Goal: Task Accomplishment & Management: Use online tool/utility

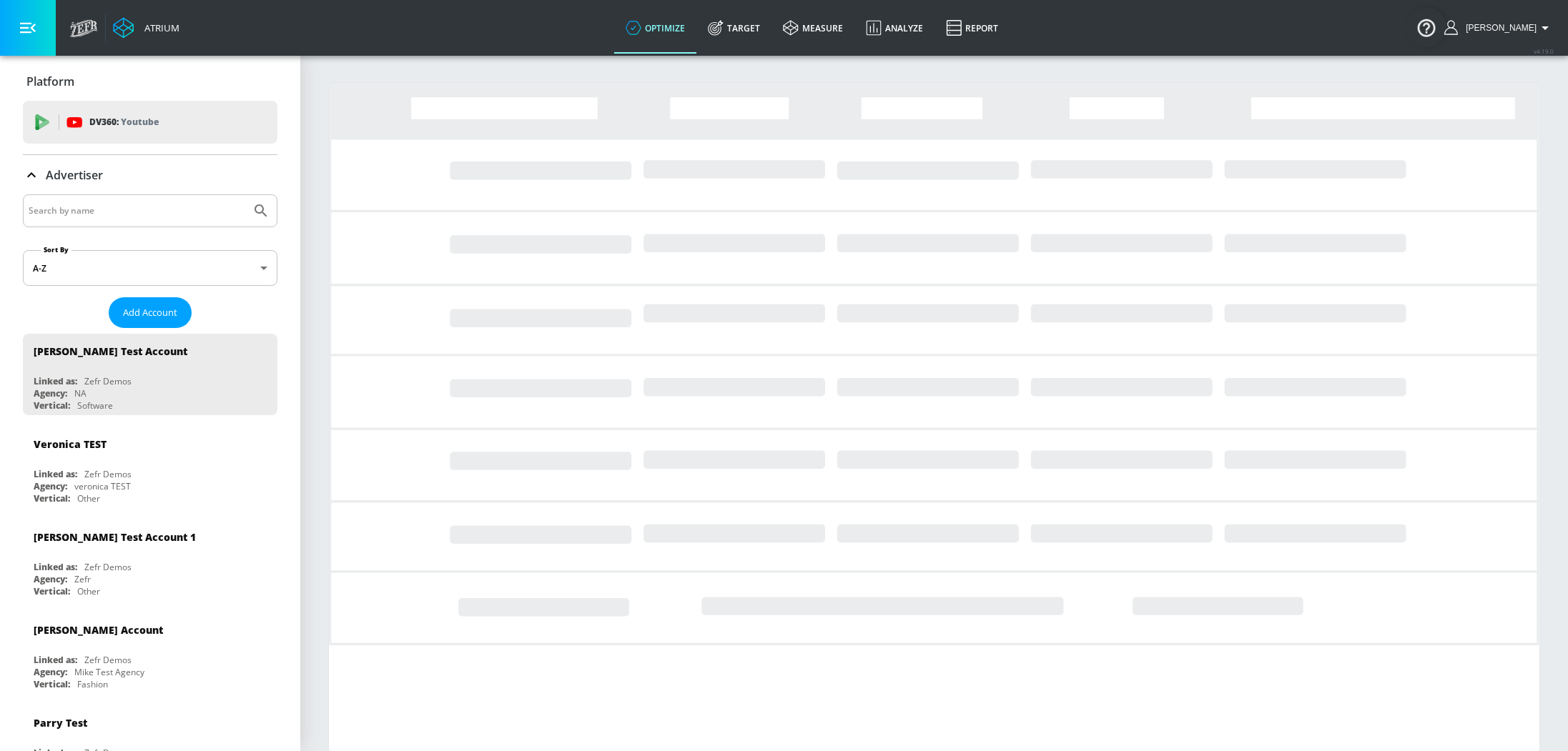
click at [98, 207] on input "Search by name" at bounding box center [136, 210] width 217 height 19
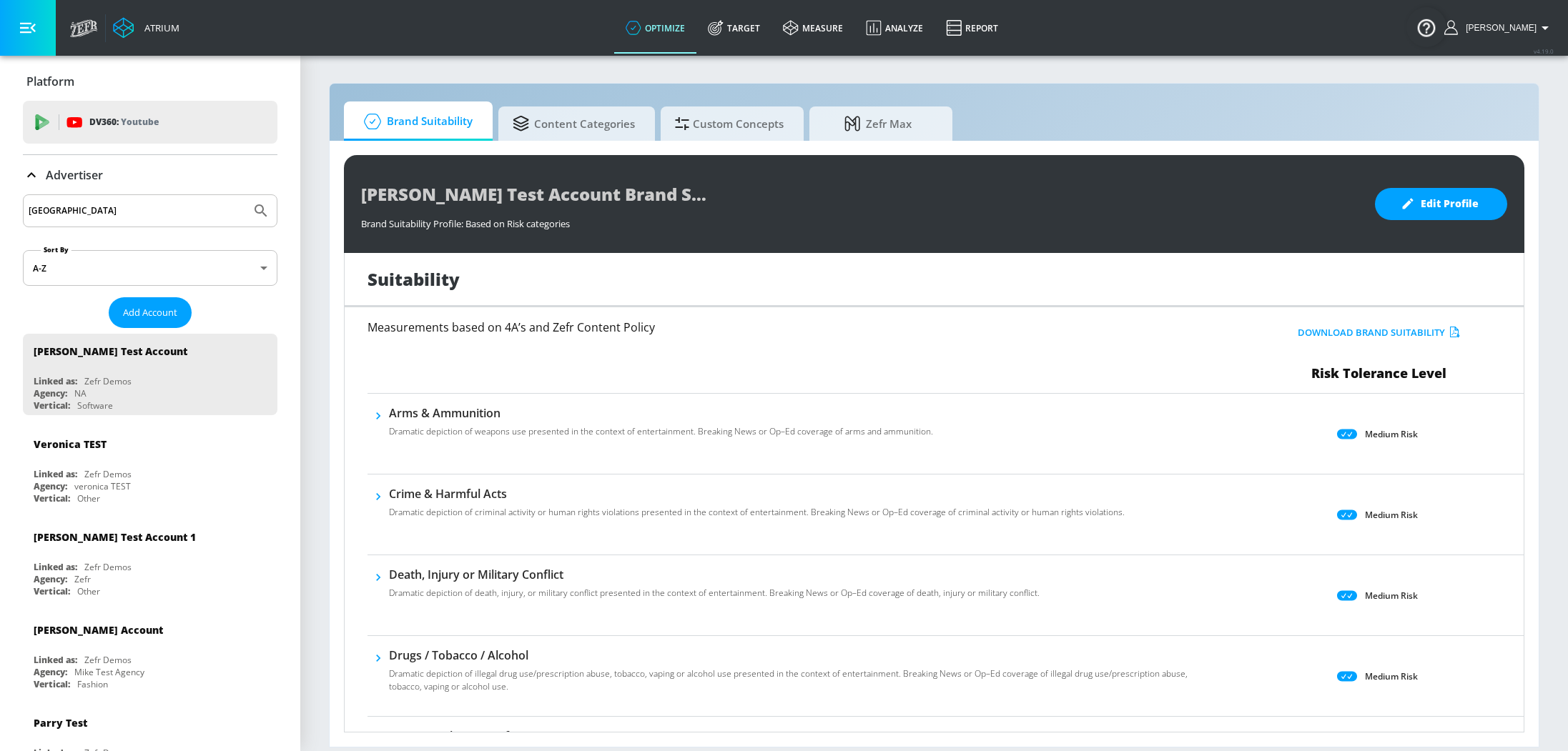
click at [245, 195] on button "Submit Search" at bounding box center [261, 210] width 32 height 32
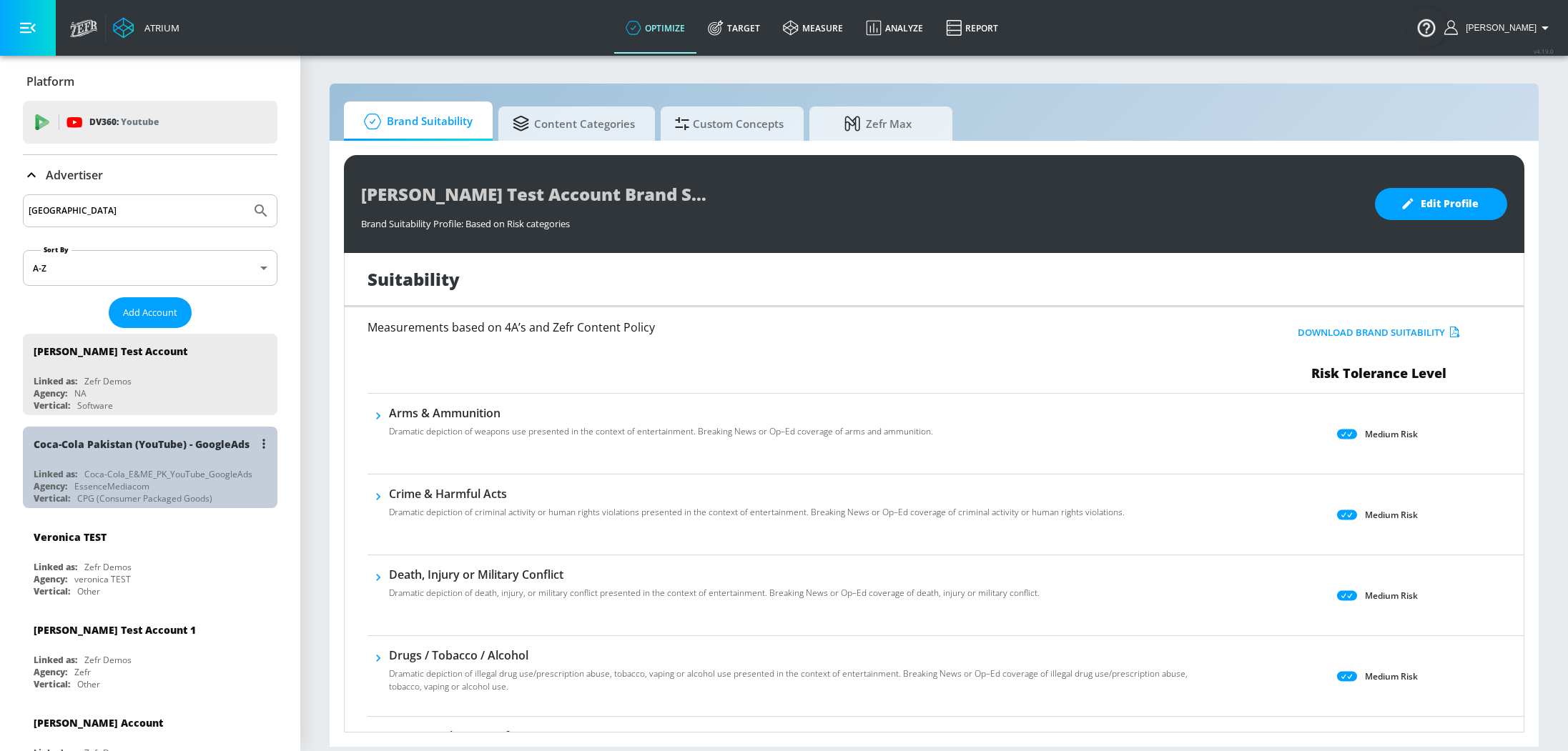
click at [151, 487] on div "Agency: EssenceMediacom" at bounding box center [153, 486] width 240 height 12
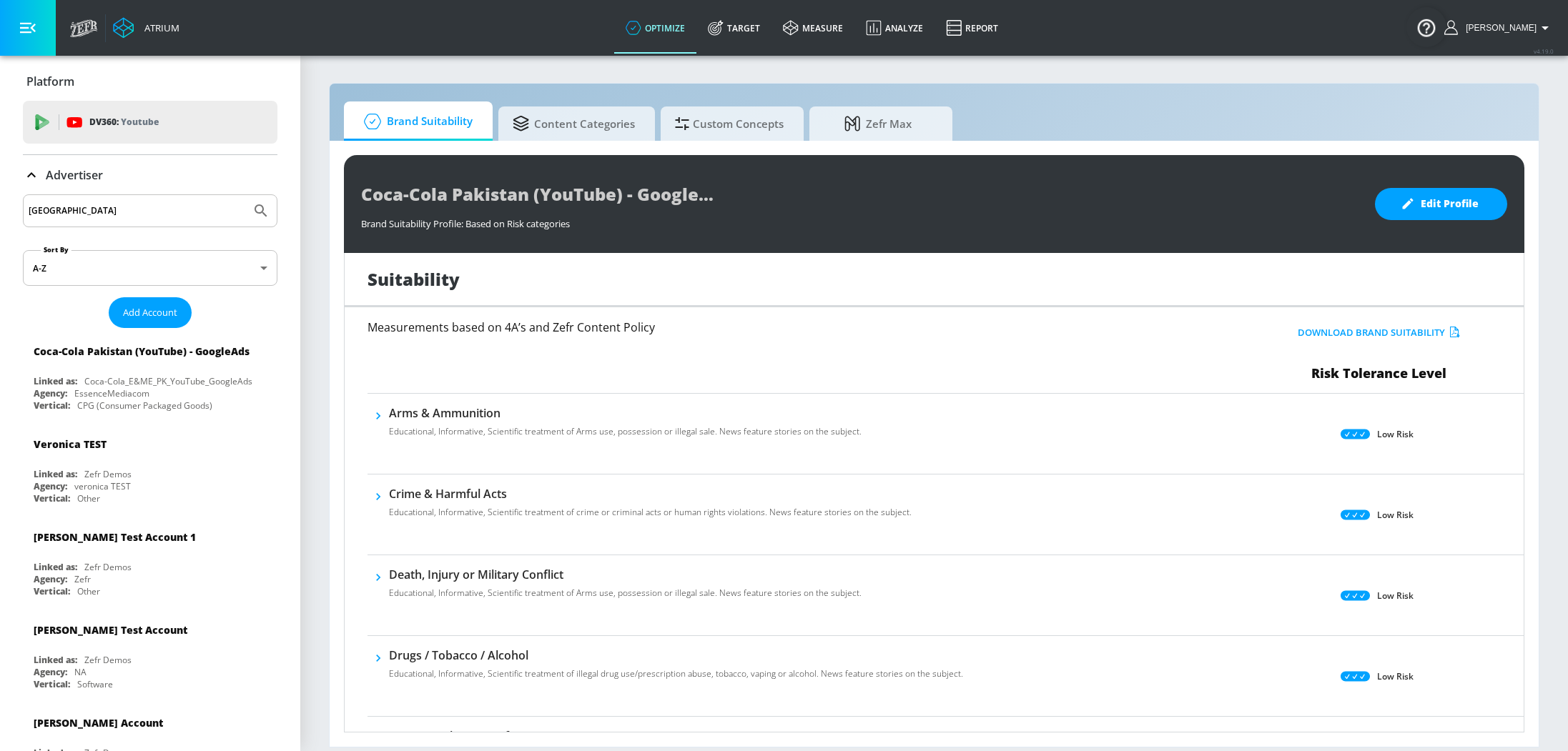
click at [80, 210] on input "pakistan" at bounding box center [136, 210] width 217 height 19
type input "content"
click at [245, 195] on button "Submit Search" at bounding box center [261, 210] width 32 height 32
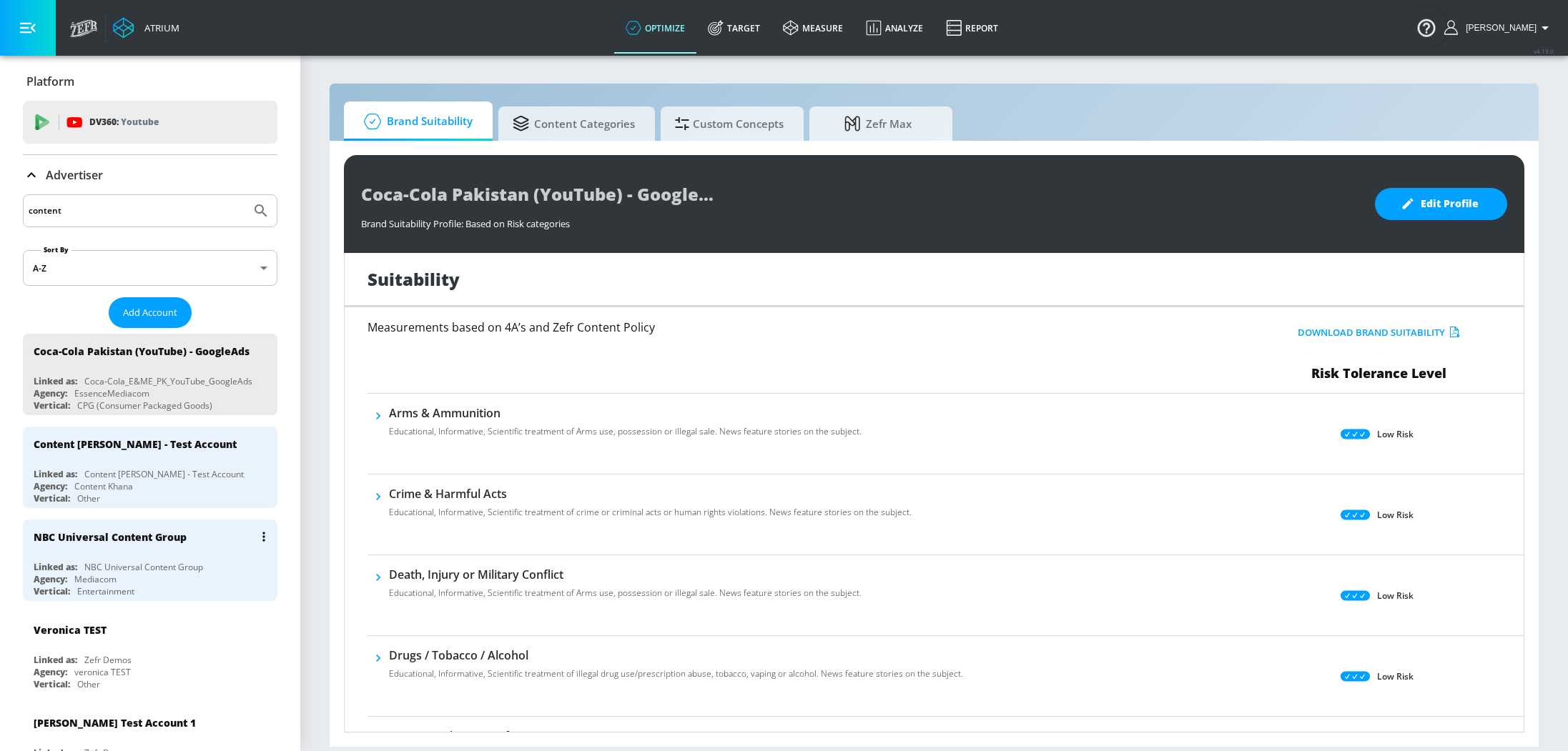
click at [98, 561] on div "NBC Universal Content Group" at bounding box center [144, 567] width 119 height 12
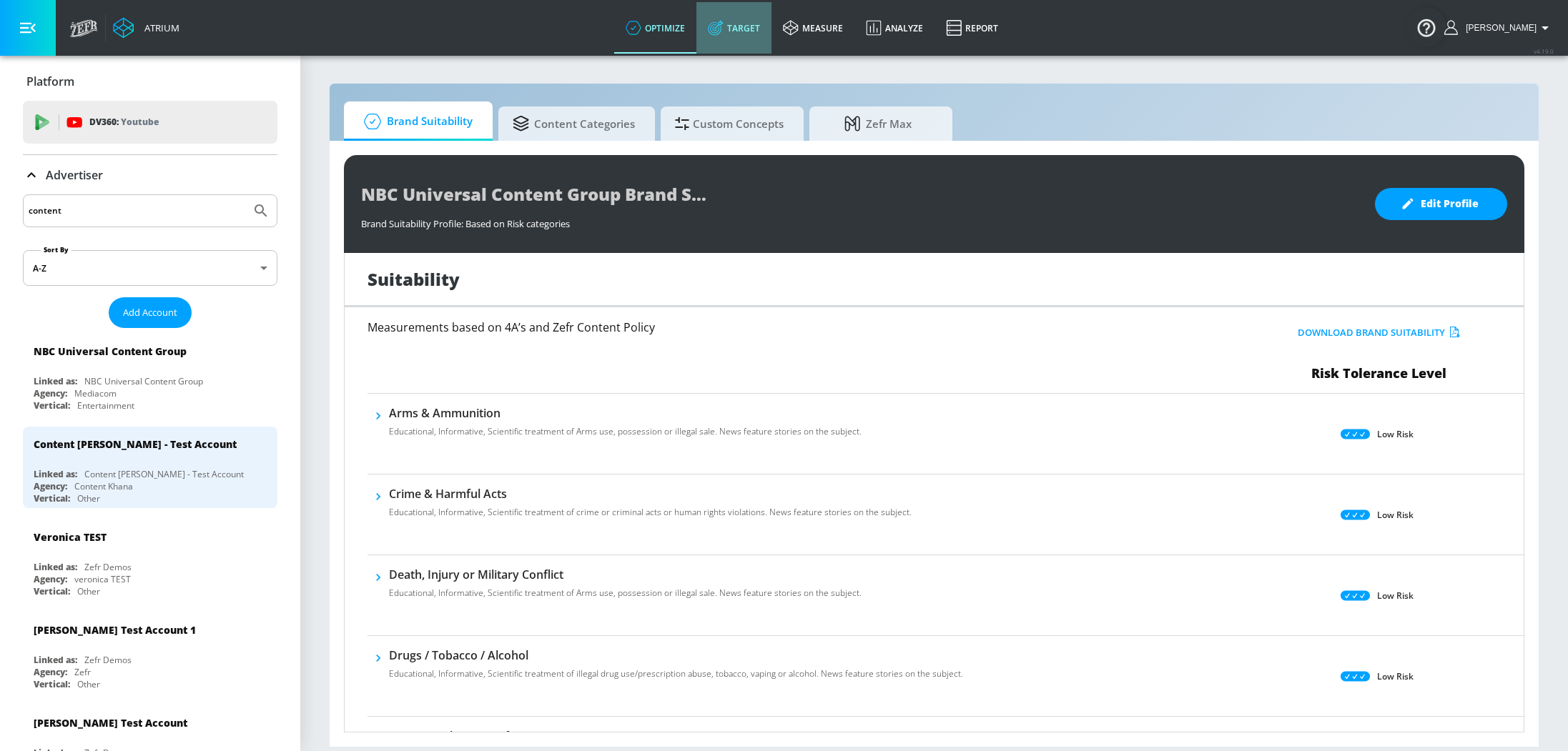
click at [750, 39] on link "Target" at bounding box center [733, 28] width 75 height 51
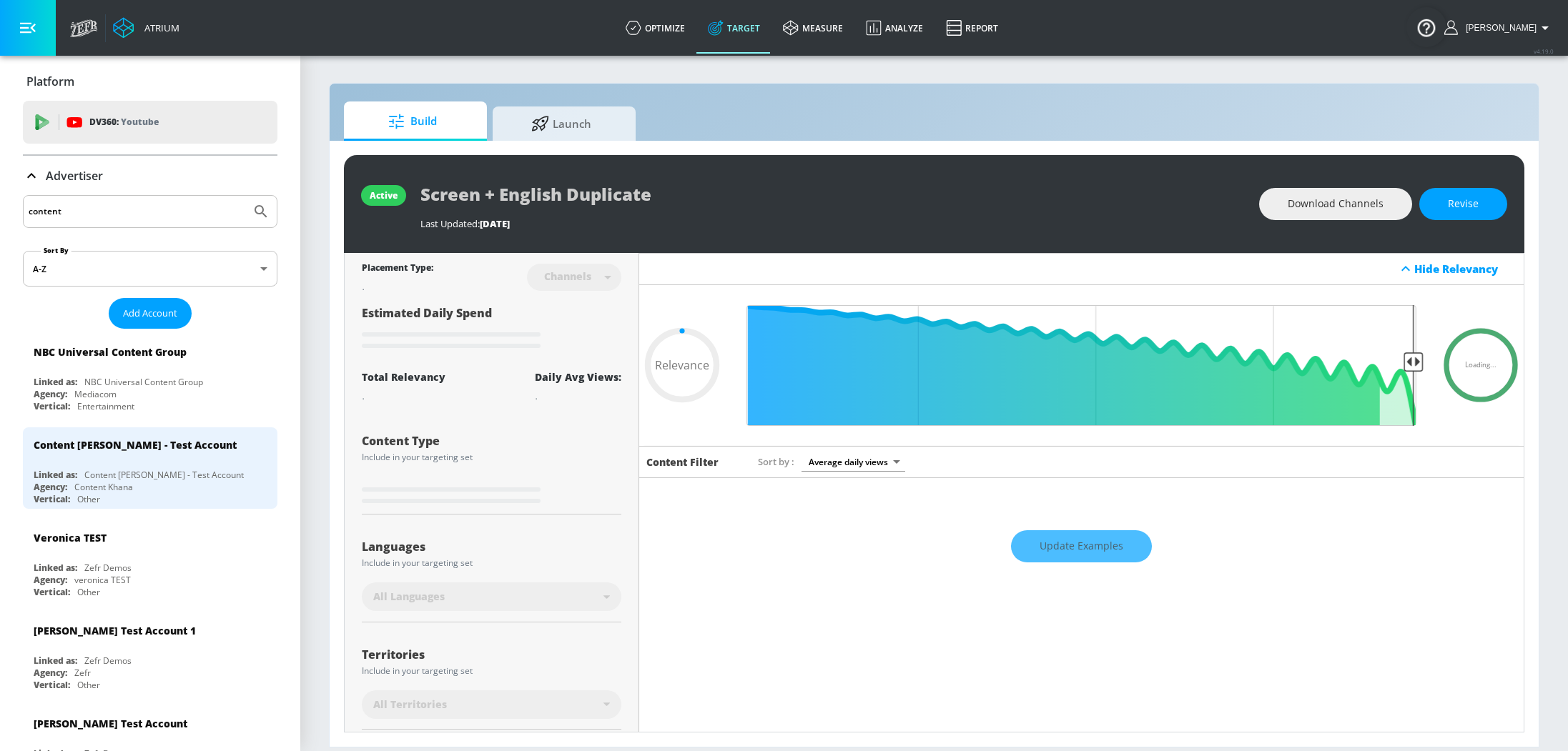
type input "0.05"
click at [139, 383] on div "NBC Universal Content Group" at bounding box center [144, 382] width 119 height 12
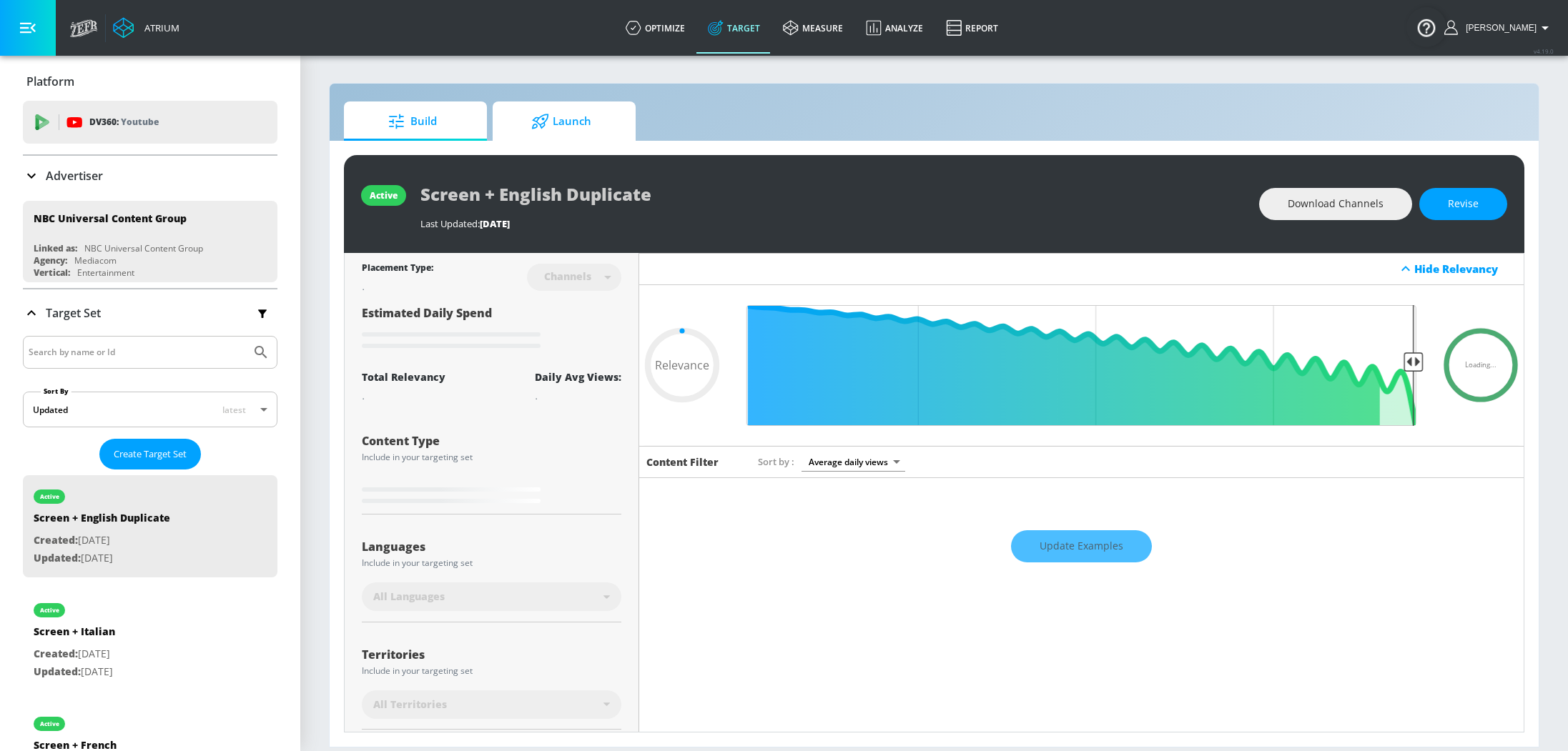
click at [582, 120] on span "Launch" at bounding box center [561, 122] width 109 height 34
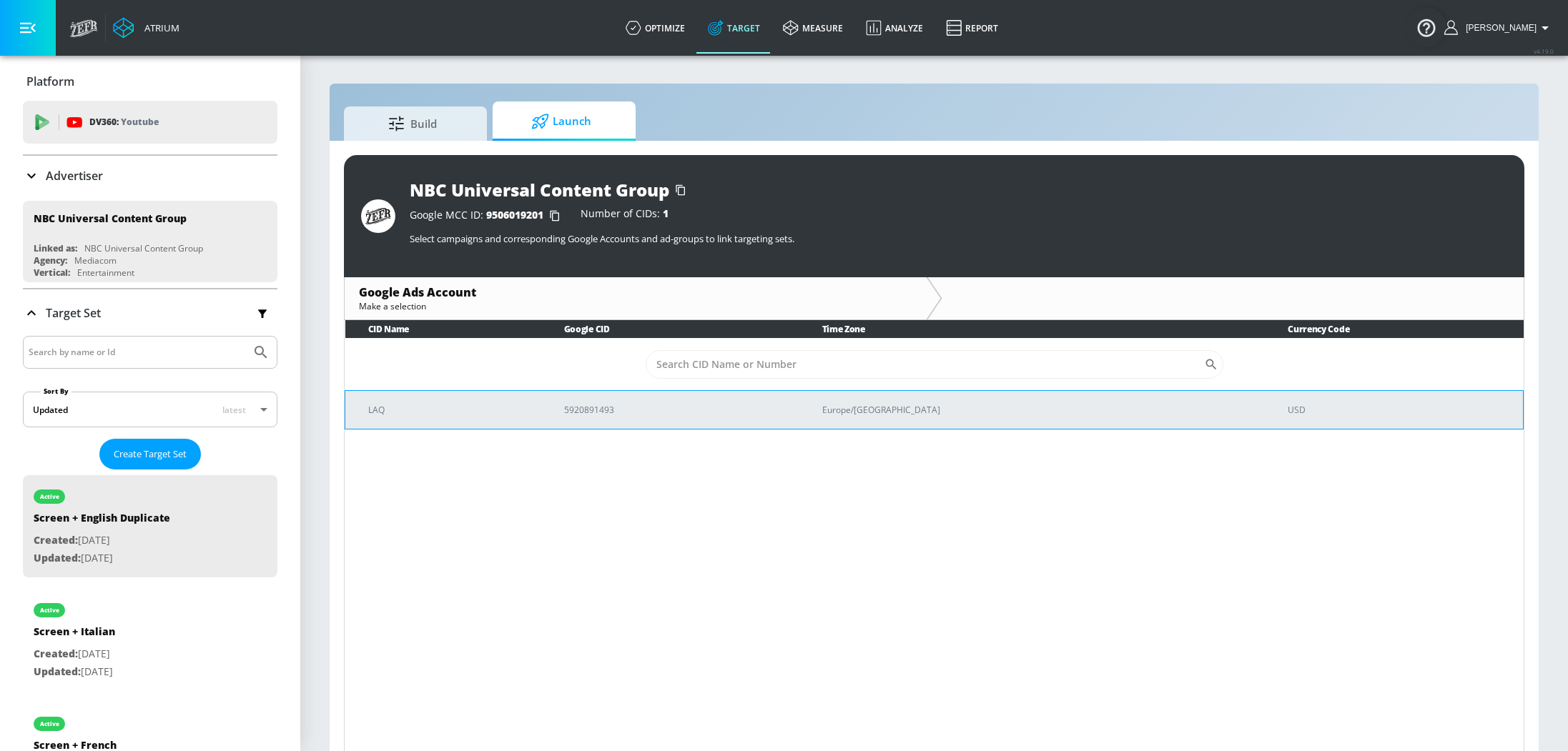
click at [516, 403] on p "LAQ" at bounding box center [448, 410] width 162 height 15
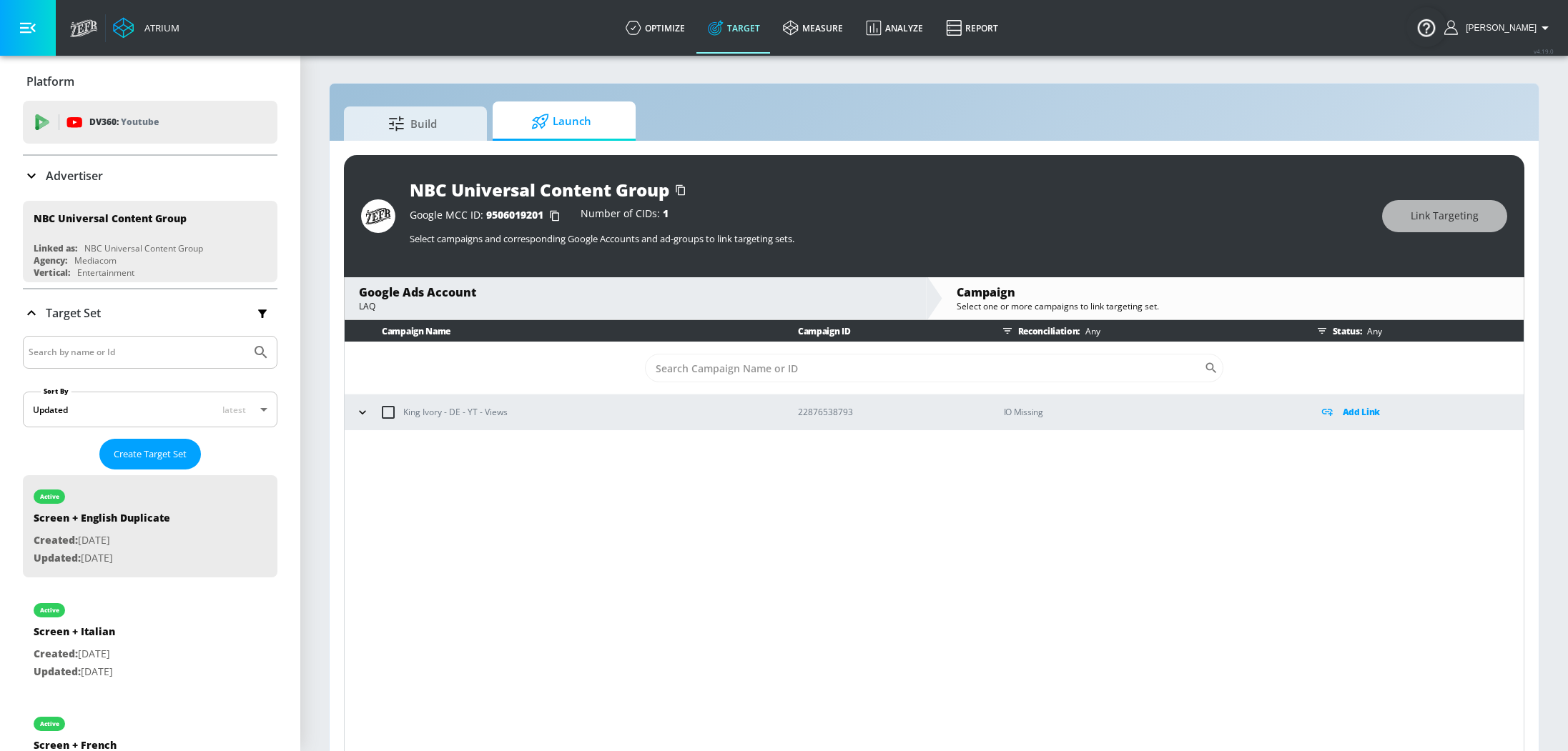
click at [356, 400] on div "King Ivory - DE - YT - Views" at bounding box center [563, 412] width 423 height 30
click at [358, 410] on icon "button" at bounding box center [363, 412] width 15 height 15
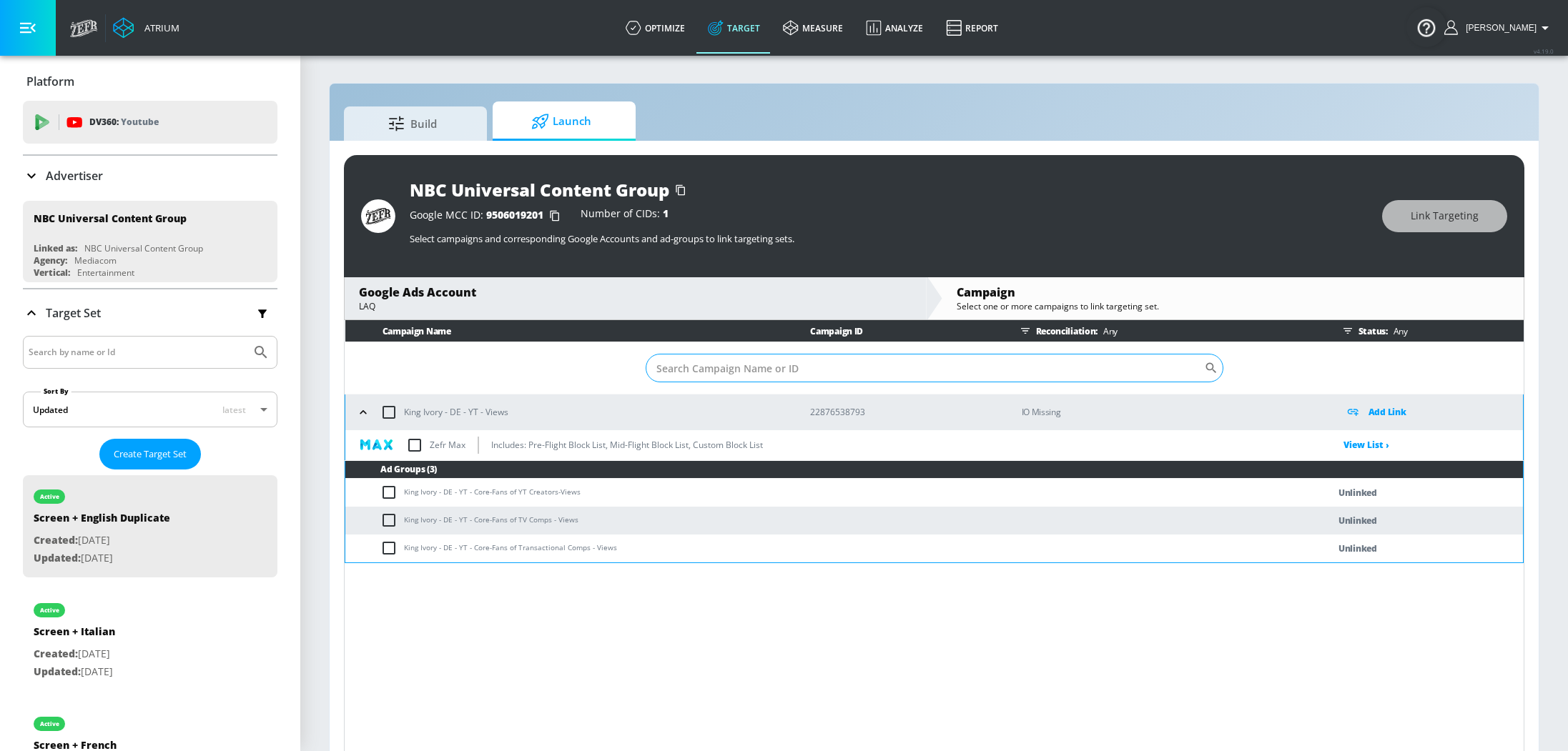
click at [794, 367] on input "Sort By" at bounding box center [925, 368] width 559 height 28
paste input "2287653879"
type input "2287653879"
drag, startPoint x: 728, startPoint y: 372, endPoint x: 521, endPoint y: 372, distance: 207.0
click at [521, 372] on td "2287653879 ​" at bounding box center [934, 369] width 1178 height 52
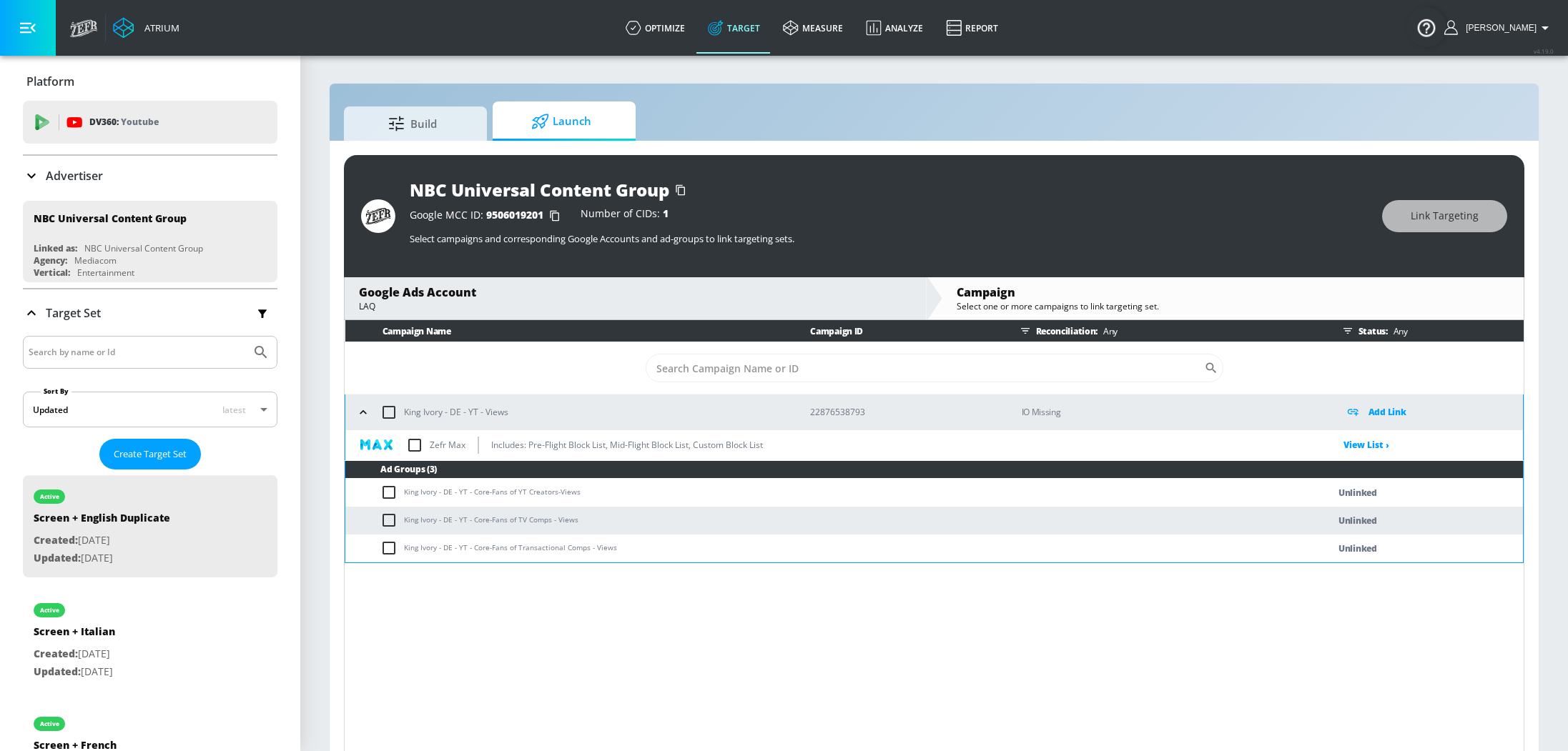
click at [356, 418] on icon "button" at bounding box center [363, 412] width 15 height 15
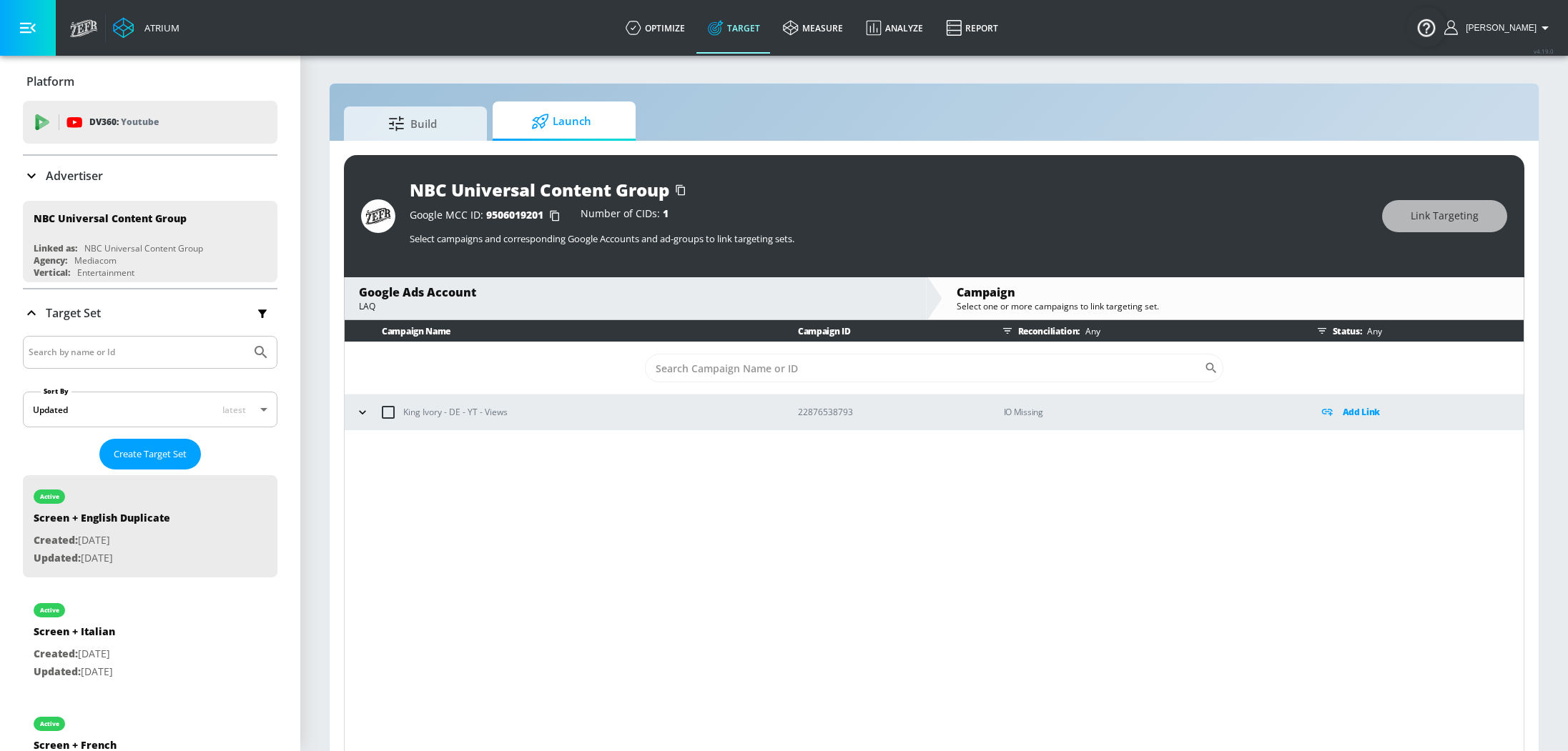
click at [503, 410] on p "King Ivory - DE - YT - Views" at bounding box center [456, 412] width 105 height 15
click at [352, 416] on div "King Ivory - DE - YT - Views" at bounding box center [563, 412] width 423 height 30
click at [366, 412] on icon "button" at bounding box center [363, 412] width 15 height 15
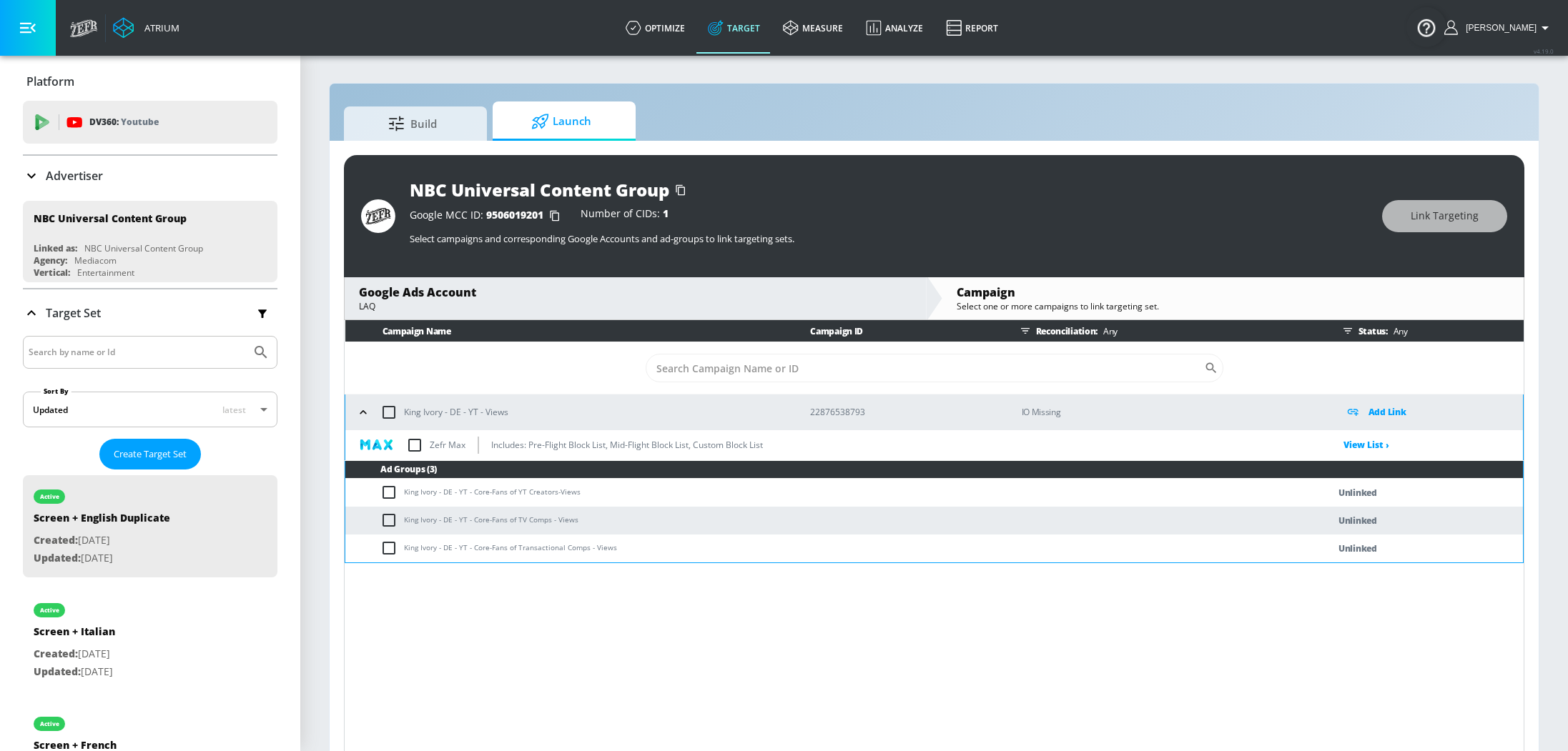
click at [1505, 34] on button "[PERSON_NAME]" at bounding box center [1498, 28] width 110 height 17
click at [1466, 66] on div "Logout" at bounding box center [1492, 66] width 120 height 17
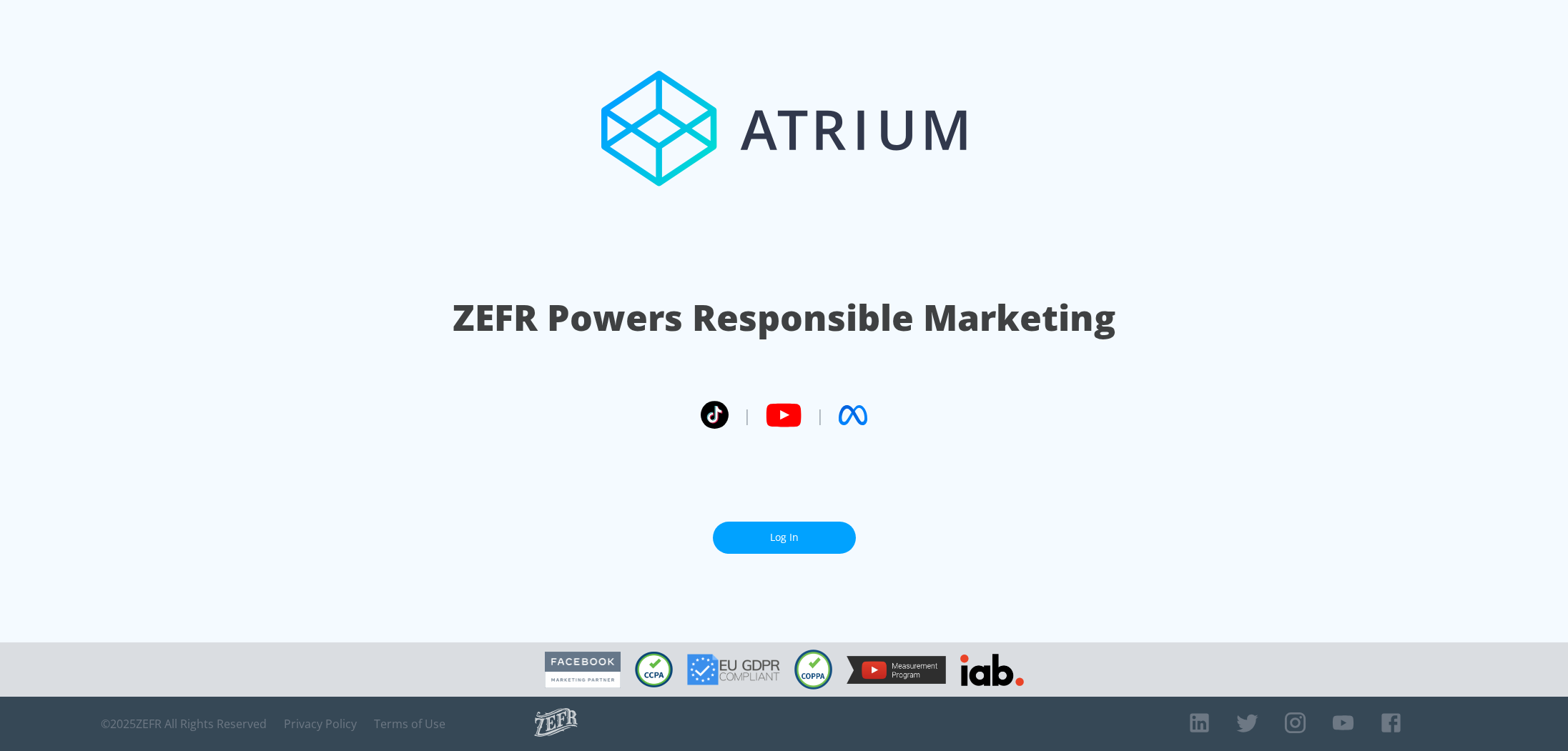
click at [802, 535] on link "Log In" at bounding box center [784, 538] width 143 height 32
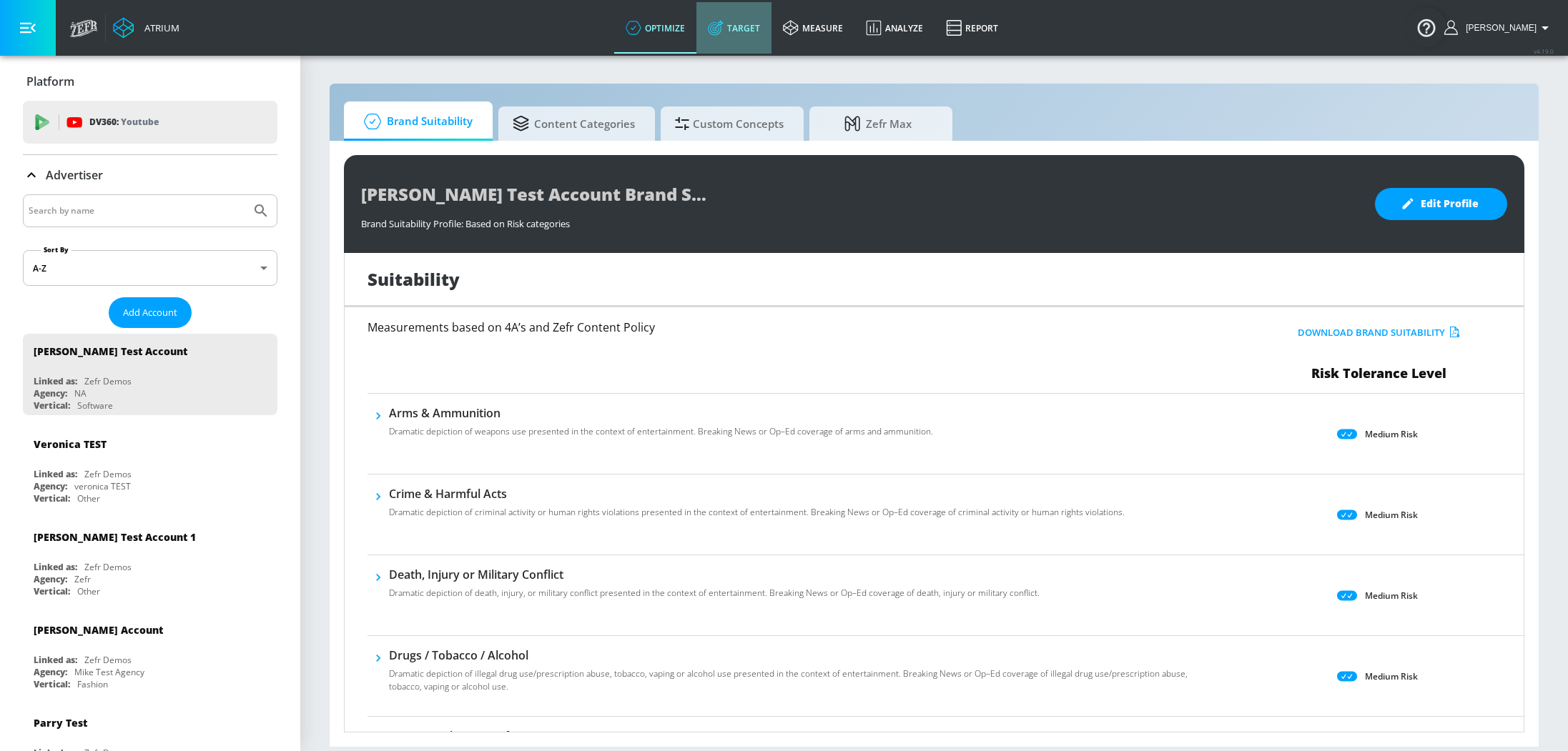
click at [757, 23] on link "Target" at bounding box center [733, 28] width 75 height 51
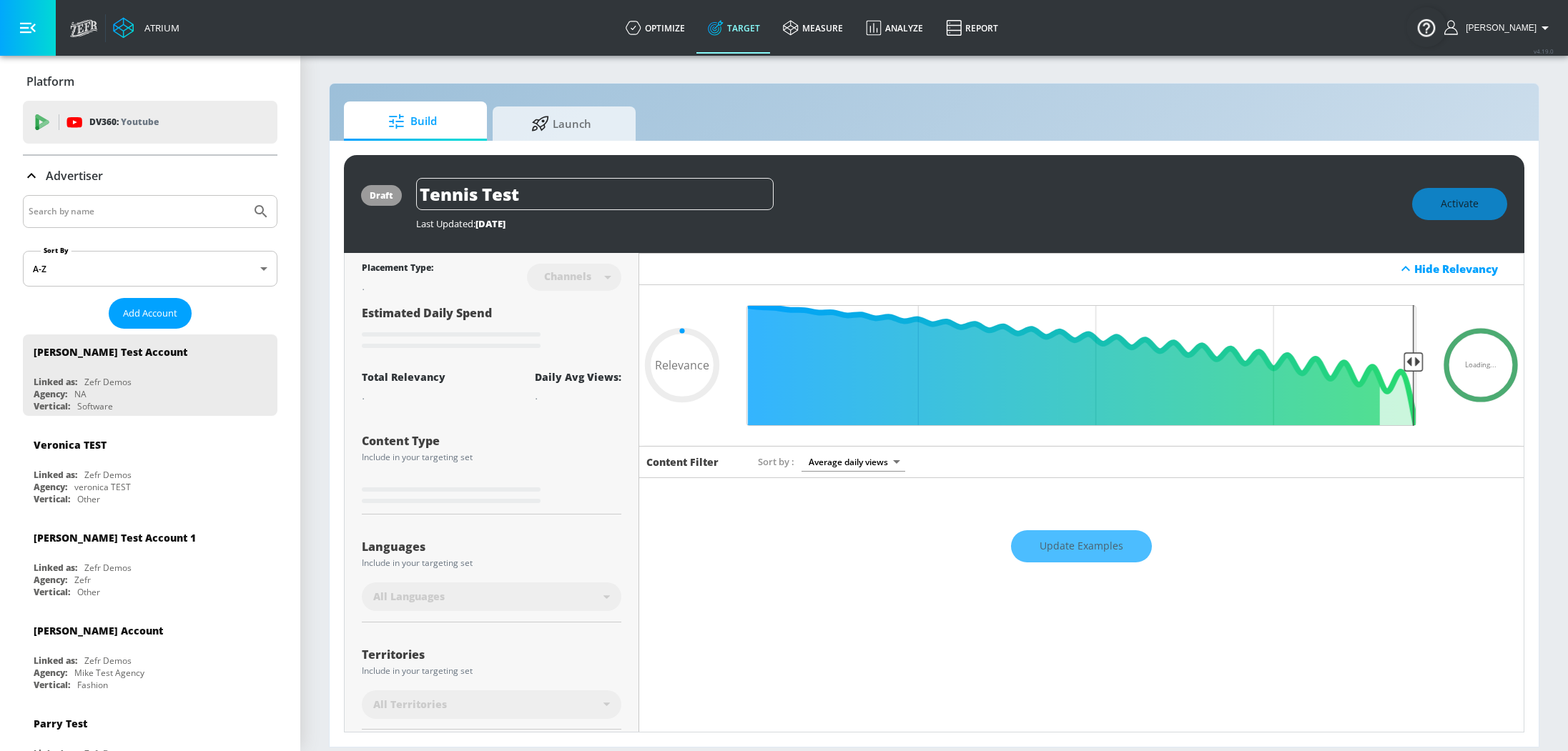
type input "0.05"
click at [95, 208] on input "Search by name" at bounding box center [136, 211] width 217 height 19
type input "content"
type input "0.22"
type input "content"
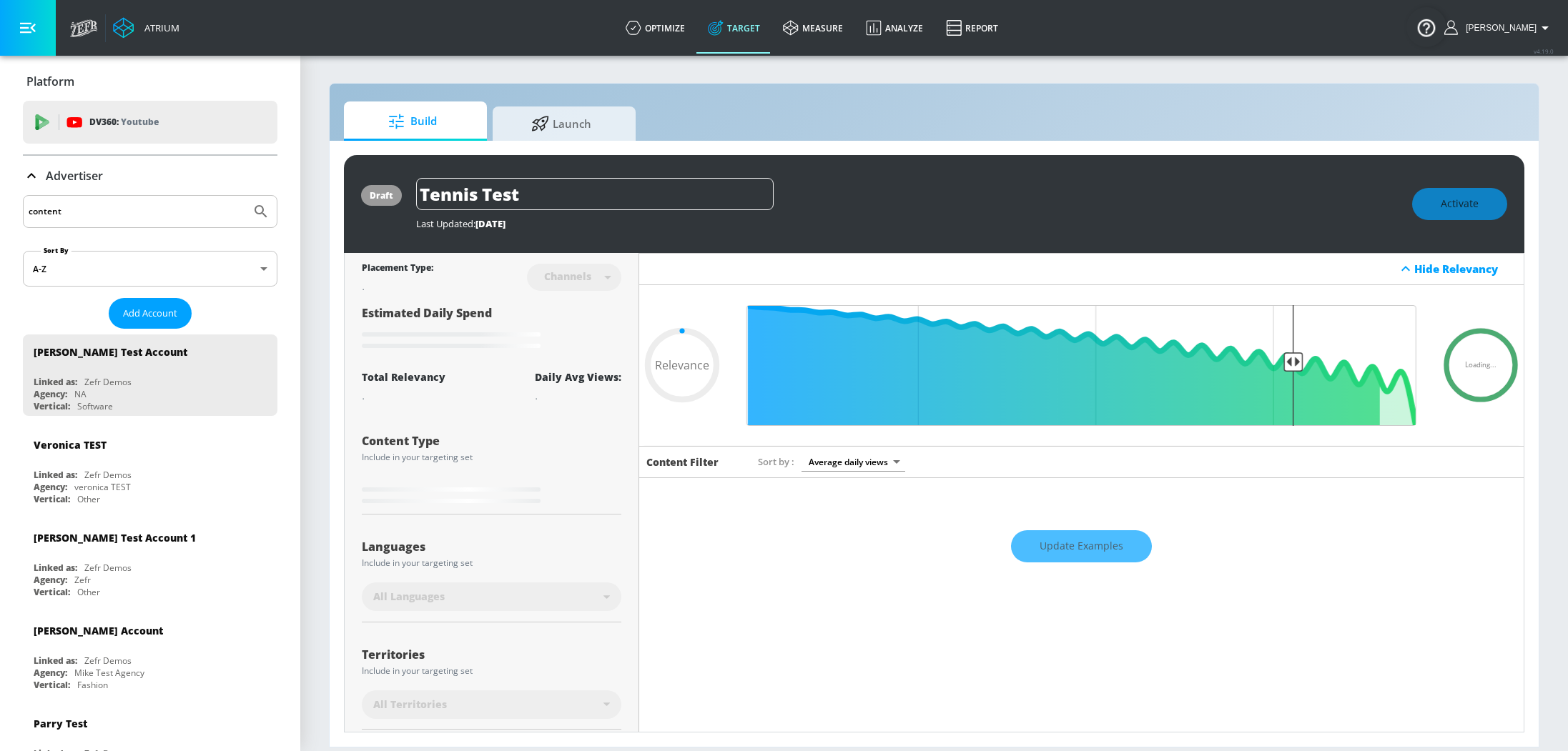
click at [245, 196] on button "Submit Search" at bounding box center [261, 211] width 32 height 32
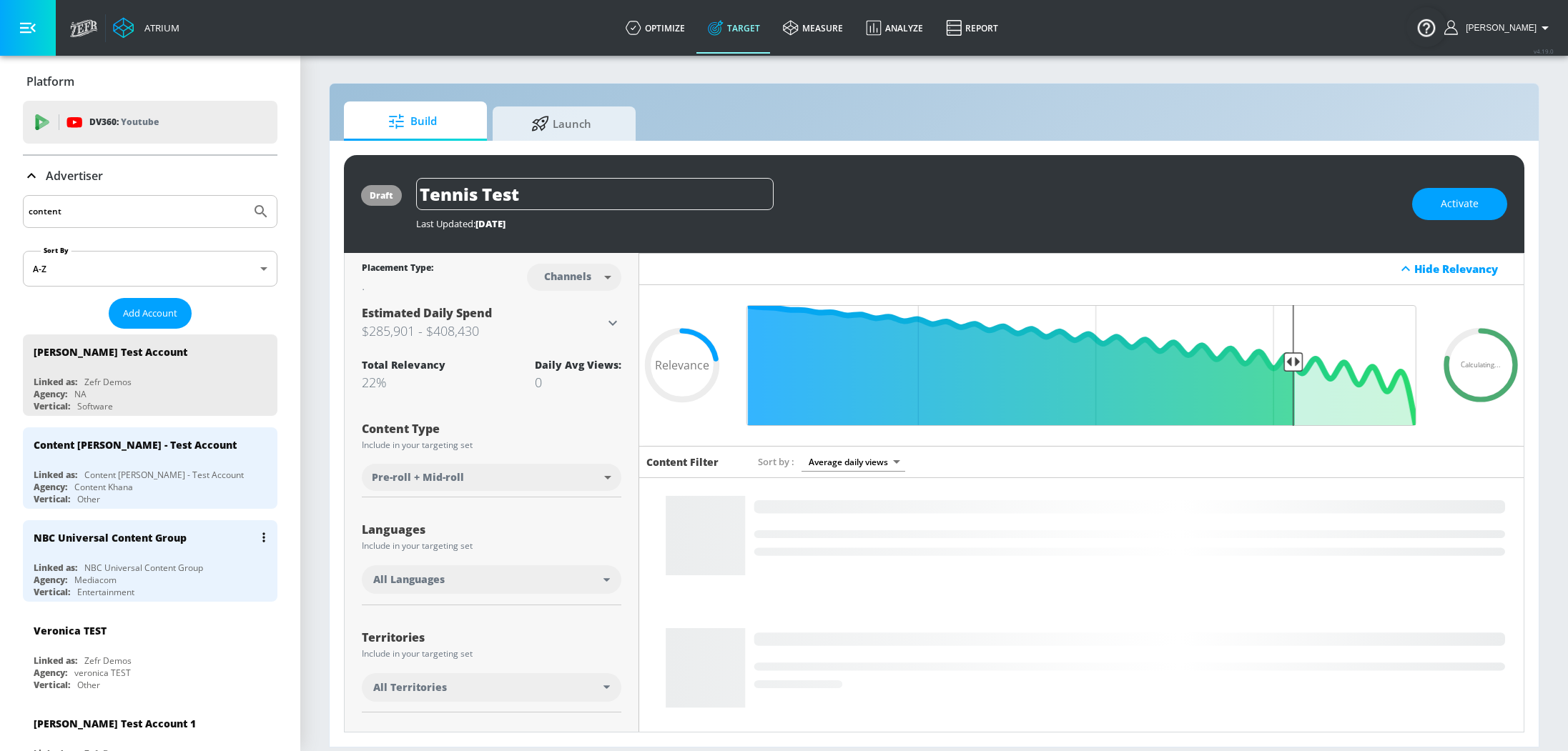
click at [155, 568] on div "NBC Universal Content Group" at bounding box center [144, 568] width 119 height 12
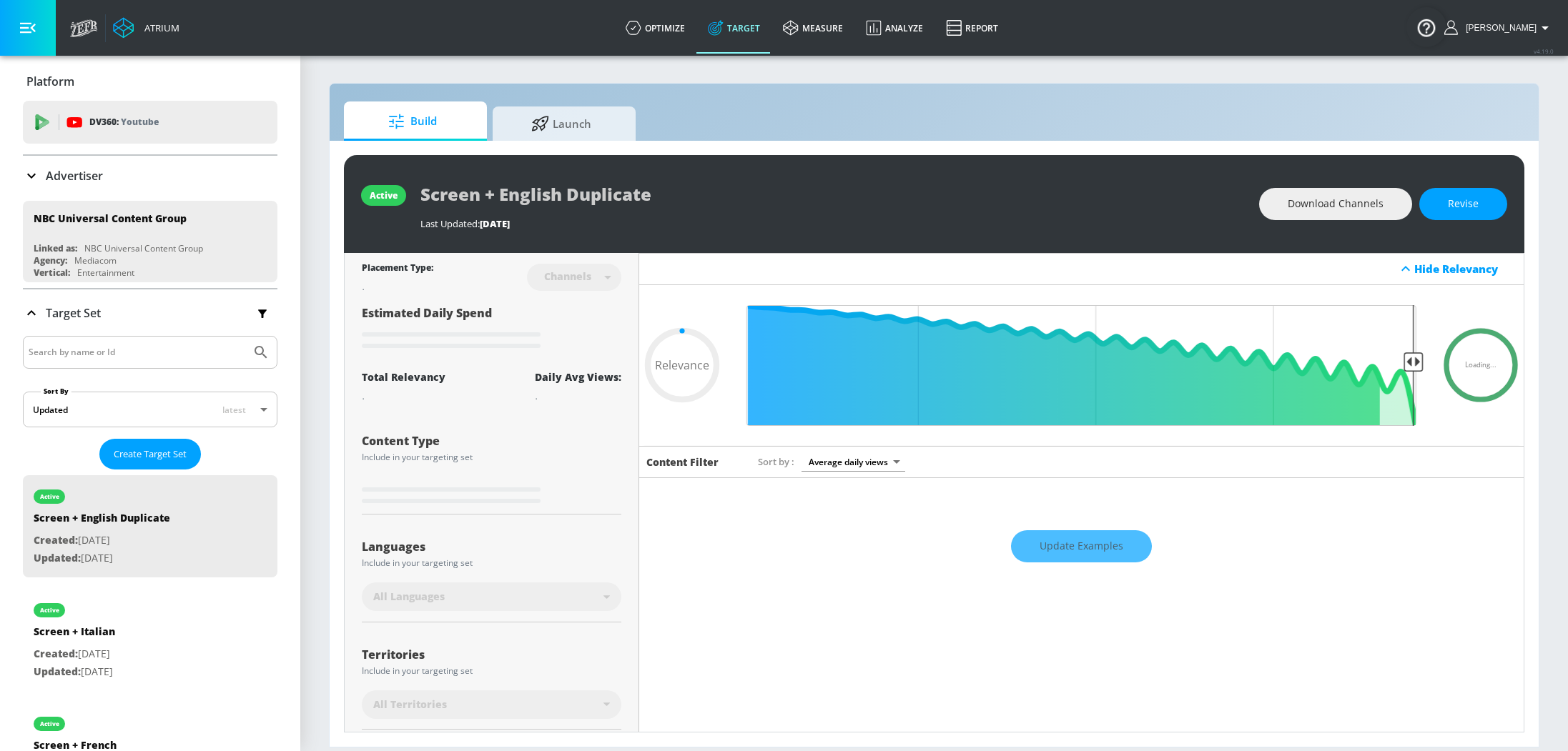
type input "0.05"
click at [541, 114] on icon at bounding box center [540, 121] width 18 height 15
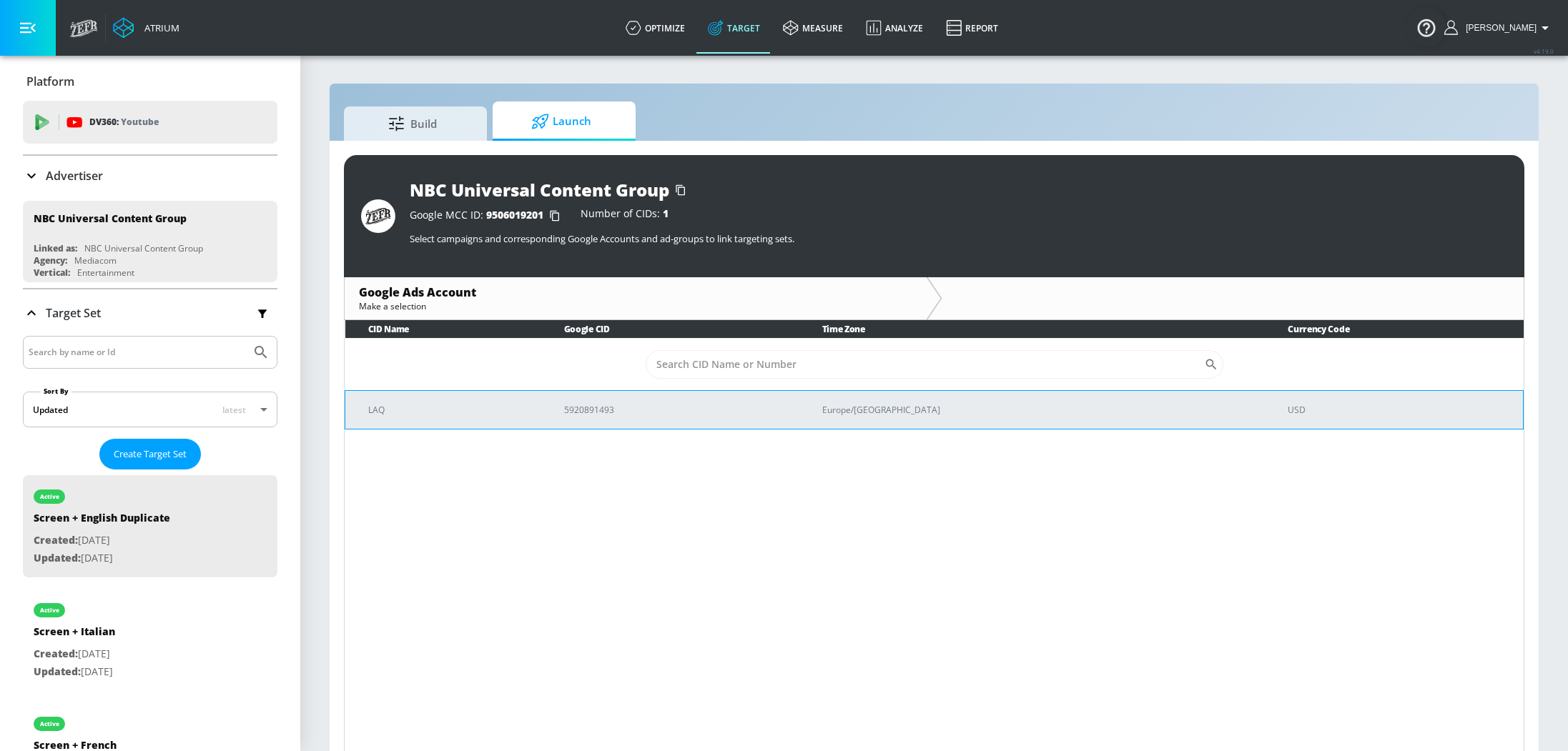
click at [454, 409] on p "LAQ" at bounding box center [448, 410] width 162 height 15
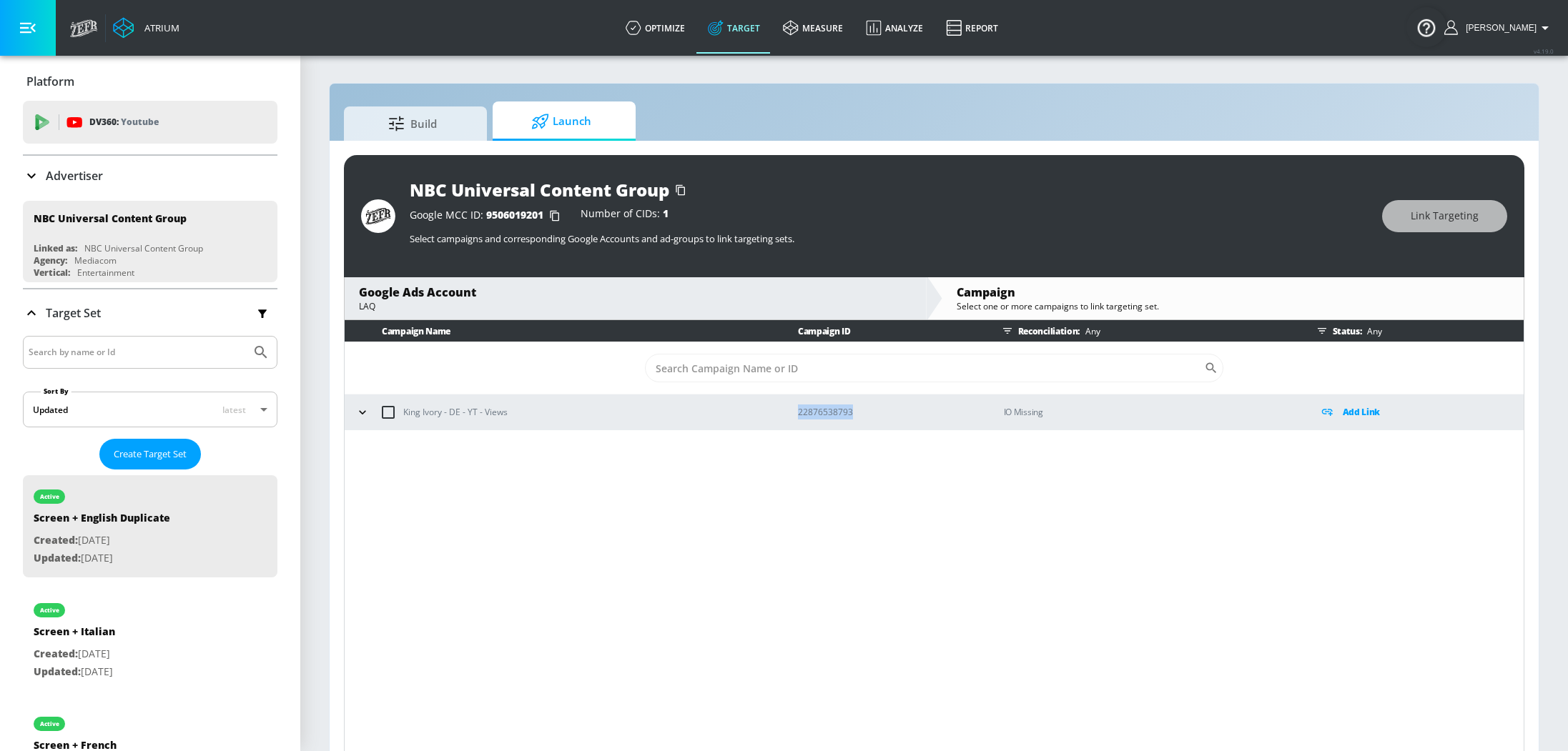
drag, startPoint x: 863, startPoint y: 410, endPoint x: 788, endPoint y: 412, distance: 75.0
click at [788, 412] on td "22876538793" at bounding box center [878, 412] width 206 height 36
copy p "22876538793"
click at [352, 410] on button "button" at bounding box center [362, 412] width 21 height 21
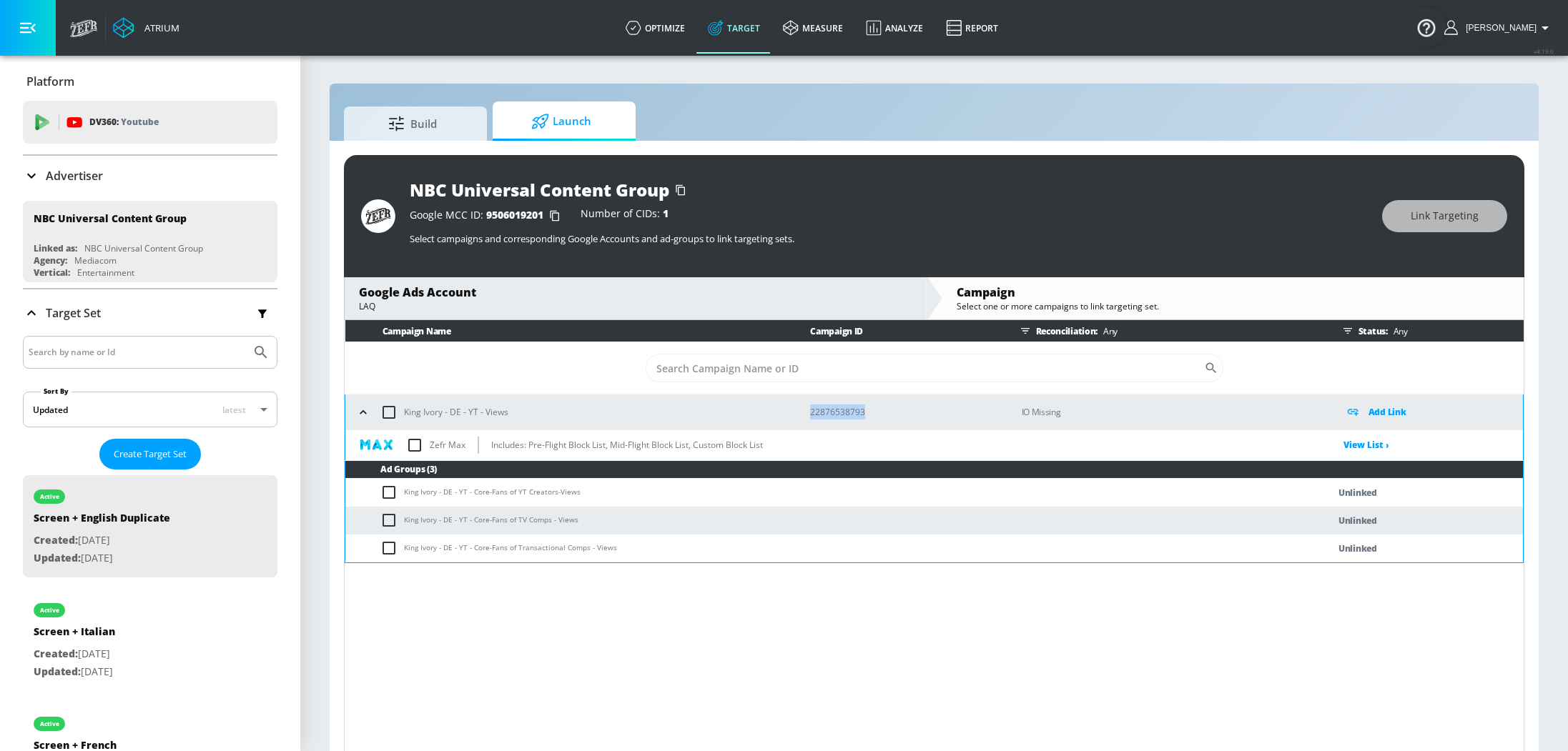
click at [417, 448] on input "checkbox" at bounding box center [414, 445] width 30 height 30
checkbox input "true"
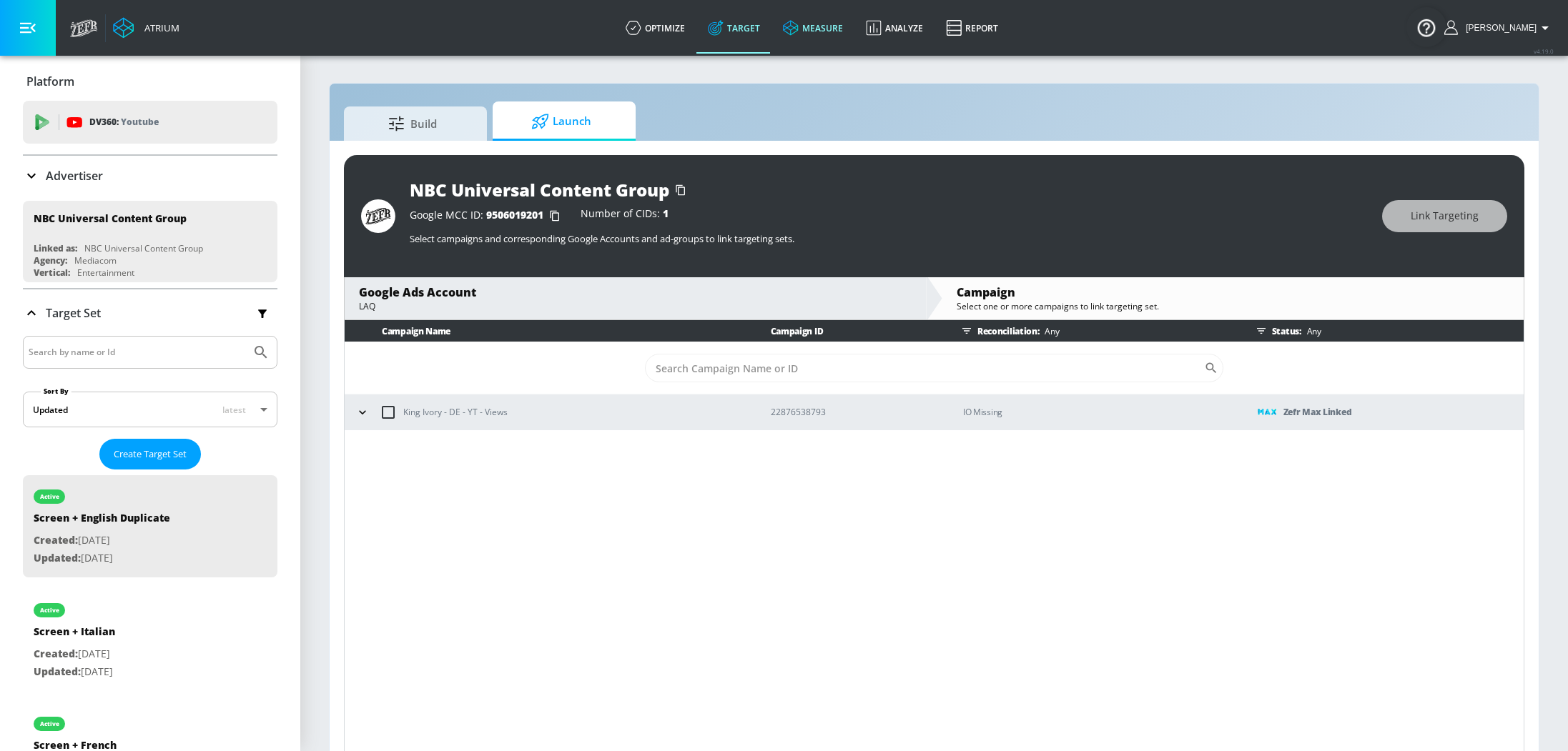
click at [832, 32] on link "measure" at bounding box center [813, 28] width 83 height 51
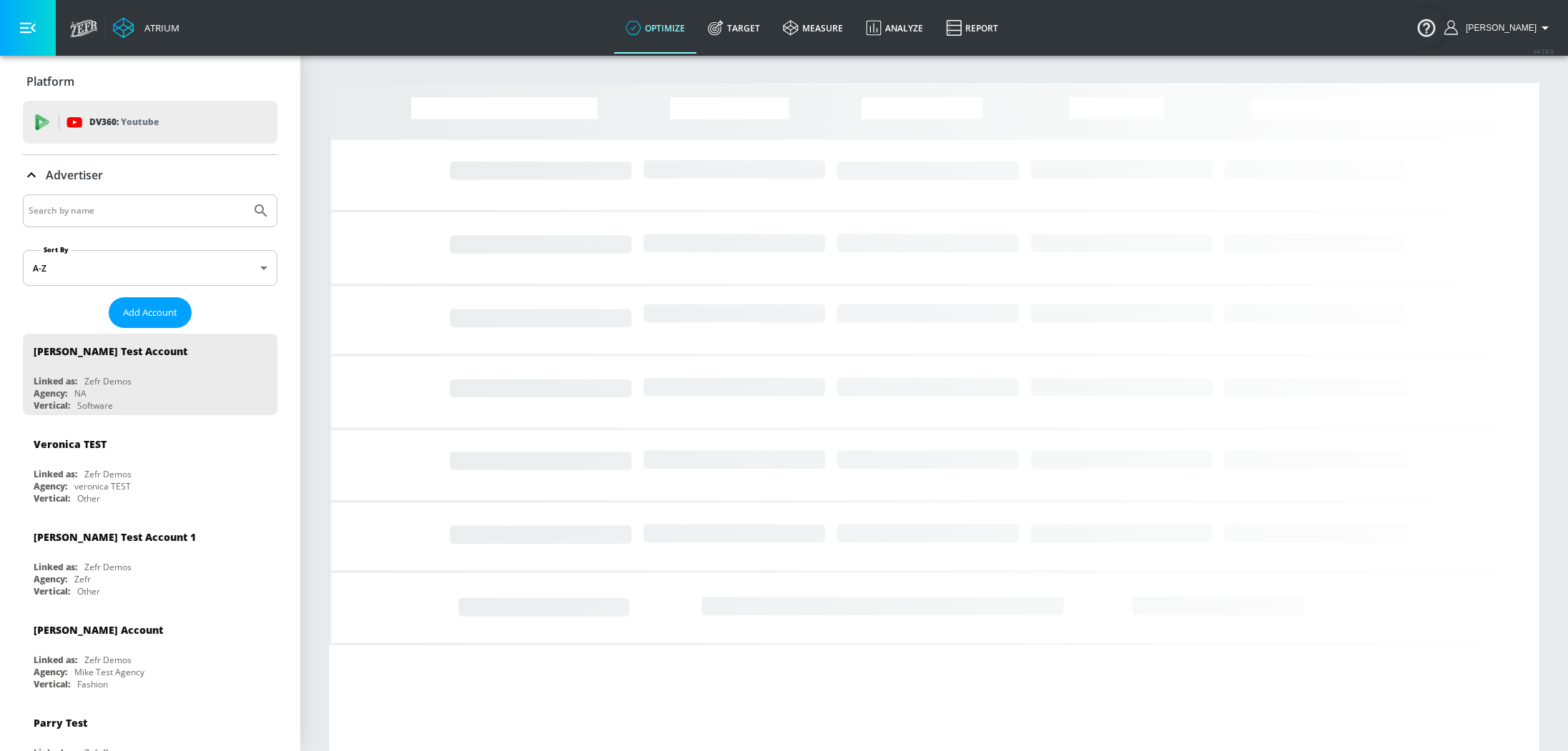
click at [141, 196] on div at bounding box center [149, 210] width 254 height 32
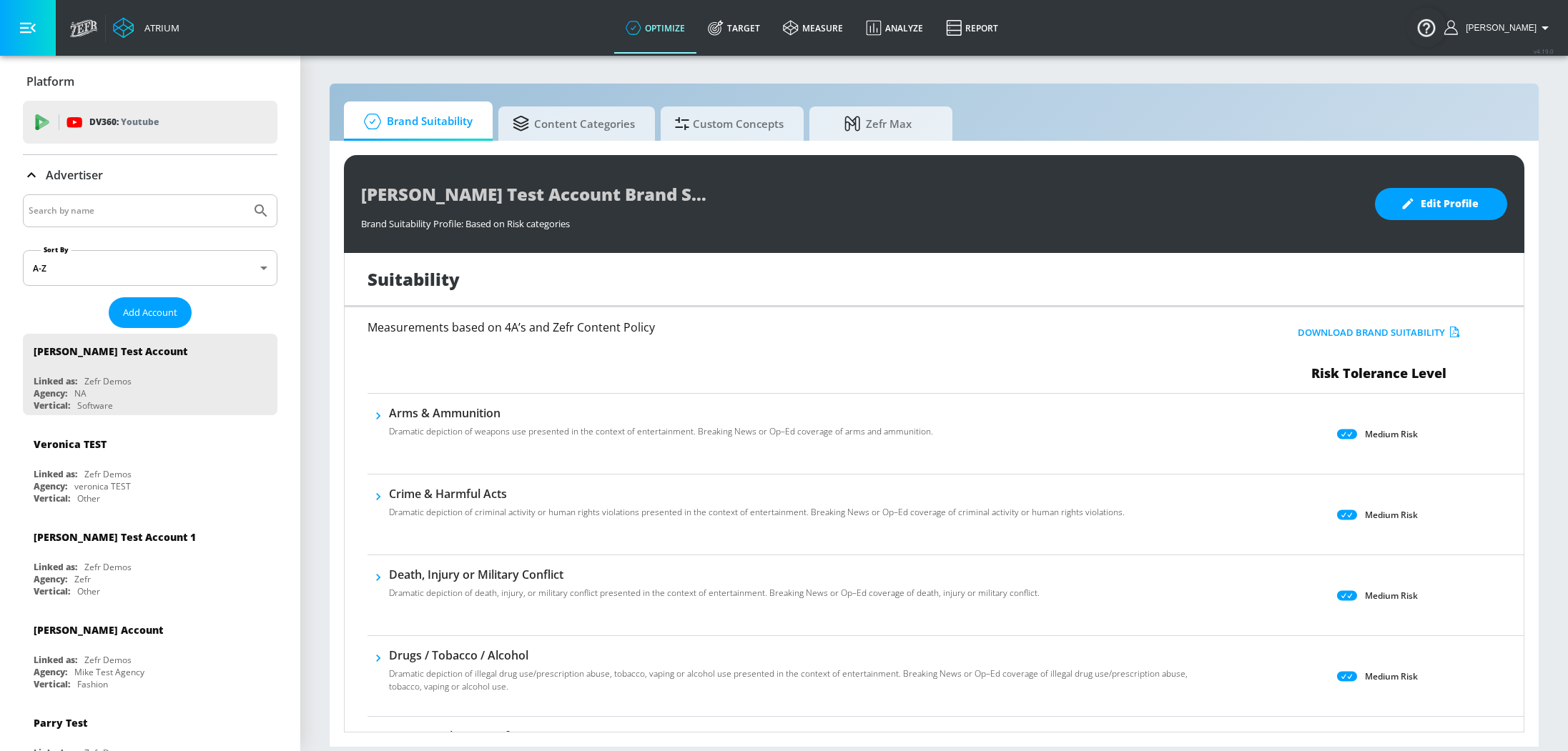
click at [163, 211] on input "Search by name" at bounding box center [136, 210] width 217 height 19
type input "haai"
click at [245, 195] on button "Submit Search" at bounding box center [261, 210] width 32 height 32
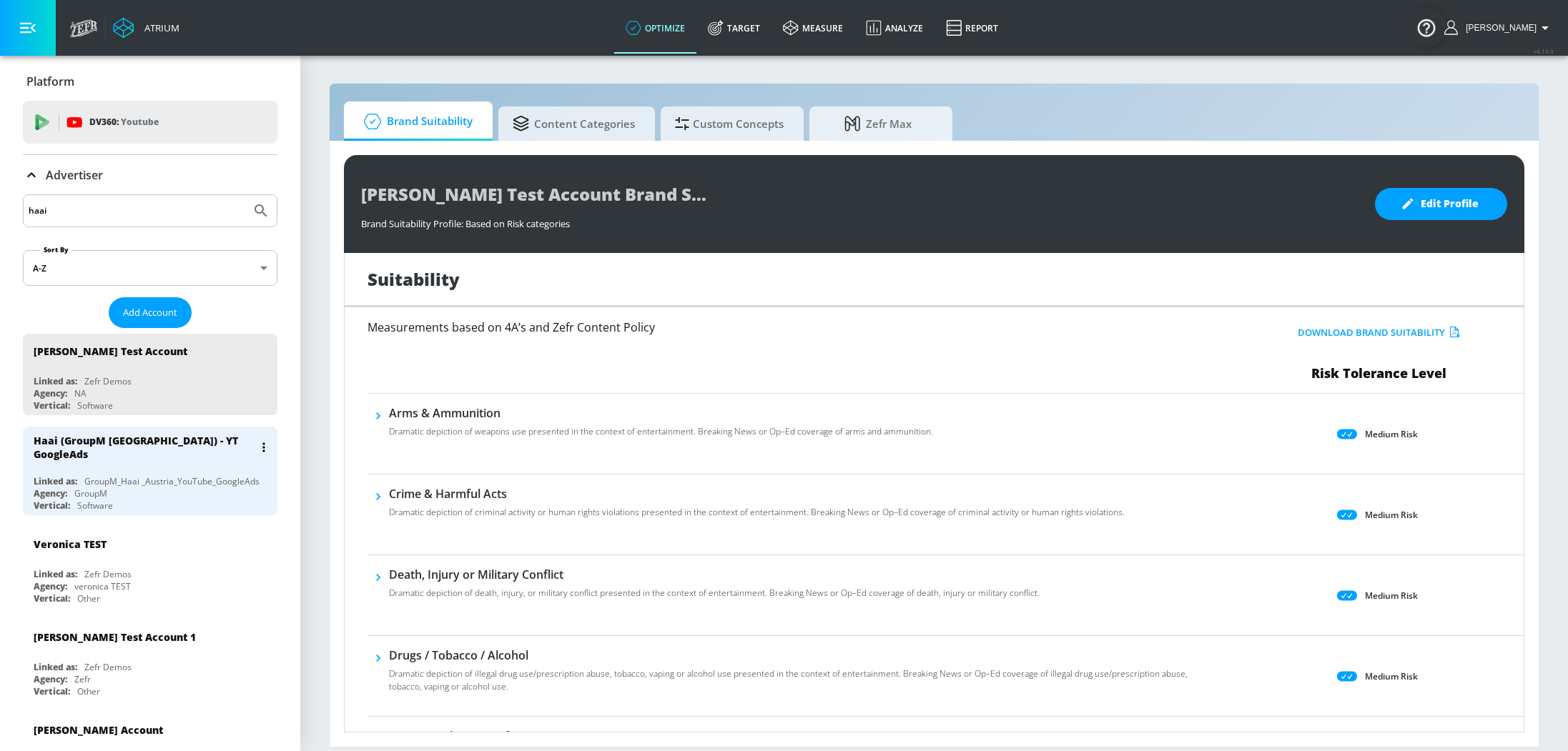
click at [147, 475] on div "GroupM_Haai _Austria_YouTube_GoogleAds" at bounding box center [172, 481] width 175 height 12
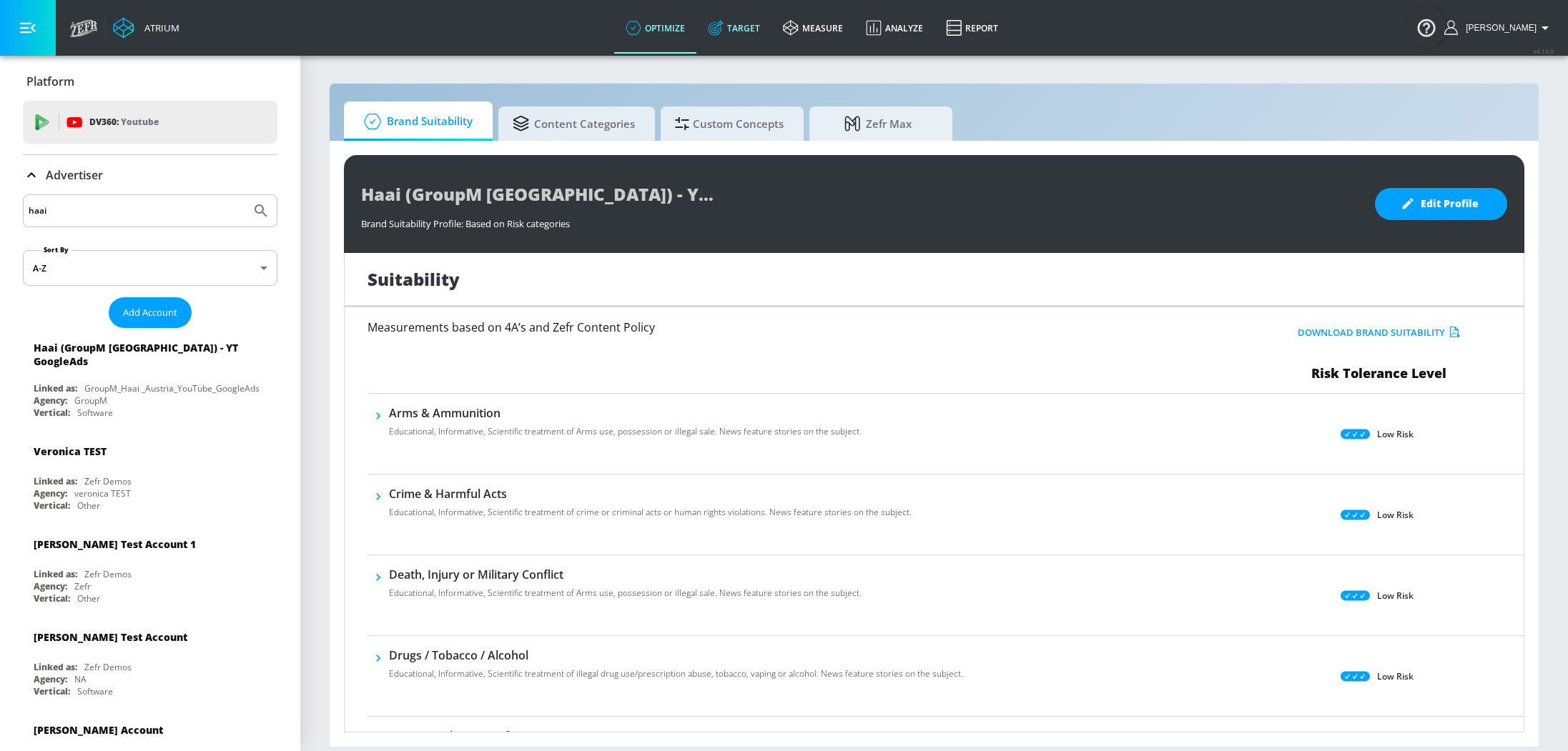
click at [747, 39] on link "Target" at bounding box center [733, 28] width 75 height 51
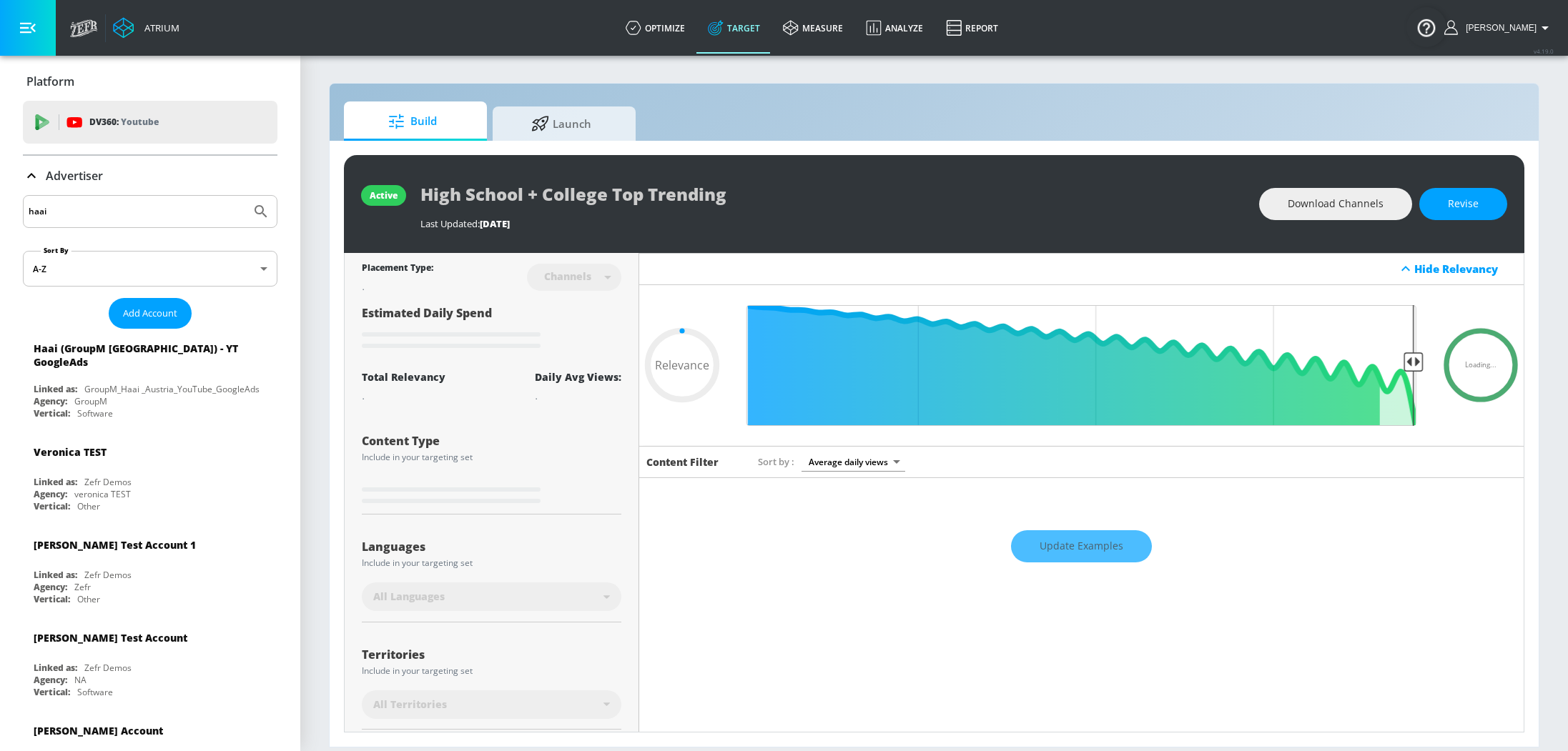
type input "0.05"
click at [582, 111] on span "Launch" at bounding box center [561, 122] width 109 height 34
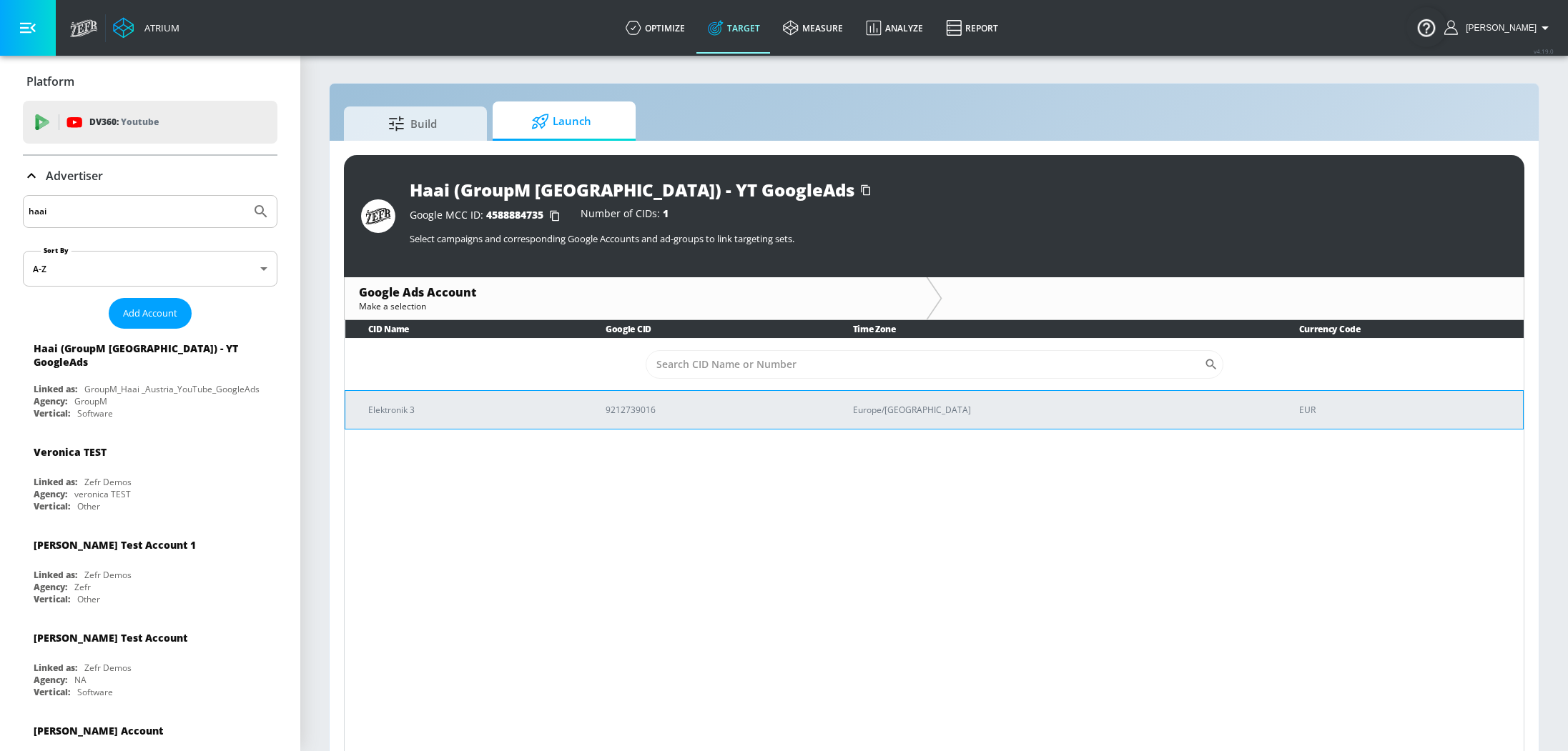
click at [451, 409] on p "Elektronik 3" at bounding box center [469, 410] width 203 height 15
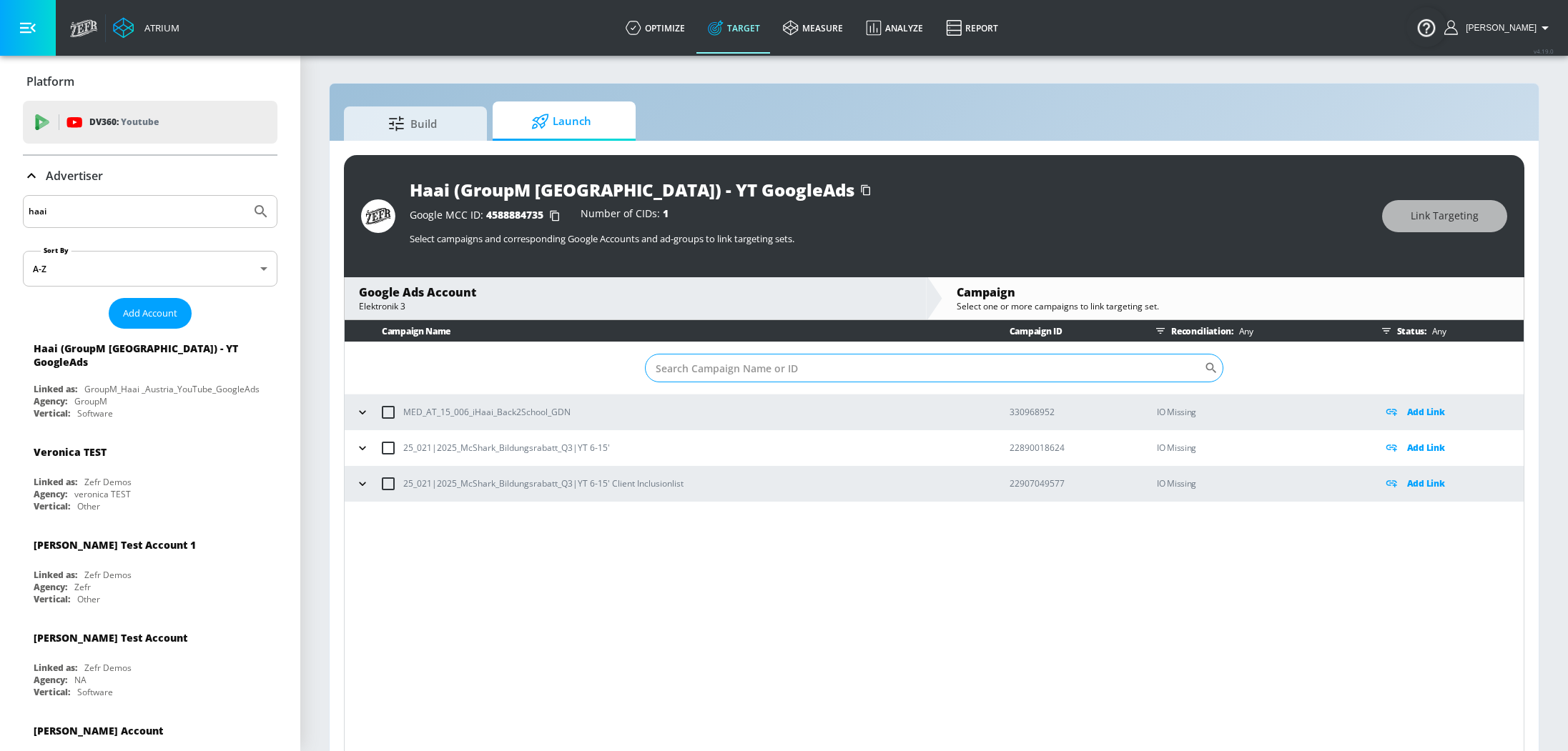
click at [711, 377] on input "Sort By" at bounding box center [924, 368] width 559 height 28
paste input "22890018624"
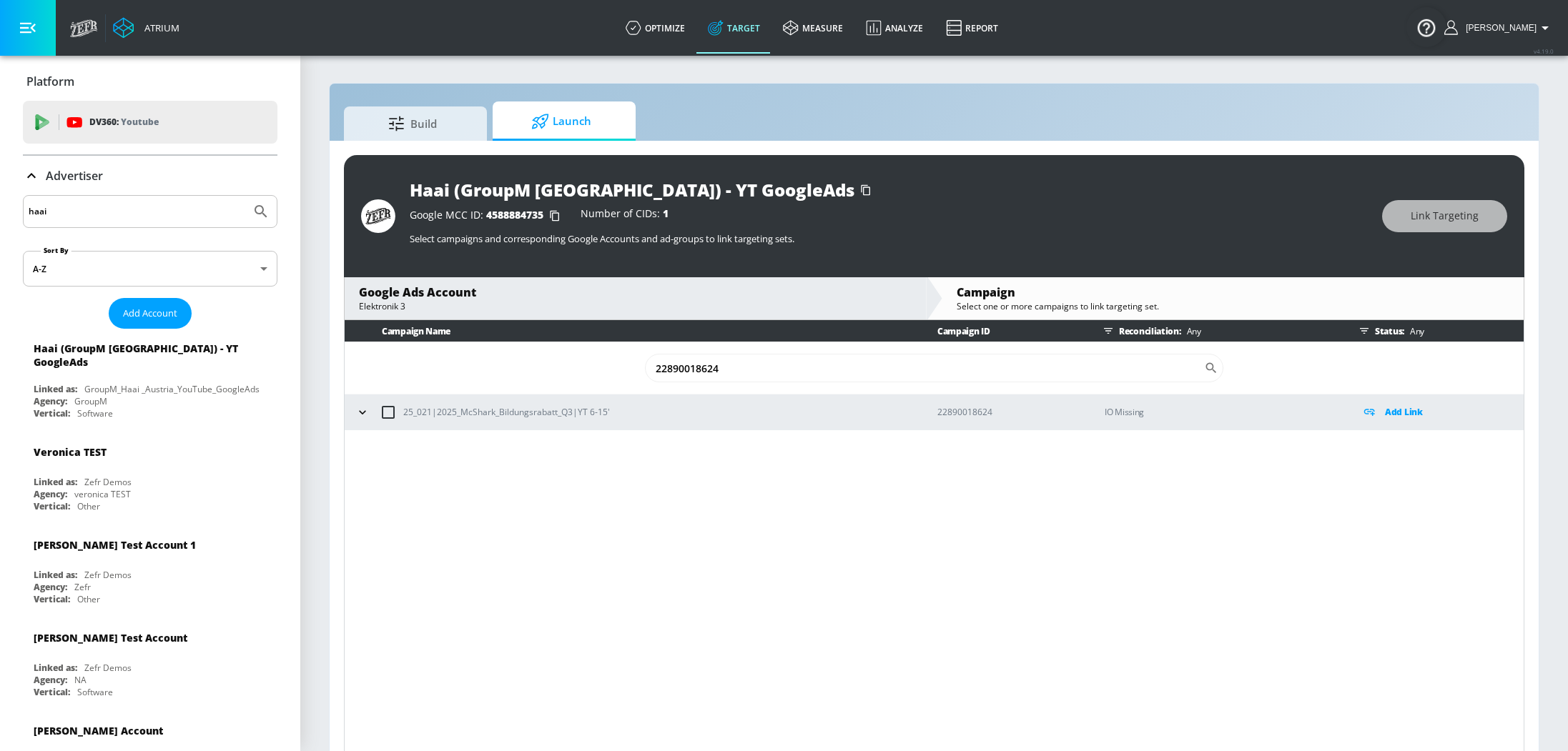
type input "22890018624"
click at [363, 417] on icon "button" at bounding box center [363, 412] width 15 height 15
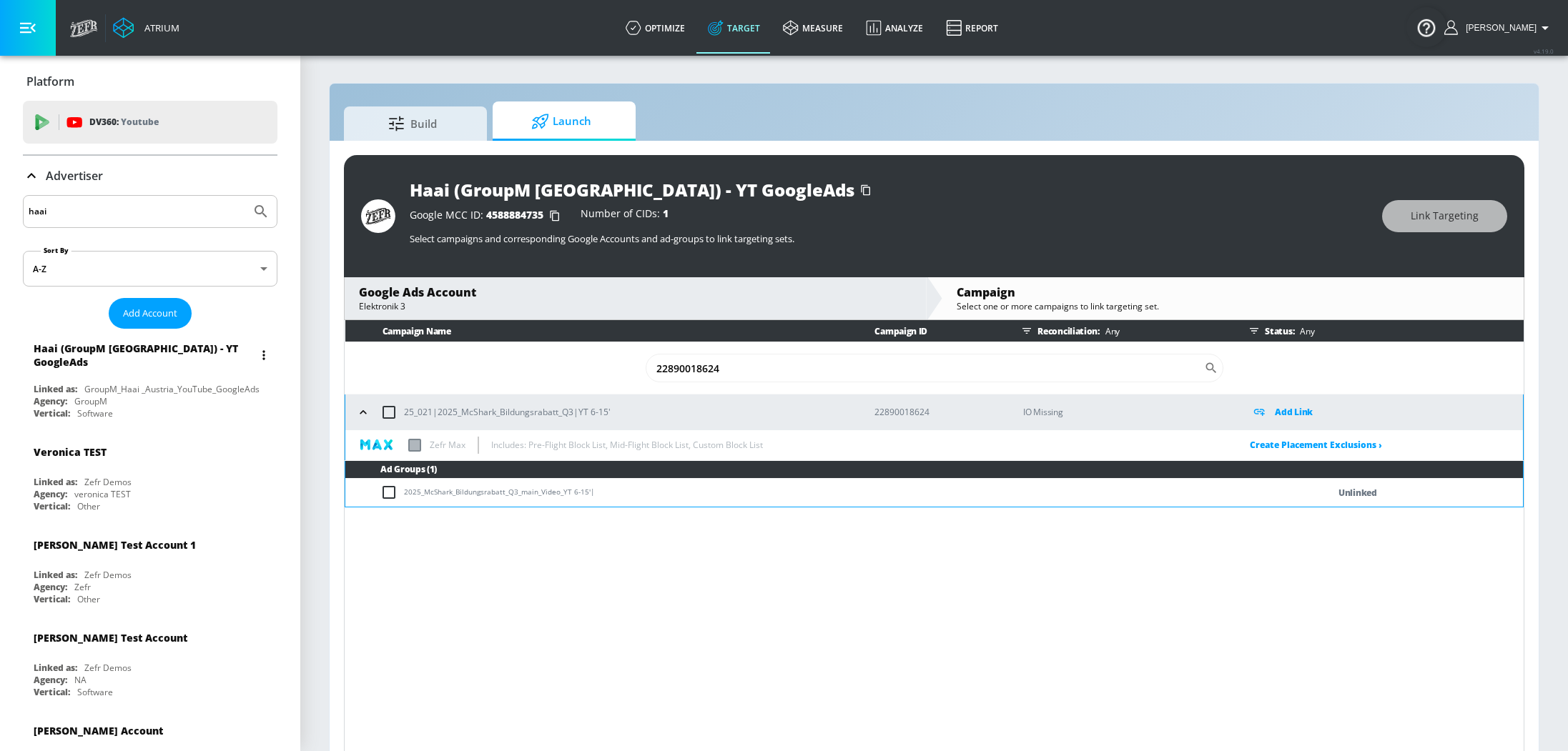
click at [150, 373] on div "Haai (GroupM [GEOGRAPHIC_DATA]) - YT GoogleAds Linked as: GroupM_Haai _Austria_…" at bounding box center [149, 378] width 254 height 88
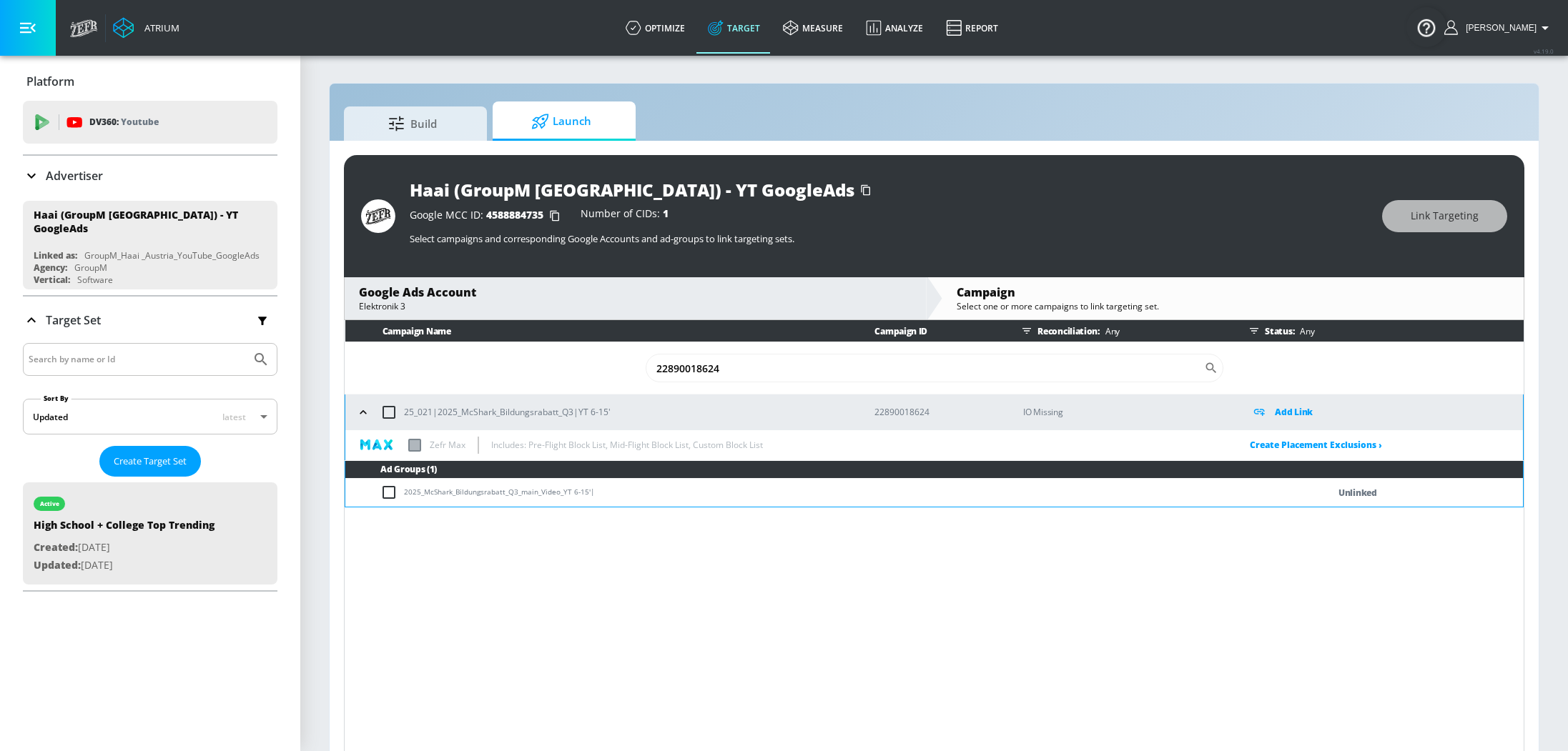
click at [39, 179] on icon at bounding box center [31, 175] width 17 height 17
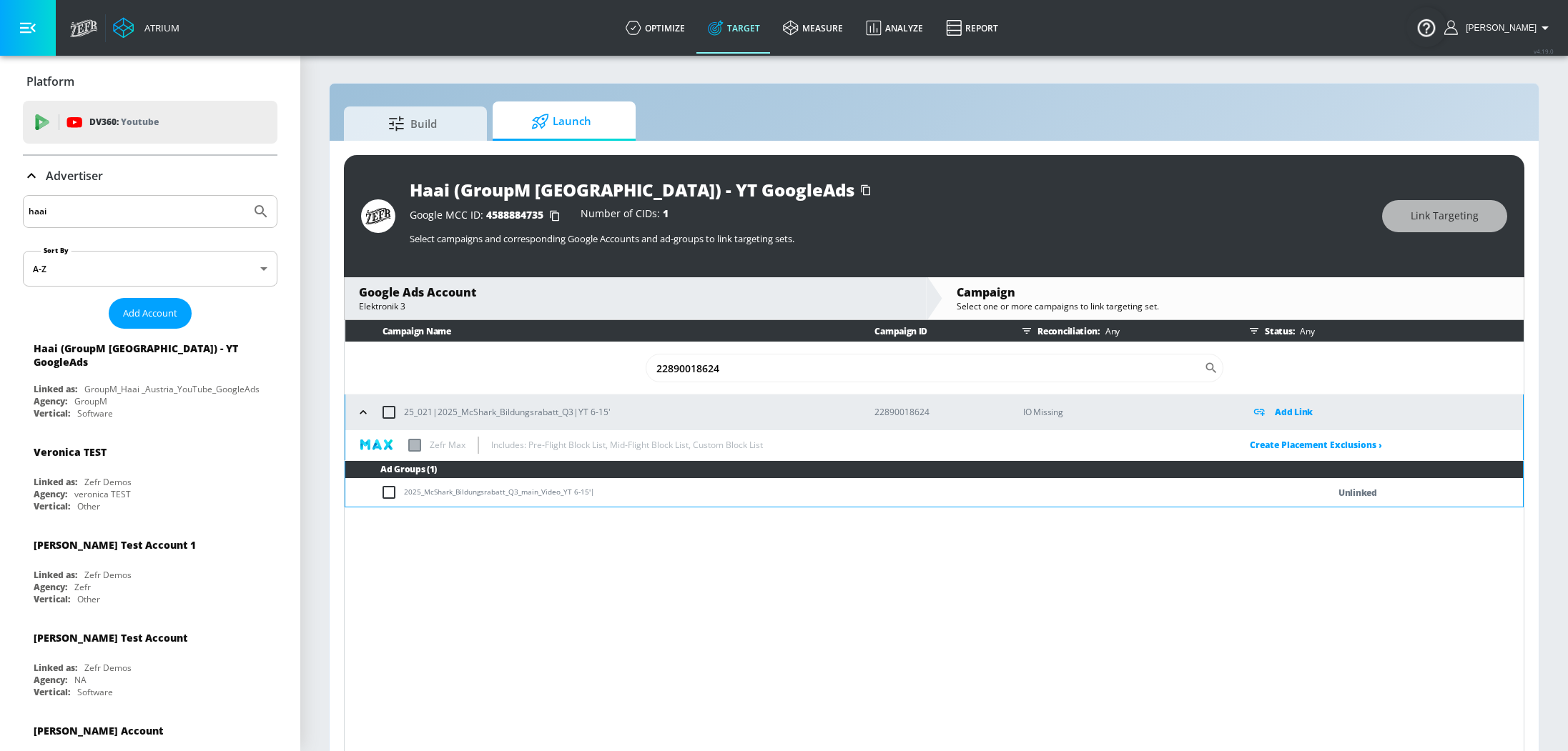
click at [36, 174] on icon at bounding box center [31, 175] width 17 height 17
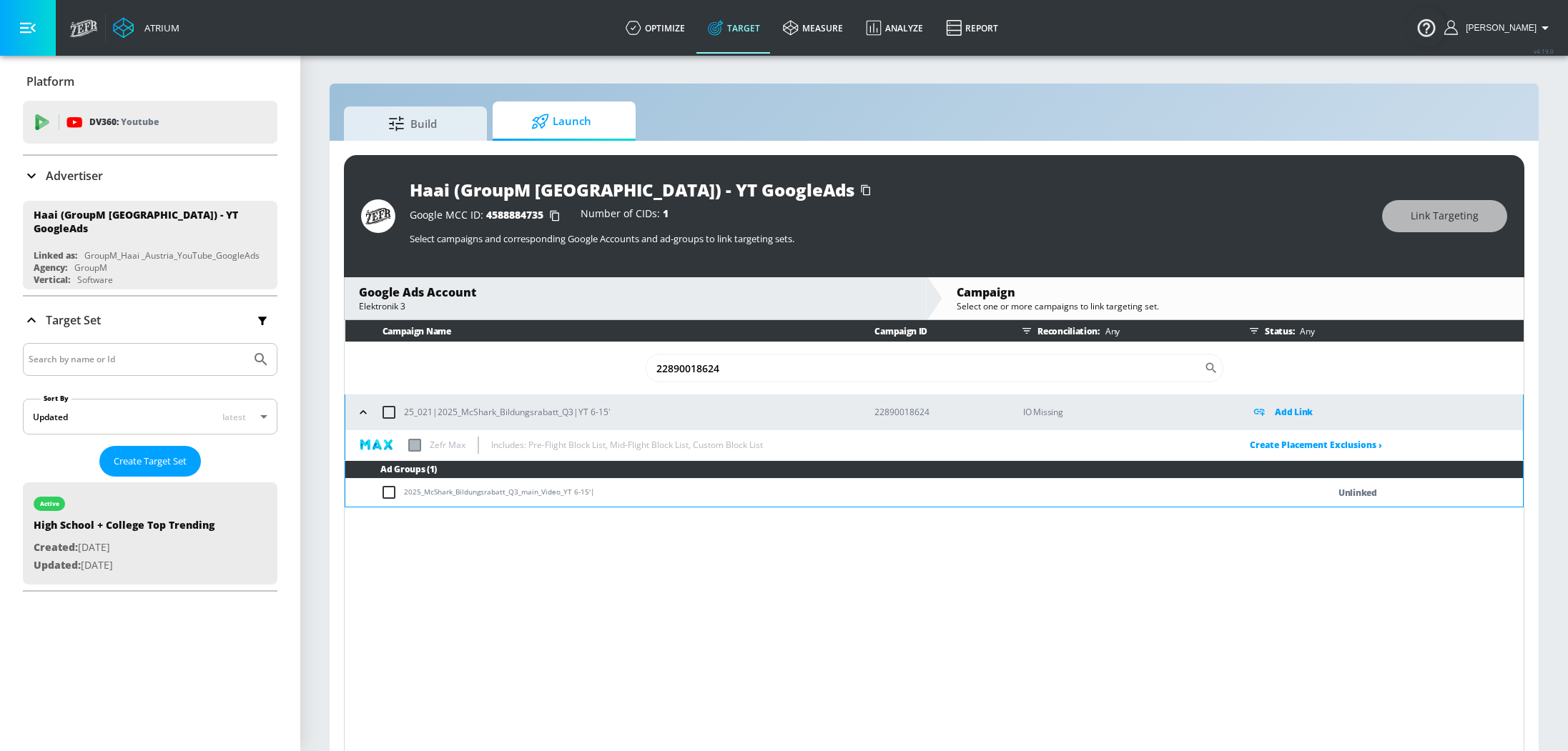
click at [102, 397] on div "GroupM" at bounding box center [91, 401] width 32 height 12
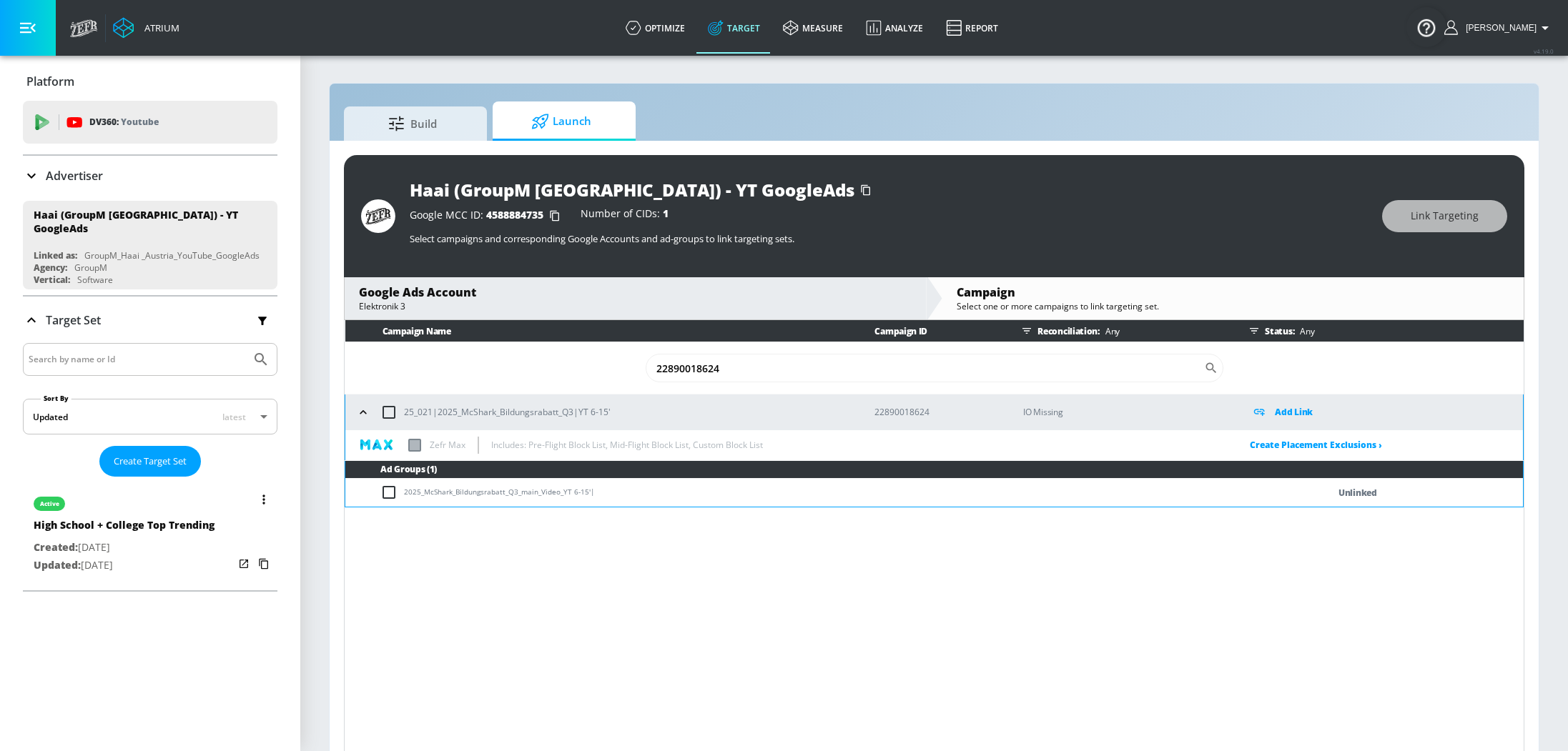
click at [85, 524] on div "High School + College Top Trending" at bounding box center [123, 529] width 181 height 21
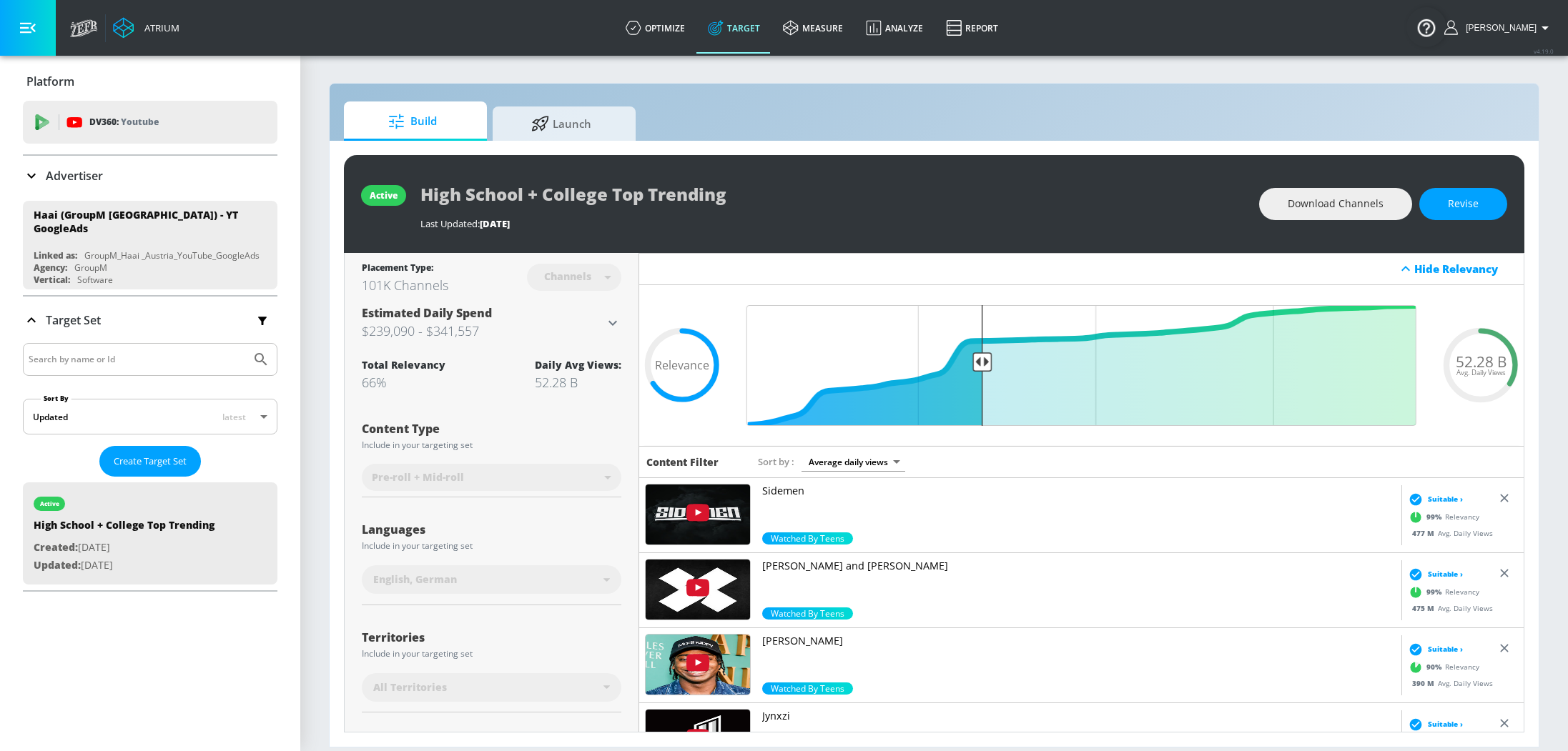
click at [597, 277] on div "Channels" at bounding box center [568, 276] width 62 height 12
click at [1454, 208] on span "Revise" at bounding box center [1463, 204] width 31 height 18
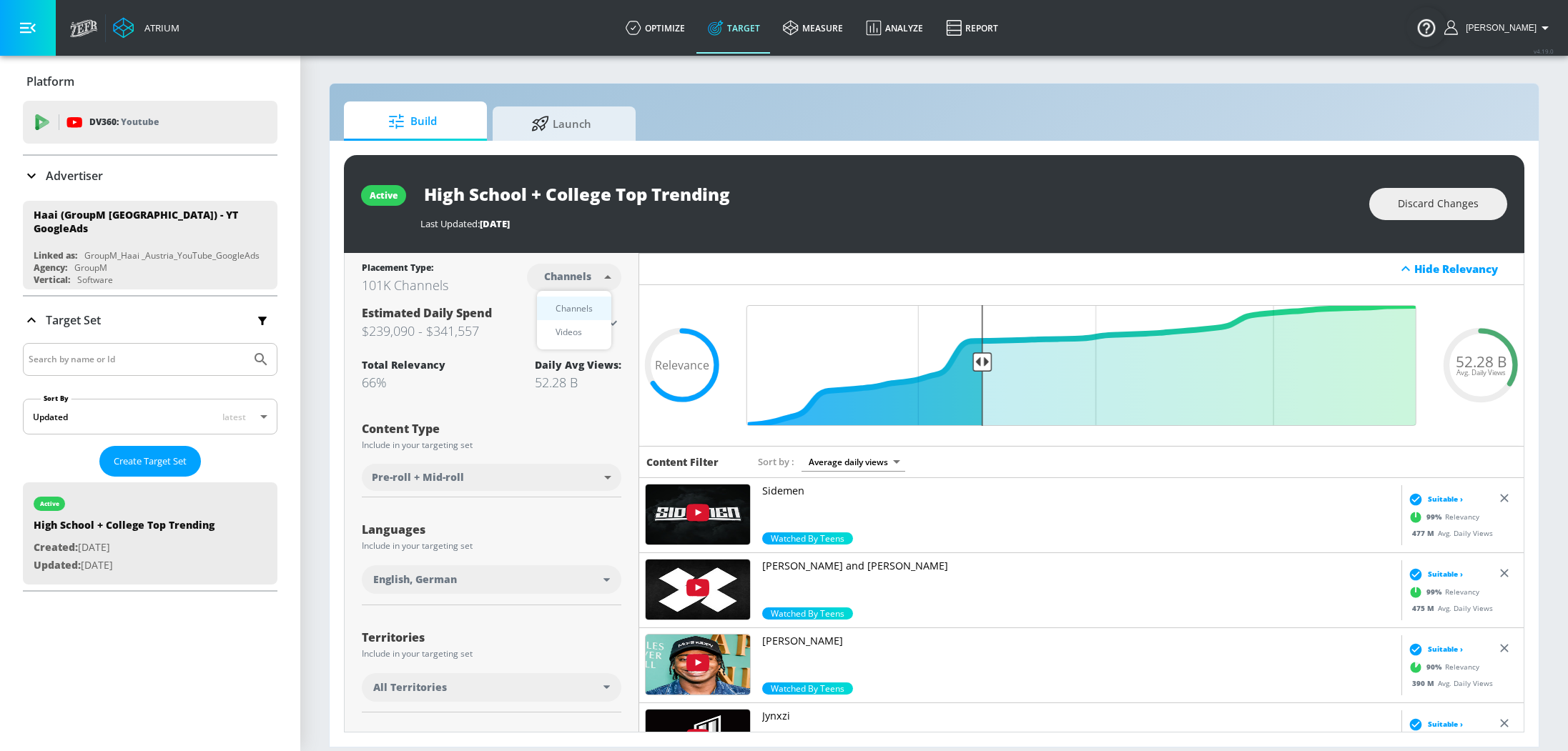
click at [583, 278] on body "Atrium optimize Target measure Analyze Report optimize Target measure Analyze R…" at bounding box center [784, 375] width 1568 height 751
click at [586, 331] on div "Videos" at bounding box center [568, 332] width 41 height 15
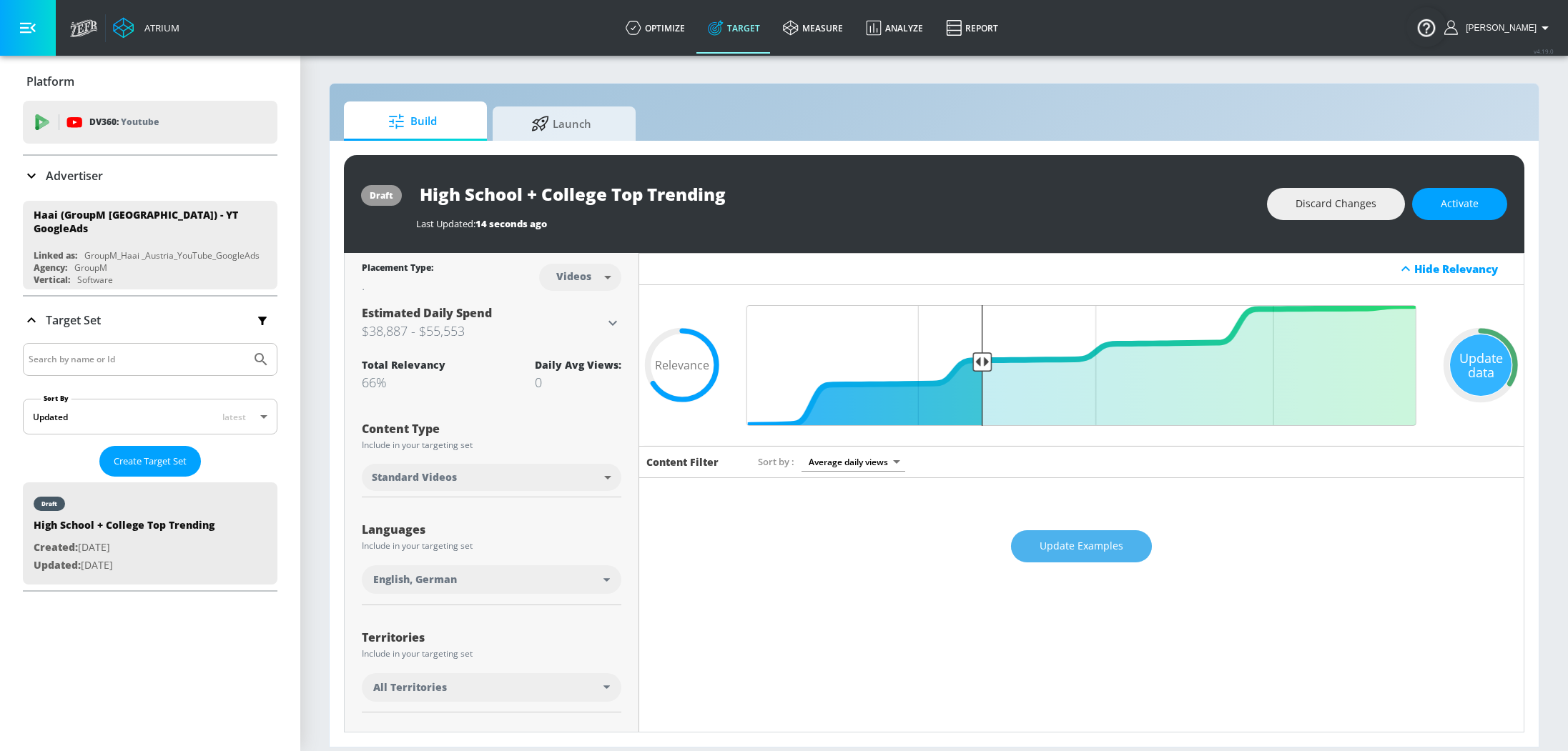
click at [1085, 541] on span "Update Examples" at bounding box center [1081, 546] width 84 height 18
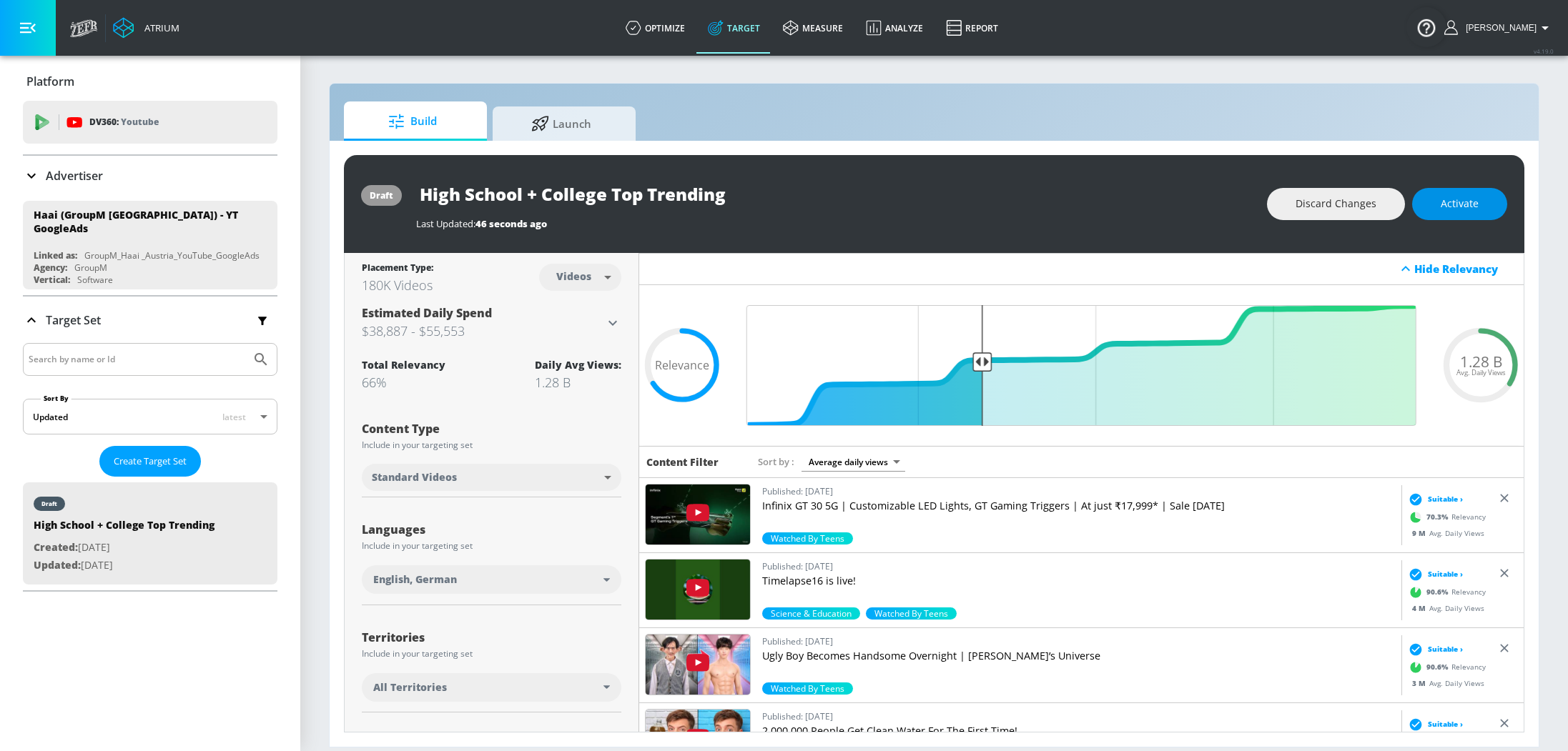
click at [1484, 218] on button "Activate" at bounding box center [1459, 205] width 95 height 32
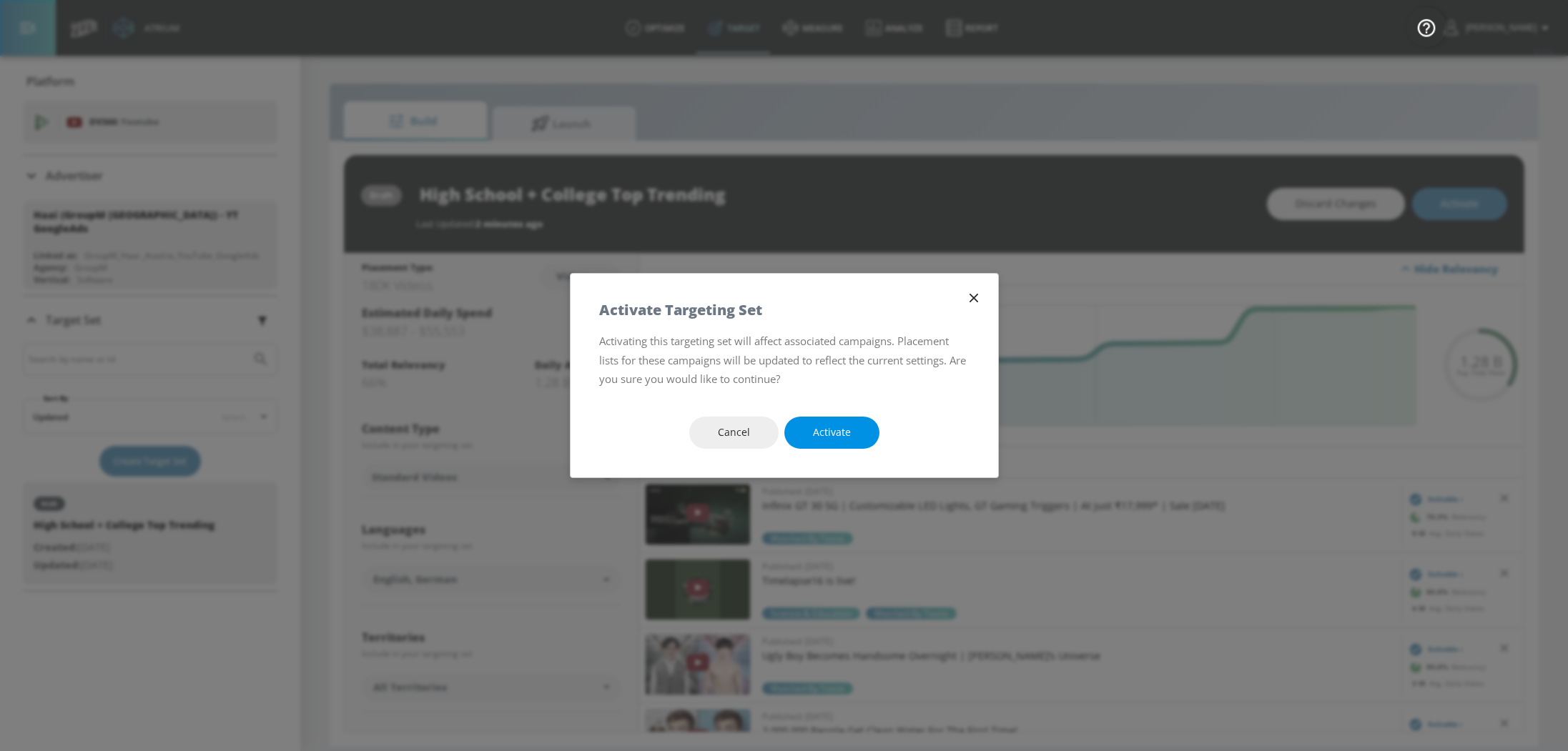
click at [844, 438] on span "Activate" at bounding box center [832, 433] width 38 height 18
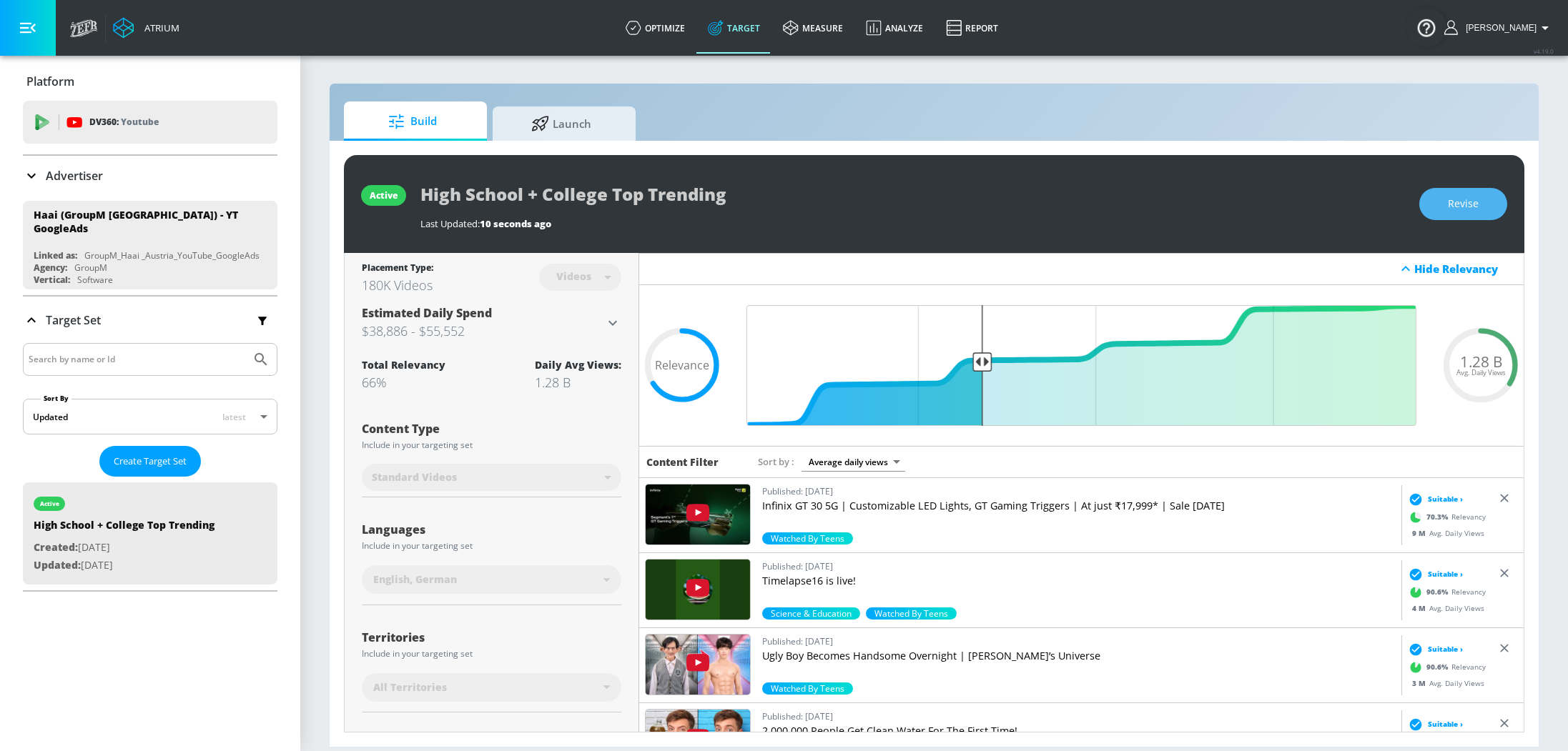
click at [1466, 203] on span "Revise" at bounding box center [1463, 204] width 31 height 18
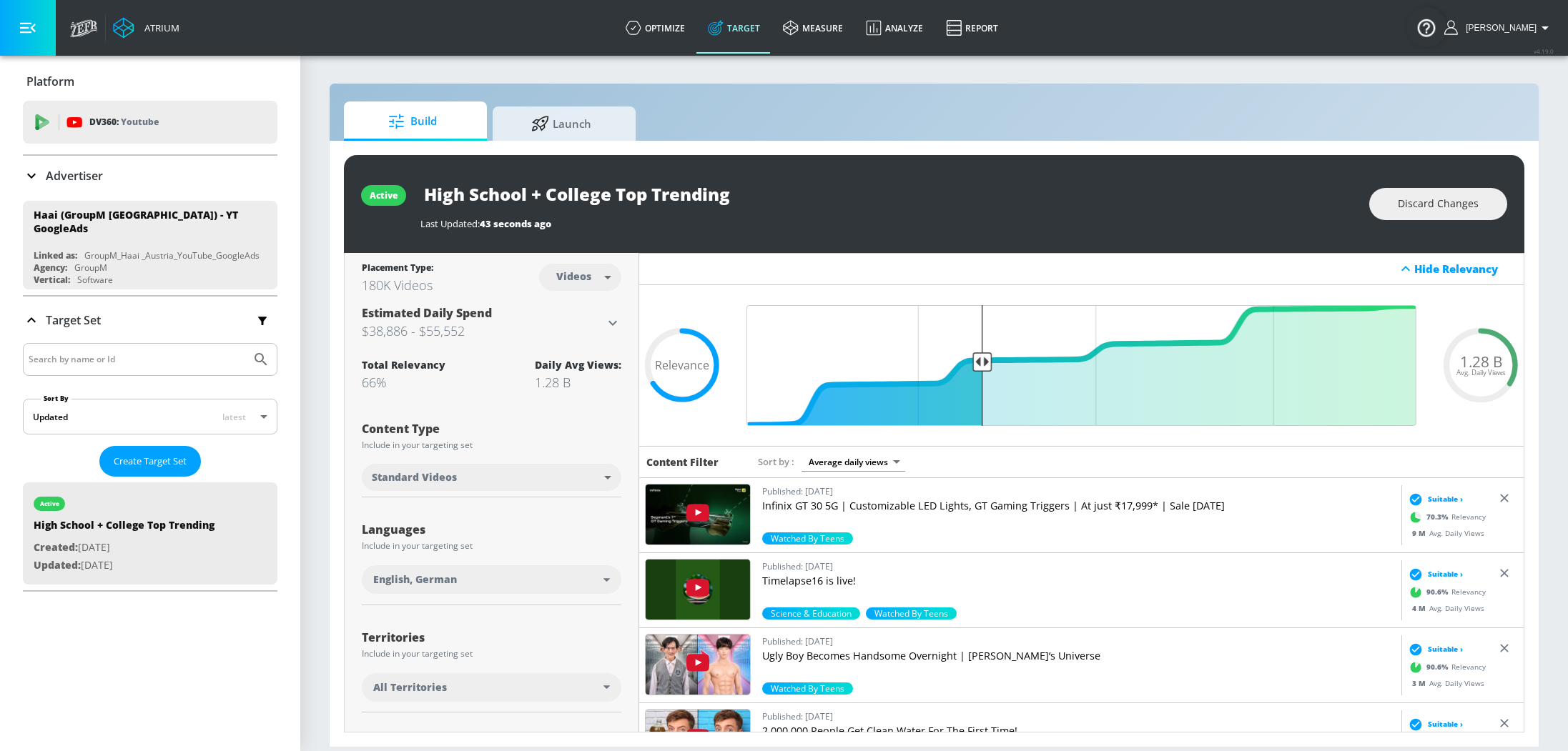
click at [565, 283] on body "Atrium optimize Target measure Analyze Report optimize Target measure Analyze R…" at bounding box center [784, 375] width 1568 height 751
click at [593, 310] on div "Channels" at bounding box center [580, 309] width 51 height 15
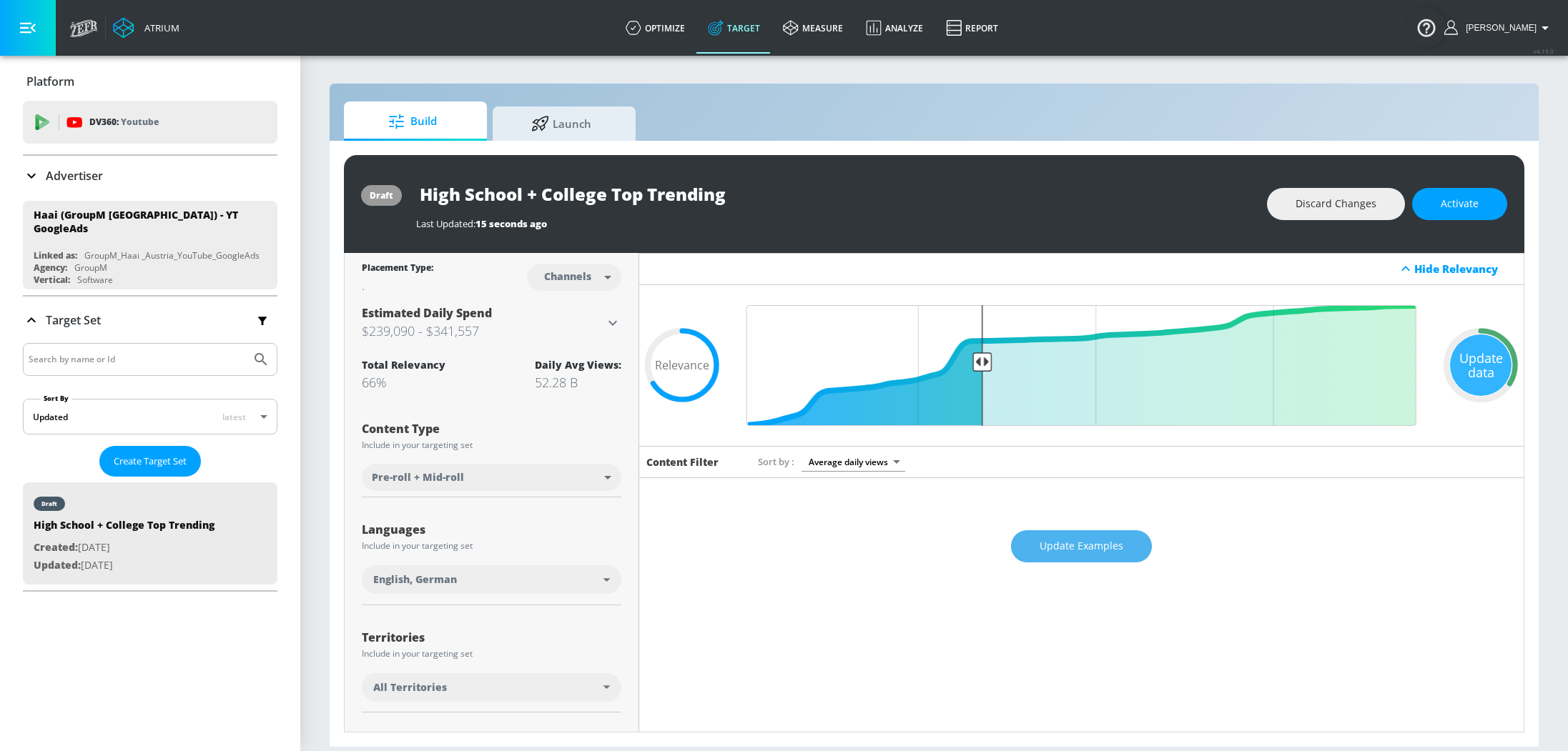
click at [1082, 545] on span "Update Examples" at bounding box center [1081, 546] width 84 height 18
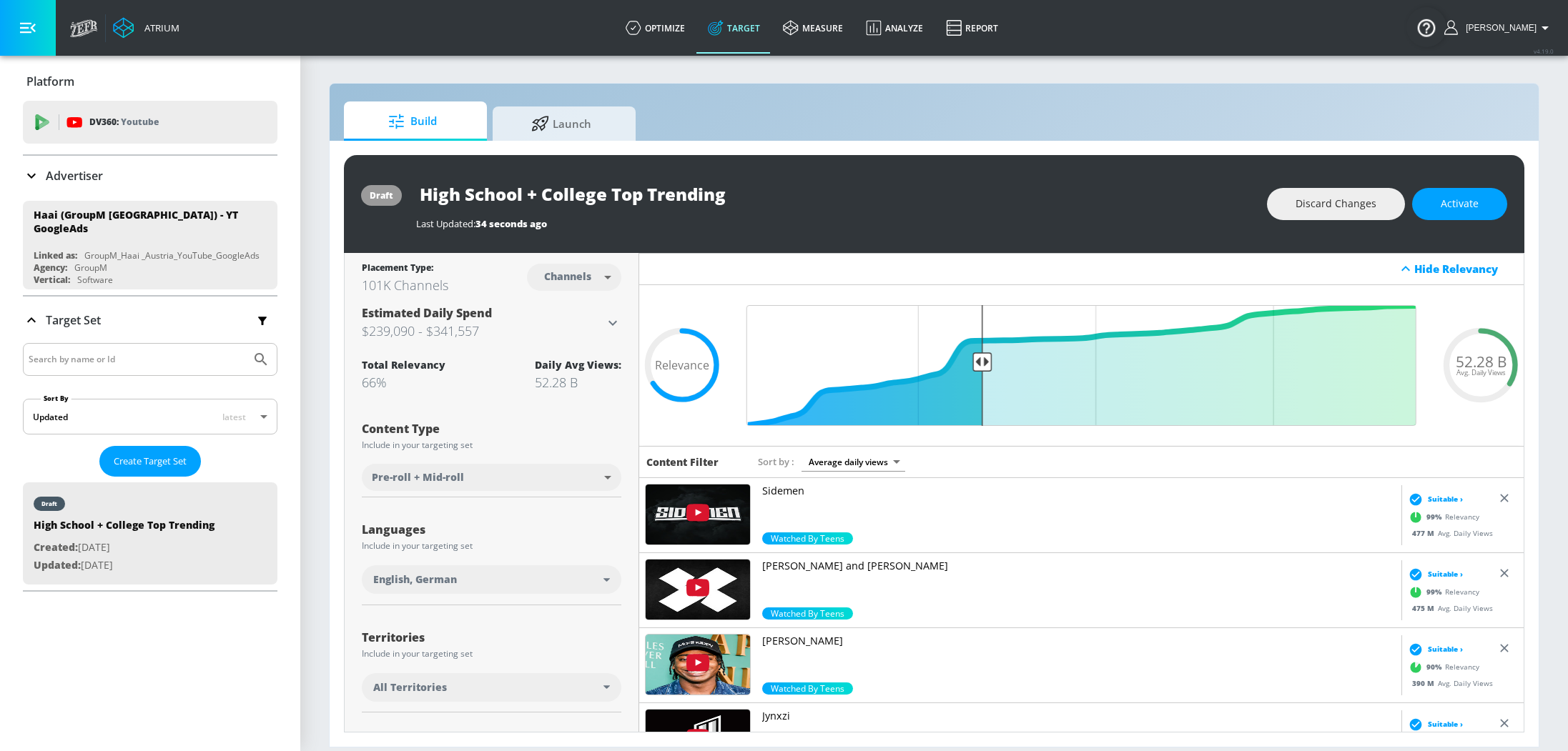
click at [586, 276] on body "Atrium optimize Target measure Analyze Report optimize Target measure Analyze R…" at bounding box center [784, 375] width 1568 height 751
click at [566, 332] on div "Videos" at bounding box center [568, 332] width 41 height 15
type input "videos"
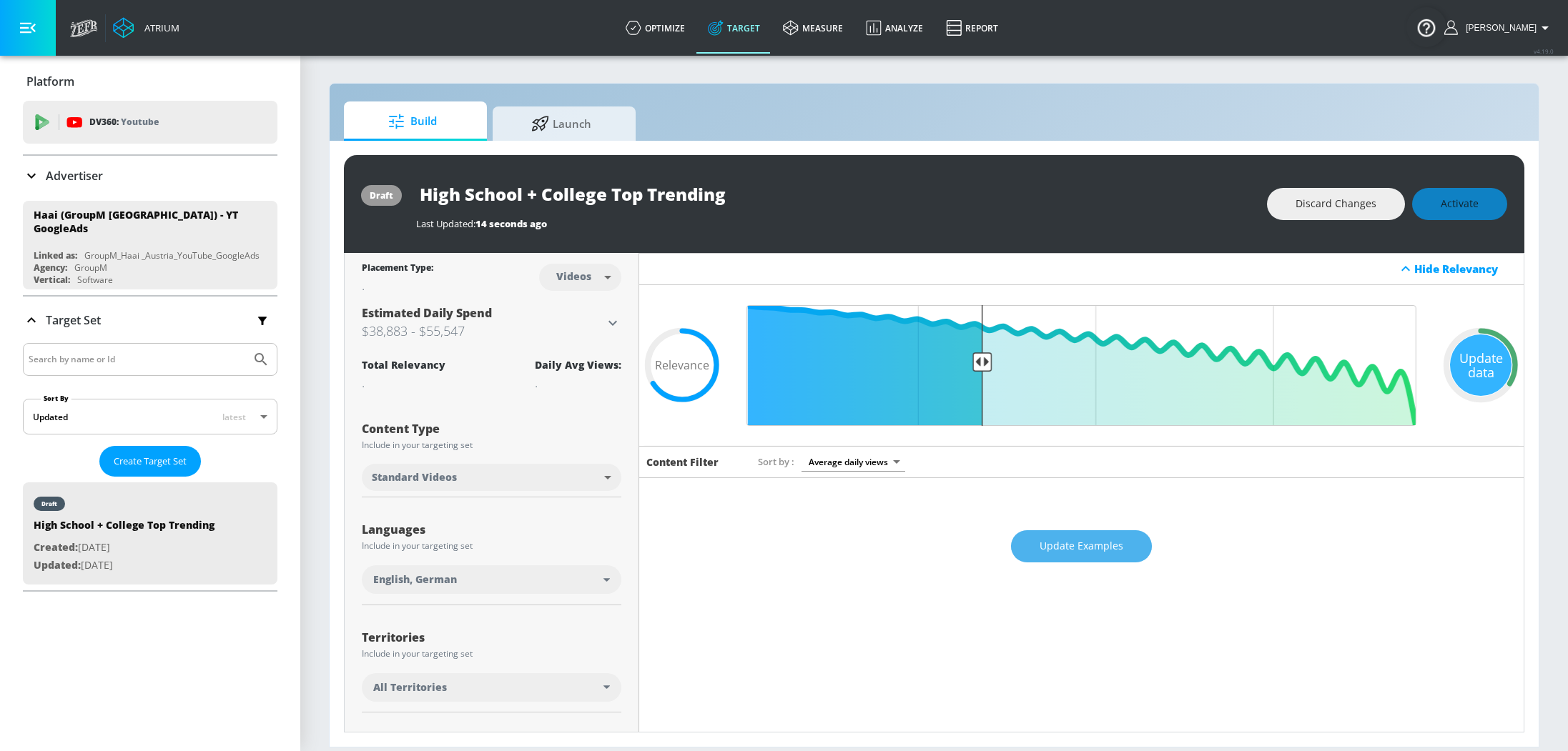
click at [1069, 541] on span "Update Examples" at bounding box center [1081, 546] width 84 height 18
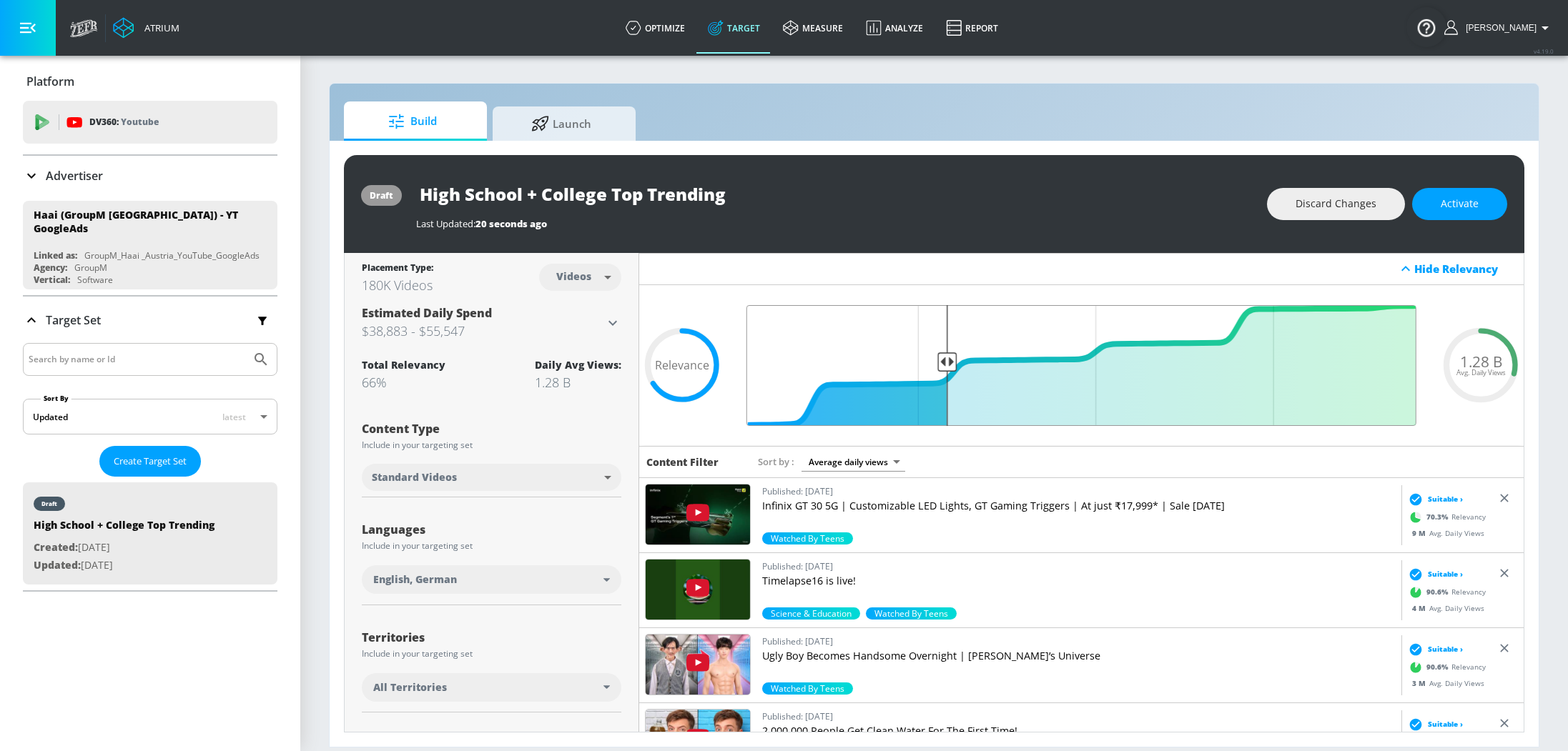
drag, startPoint x: 983, startPoint y: 358, endPoint x: 947, endPoint y: 361, distance: 36.1
click at [947, 361] on input "Final Threshold" at bounding box center [1081, 365] width 684 height 121
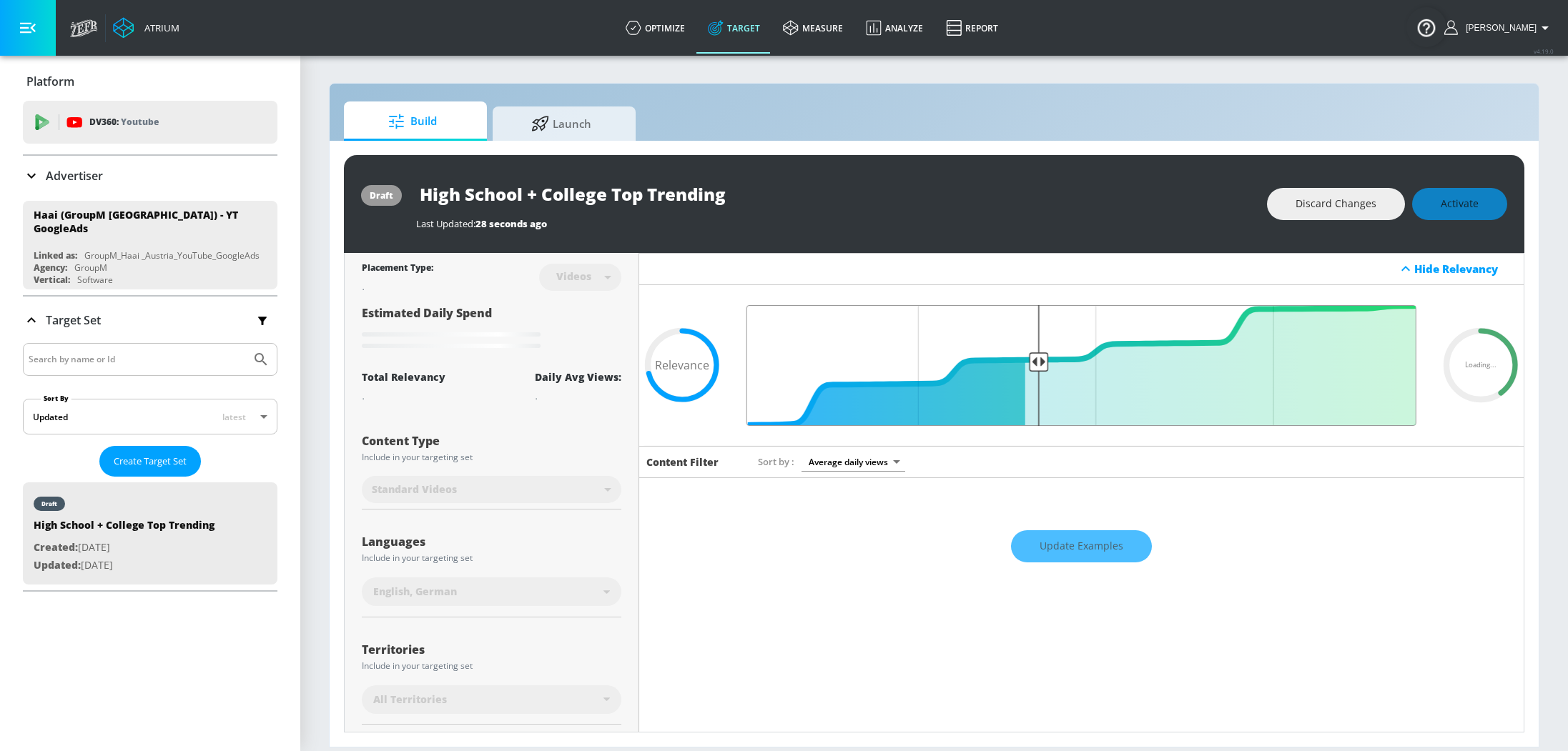
drag, startPoint x: 947, startPoint y: 361, endPoint x: 1035, endPoint y: 367, distance: 88.2
click at [1035, 367] on input "Final Threshold" at bounding box center [1081, 365] width 684 height 121
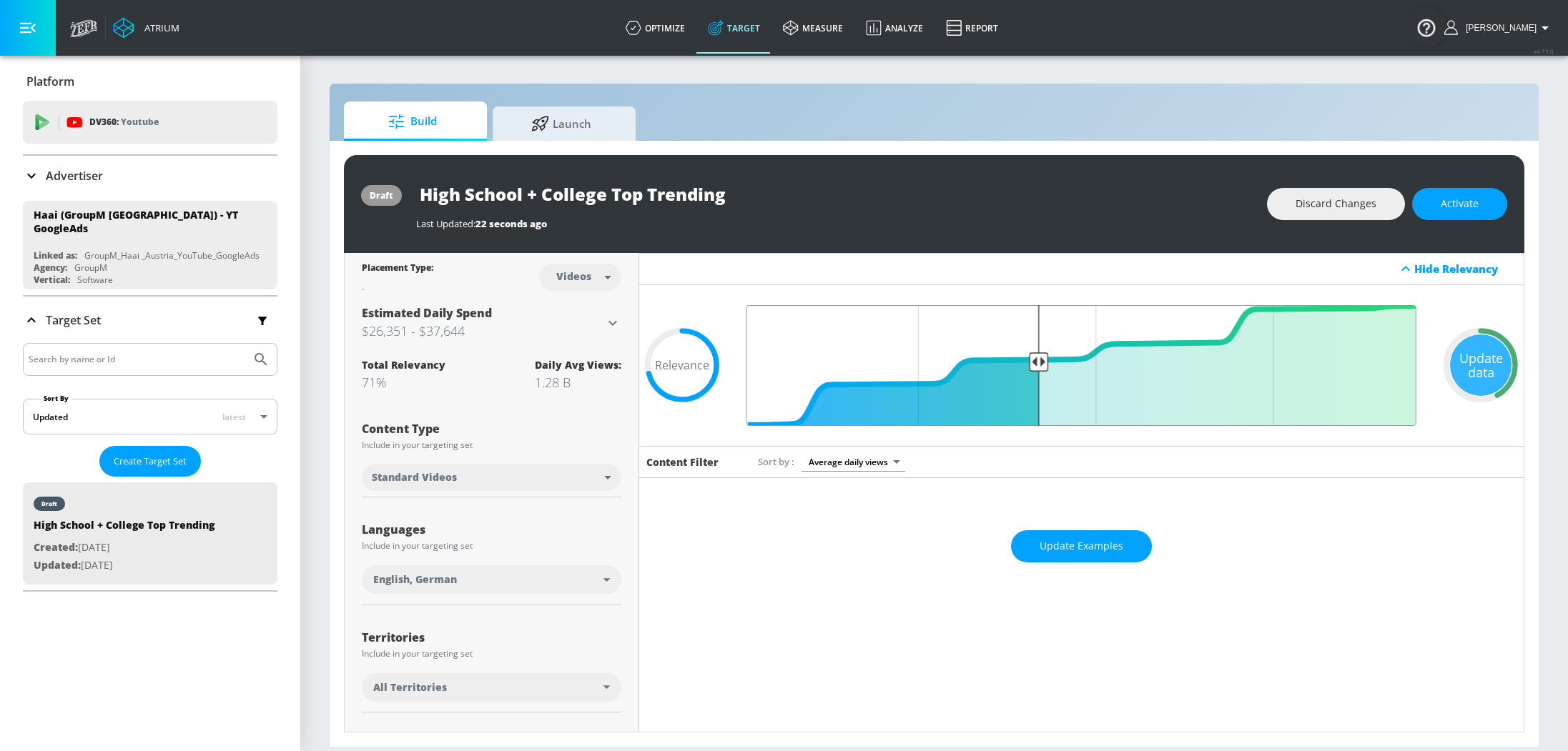
drag, startPoint x: 947, startPoint y: 364, endPoint x: 1039, endPoint y: 367, distance: 92.0
click at [1039, 367] on input "Final Threshold" at bounding box center [1081, 365] width 684 height 121
drag, startPoint x: 1038, startPoint y: 359, endPoint x: 1023, endPoint y: 358, distance: 15.0
click at [1023, 358] on input "Final Threshold" at bounding box center [1081, 365] width 684 height 121
drag, startPoint x: 1025, startPoint y: 360, endPoint x: 1010, endPoint y: 361, distance: 15.0
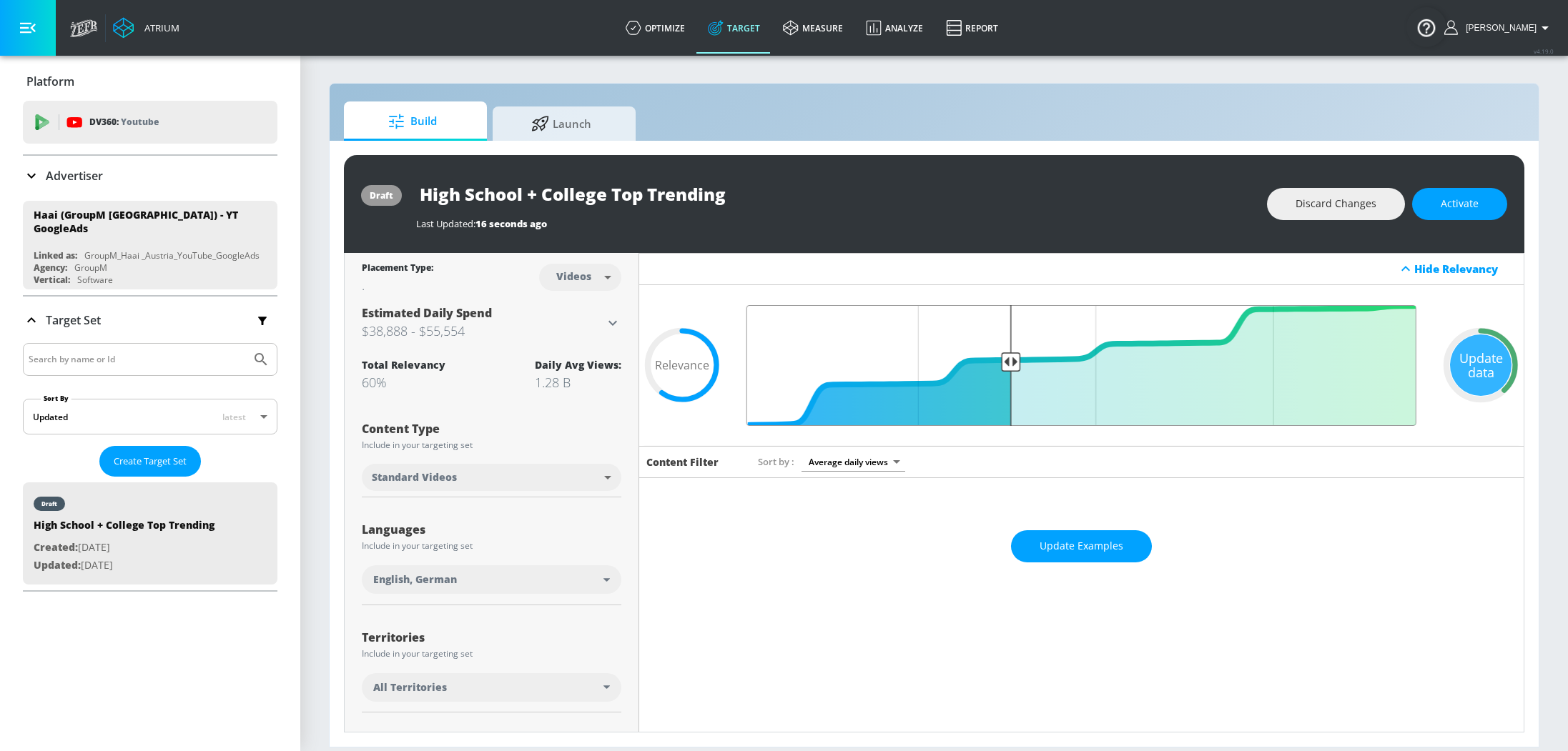
type input "0.62"
click at [1010, 361] on input "Final Threshold" at bounding box center [1081, 365] width 684 height 121
click at [1079, 537] on div "Update Examples" at bounding box center [1081, 547] width 884 height 50
click at [1137, 546] on button "Update Examples" at bounding box center [1081, 546] width 140 height 32
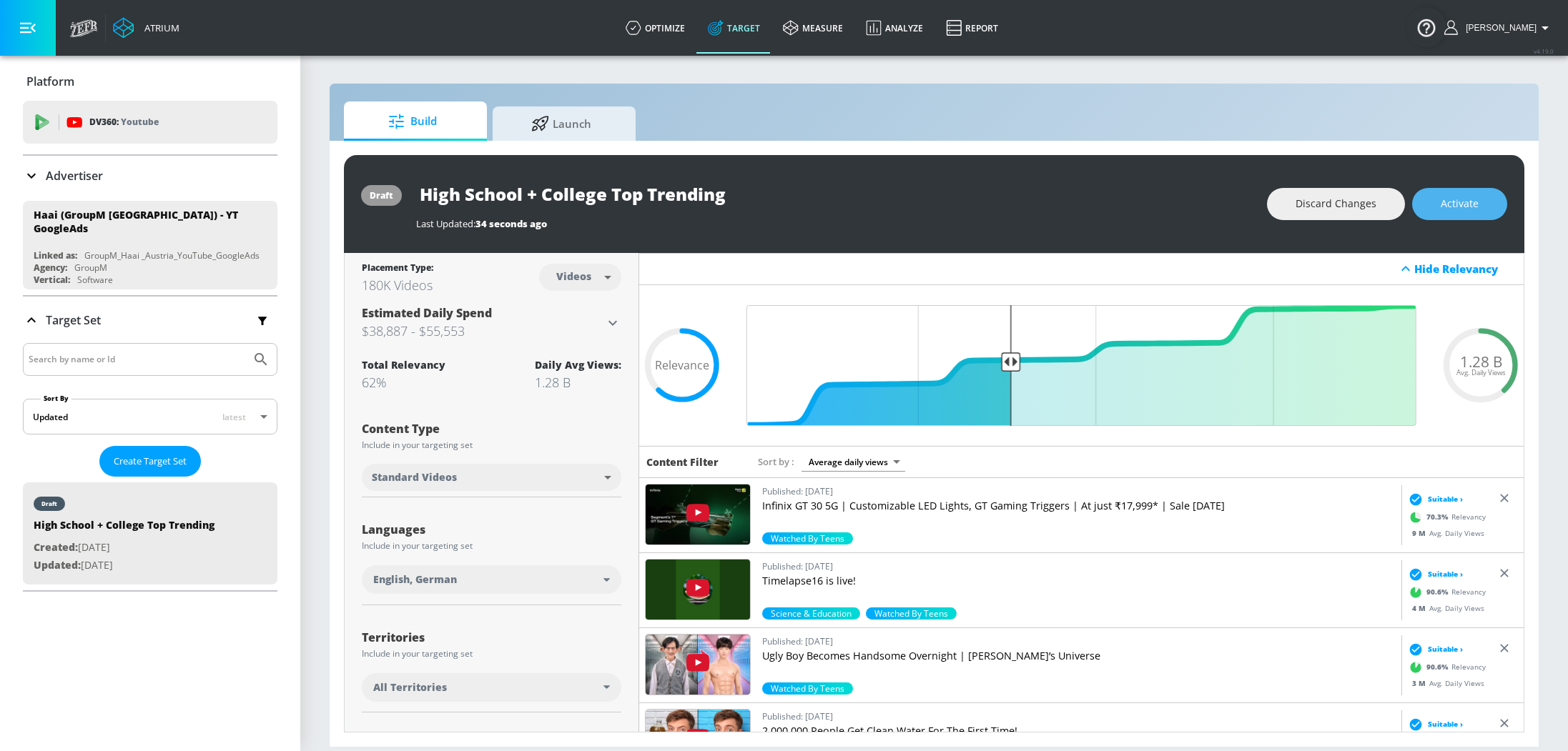
click at [1474, 197] on span "Activate" at bounding box center [1459, 204] width 38 height 18
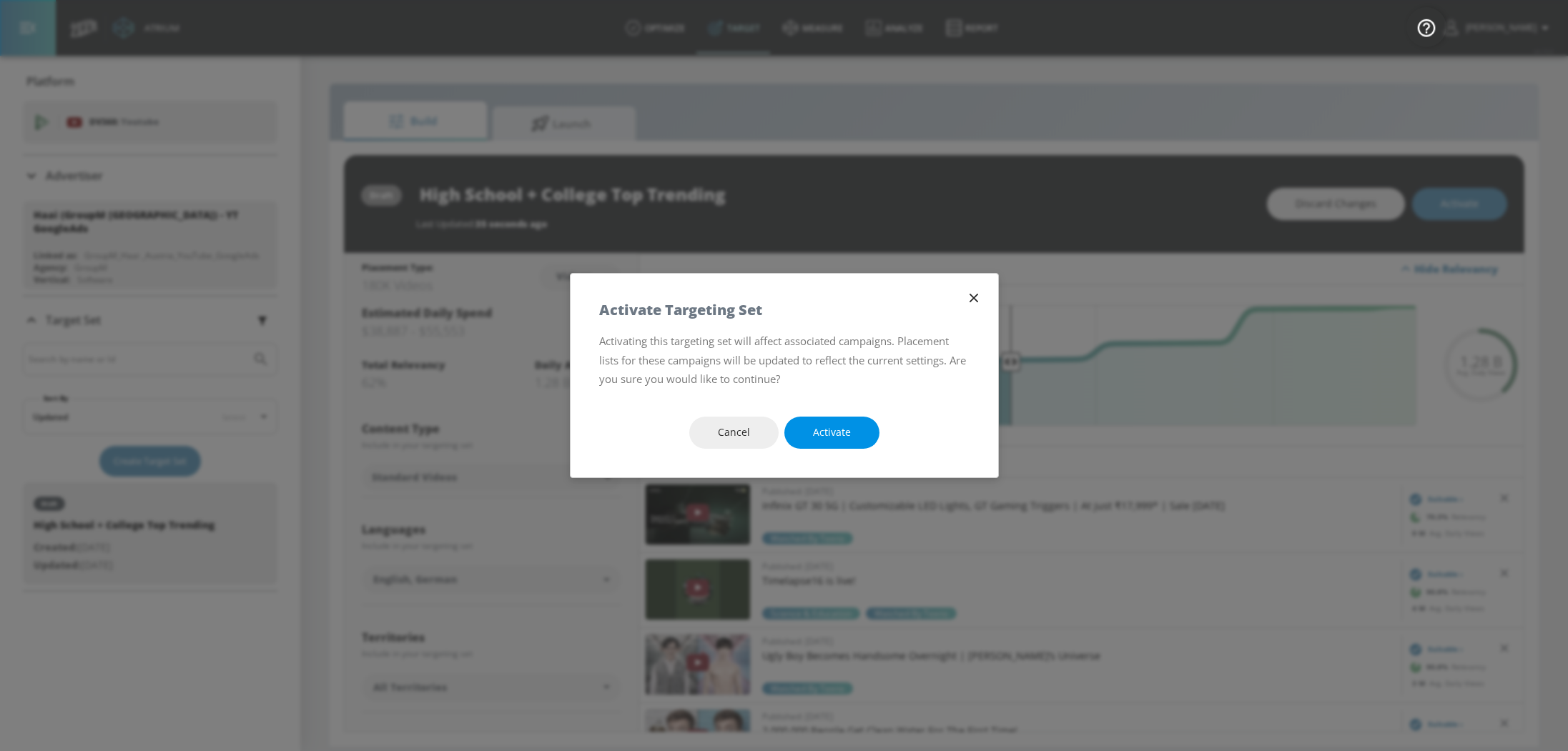
click at [847, 416] on div "Cancel Activate" at bounding box center [784, 433] width 427 height 89
click at [836, 427] on span "Activate" at bounding box center [832, 433] width 38 height 18
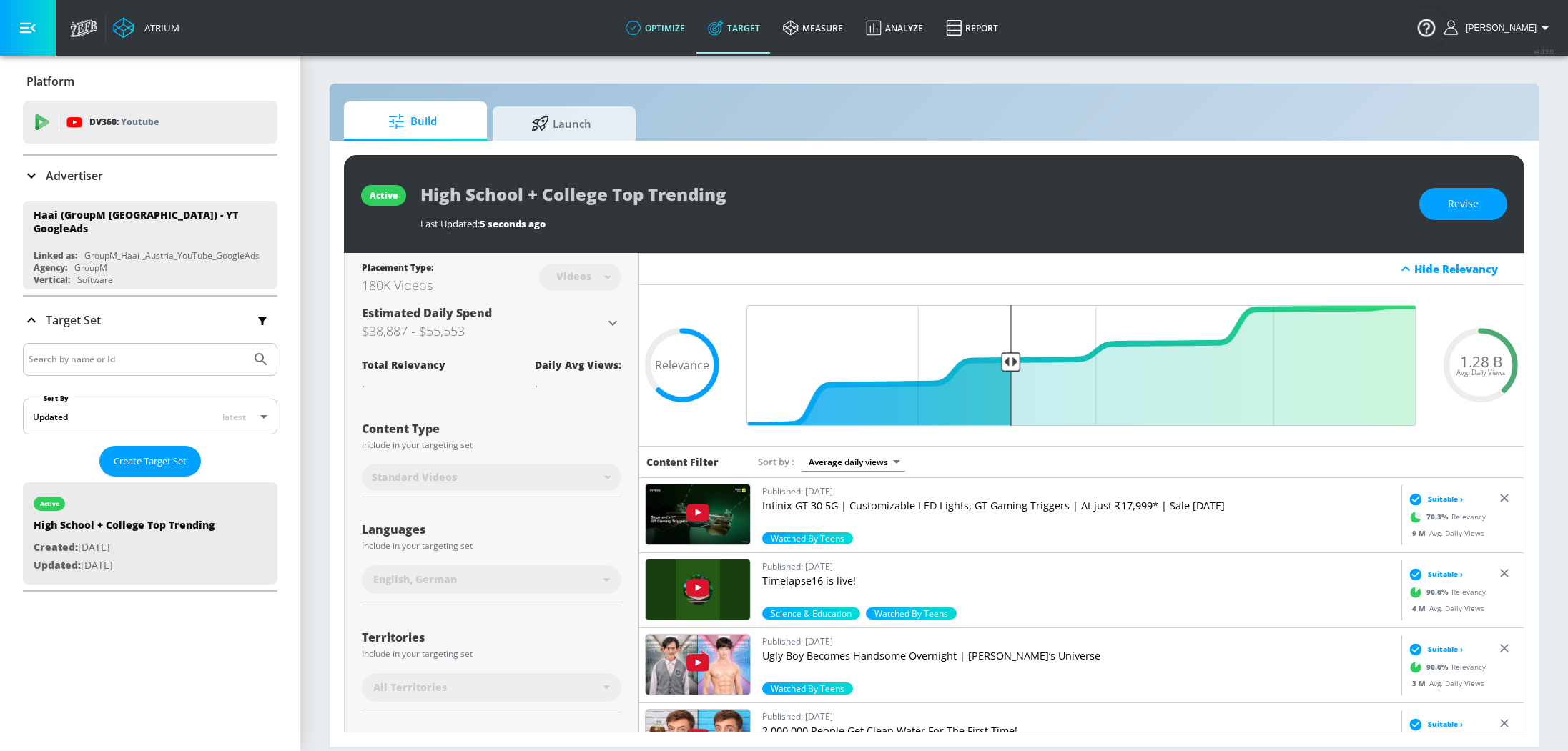
click at [678, 20] on link "optimize" at bounding box center [654, 28] width 82 height 51
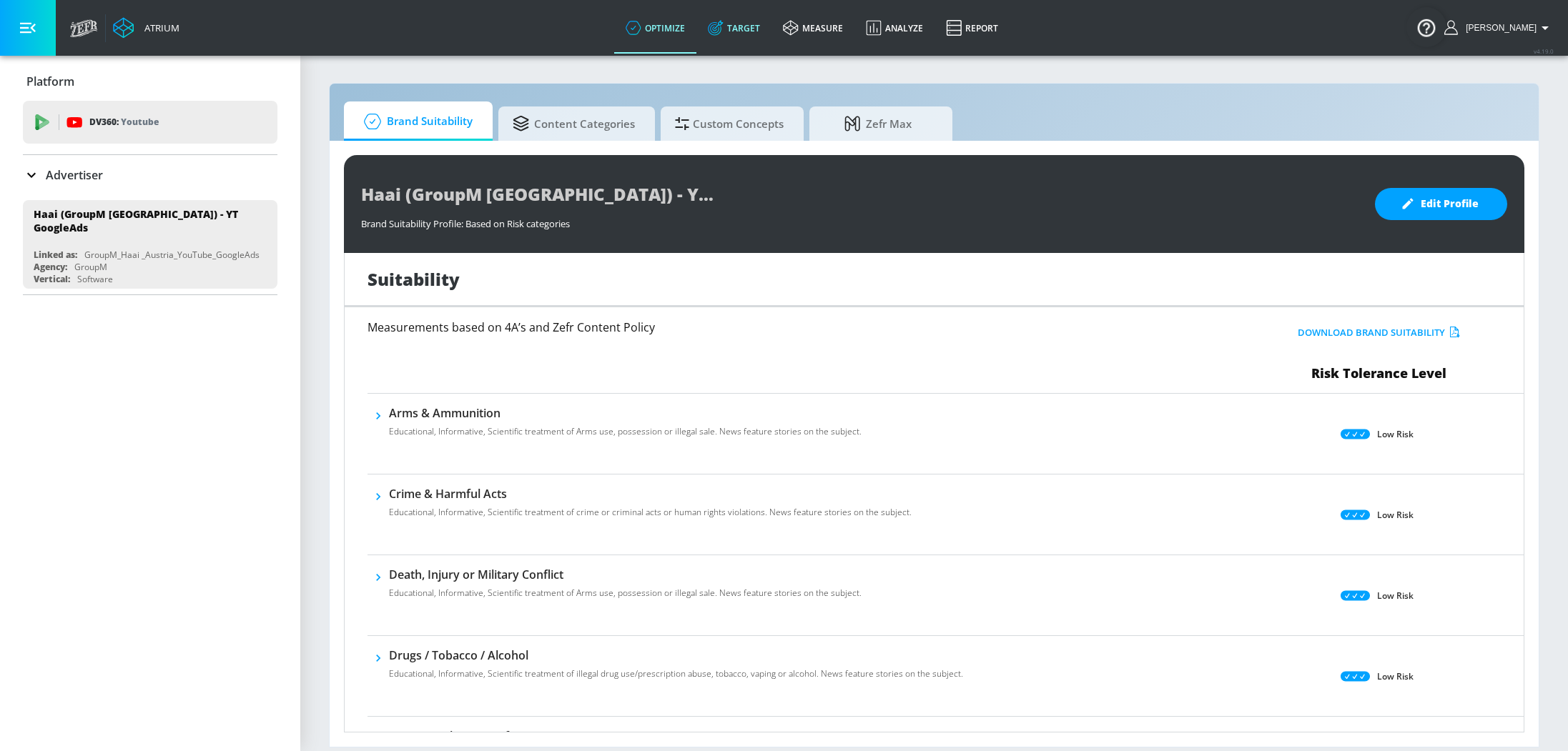
click at [750, 29] on link "Target" at bounding box center [733, 28] width 75 height 51
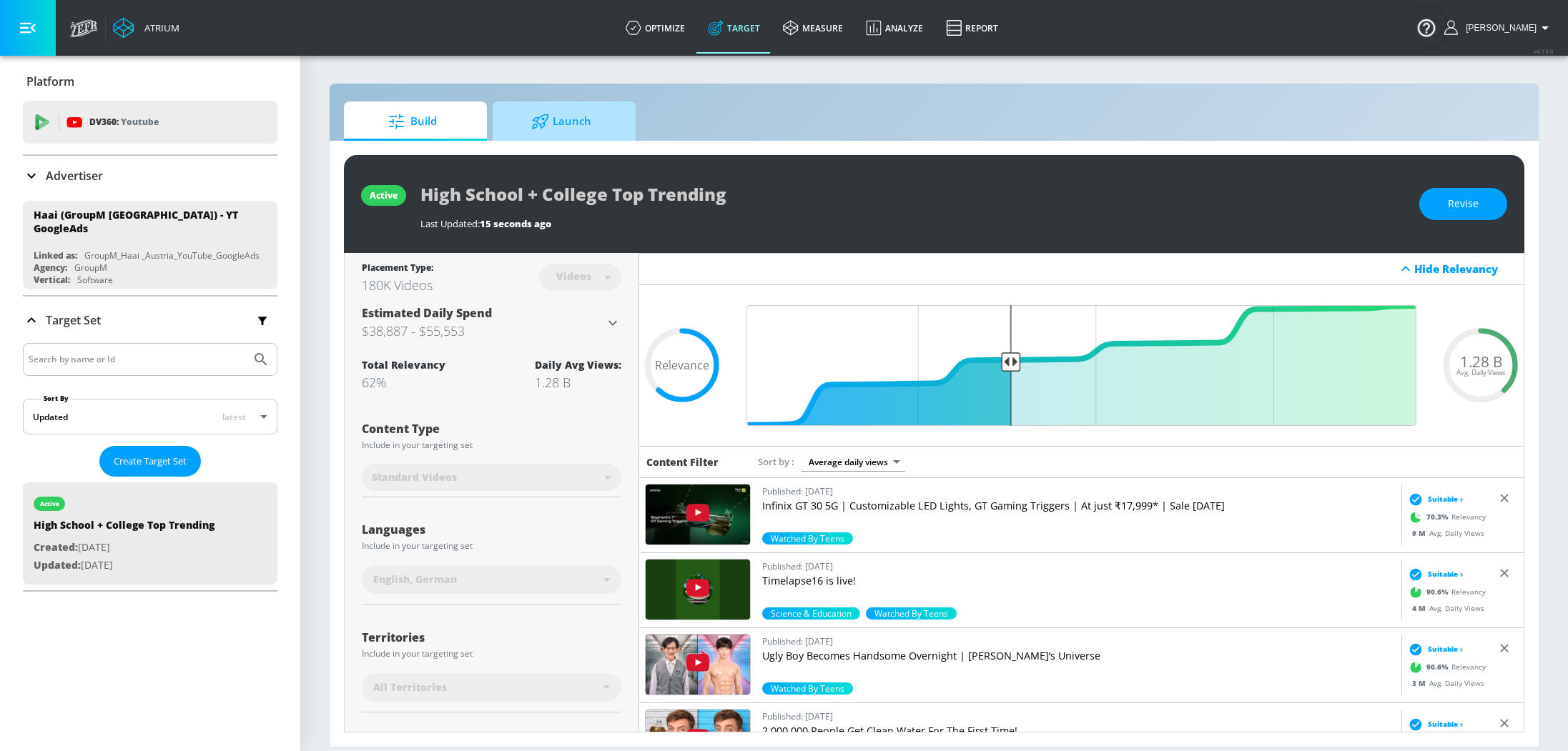
click at [571, 119] on span "Launch" at bounding box center [561, 122] width 109 height 34
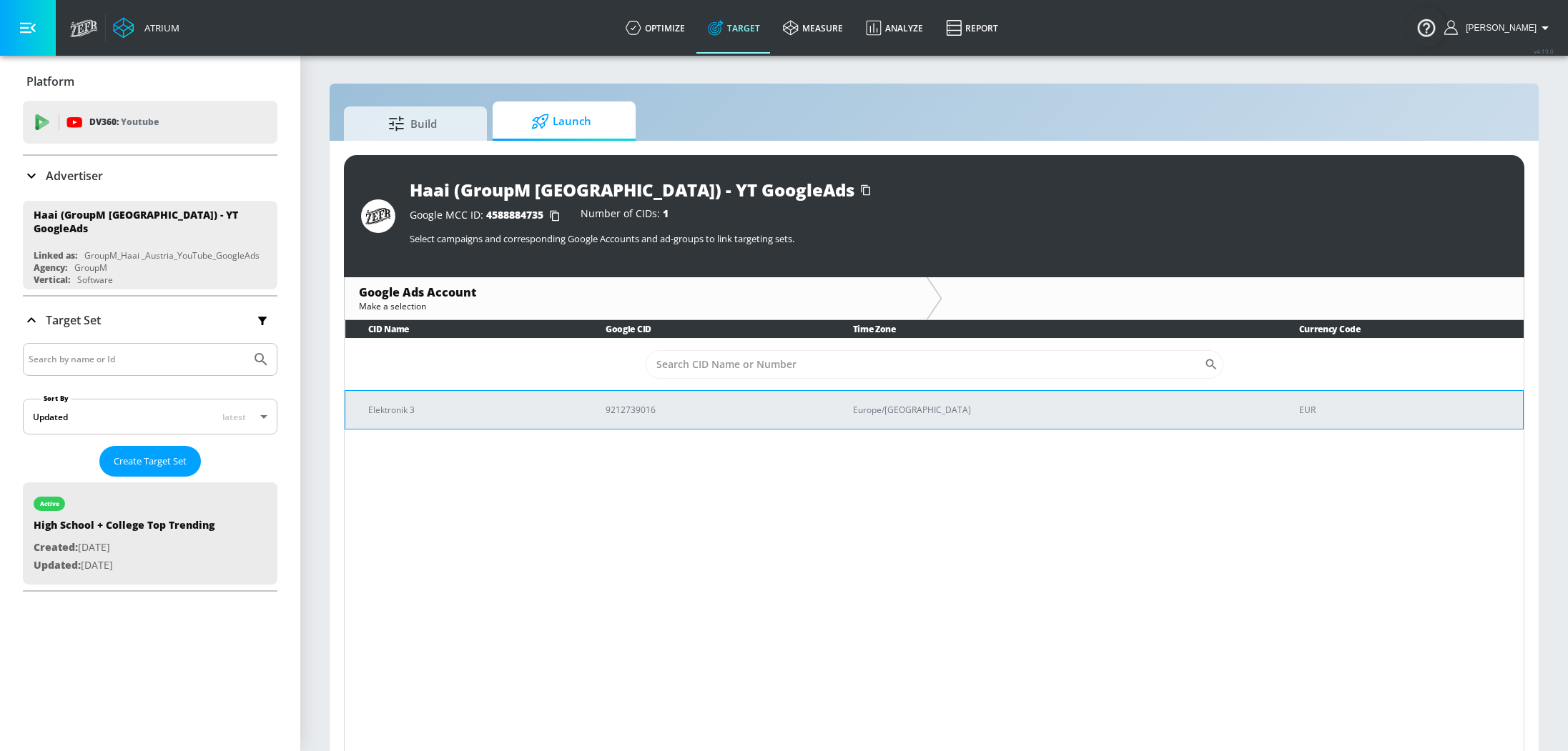
click at [494, 409] on p "Elektronik 3" at bounding box center [469, 410] width 203 height 15
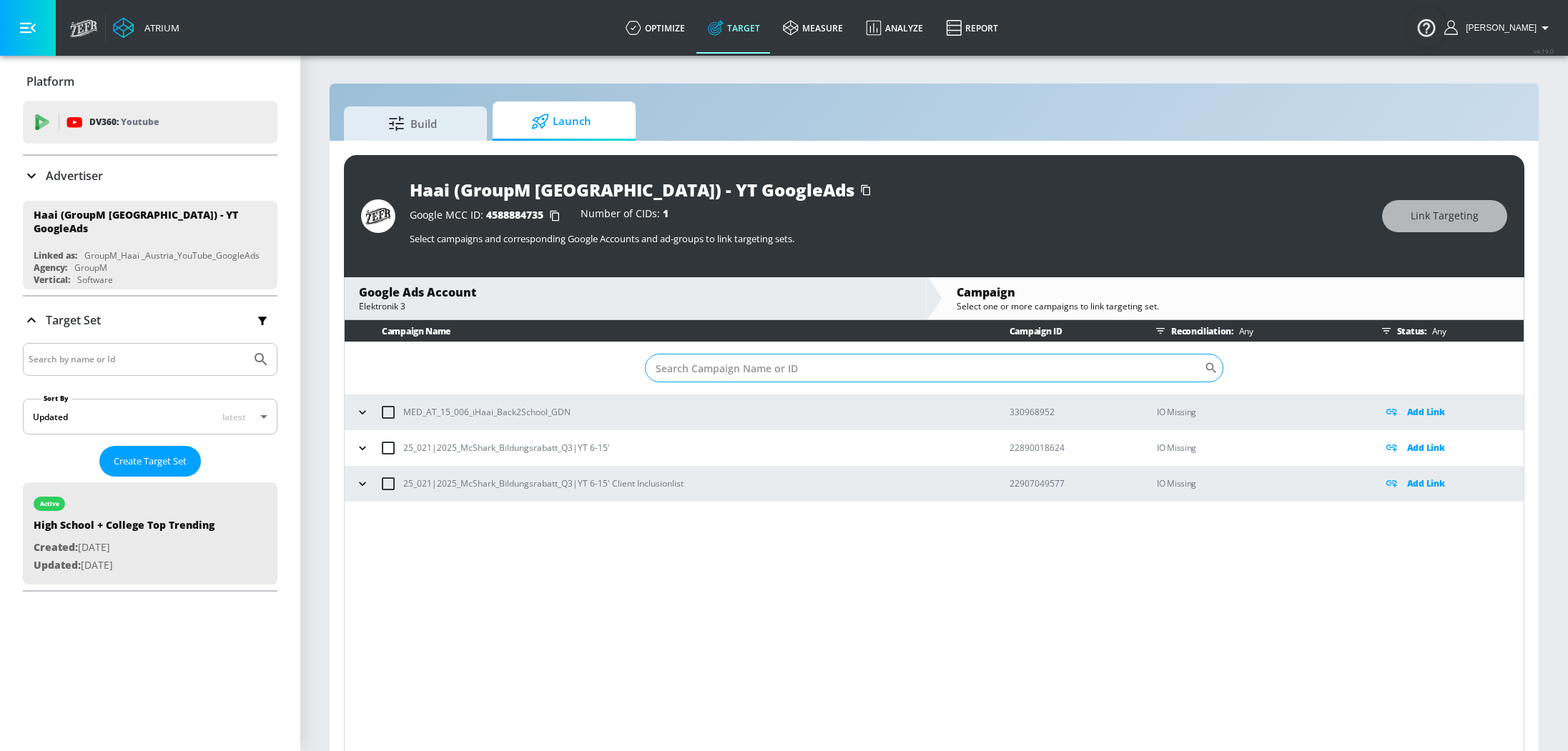
click at [767, 366] on input "Sort By" at bounding box center [924, 368] width 559 height 28
paste input "22890018624"
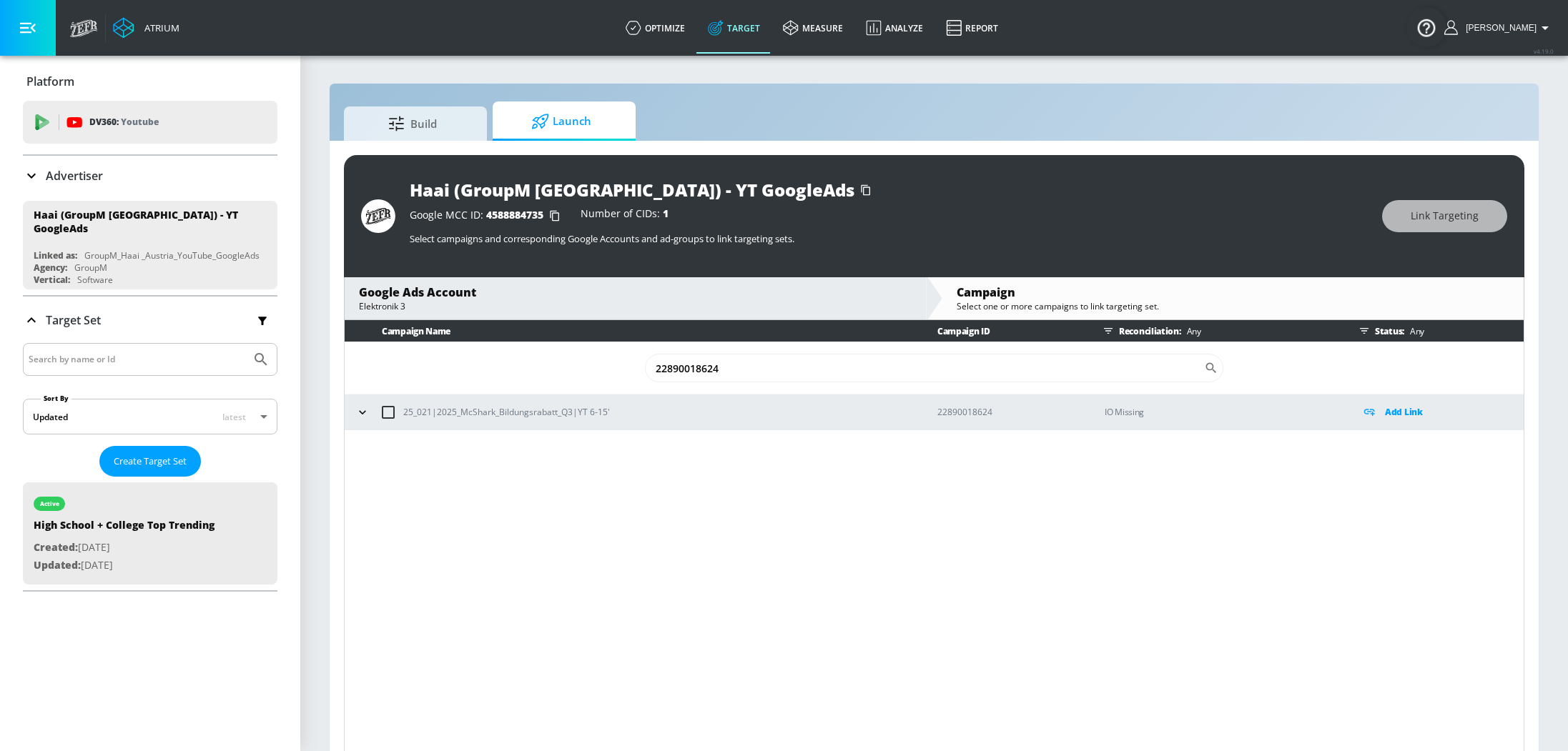
type input "22890018624"
click at [357, 409] on icon "button" at bounding box center [363, 412] width 15 height 15
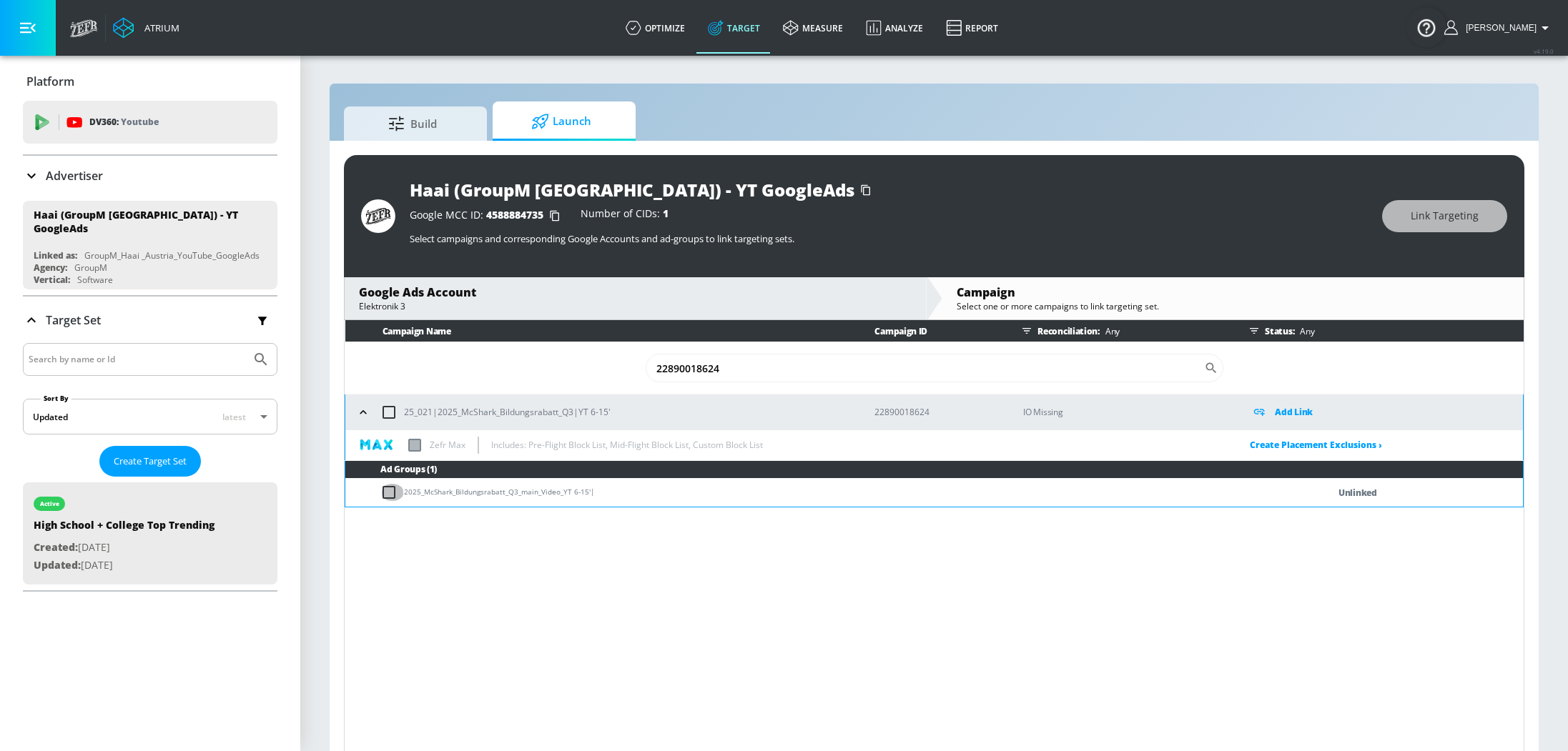
click at [390, 493] on input "checkbox" at bounding box center [391, 492] width 24 height 17
checkbox input "true"
click at [1445, 216] on span "Link Targeting" at bounding box center [1445, 216] width 68 height 18
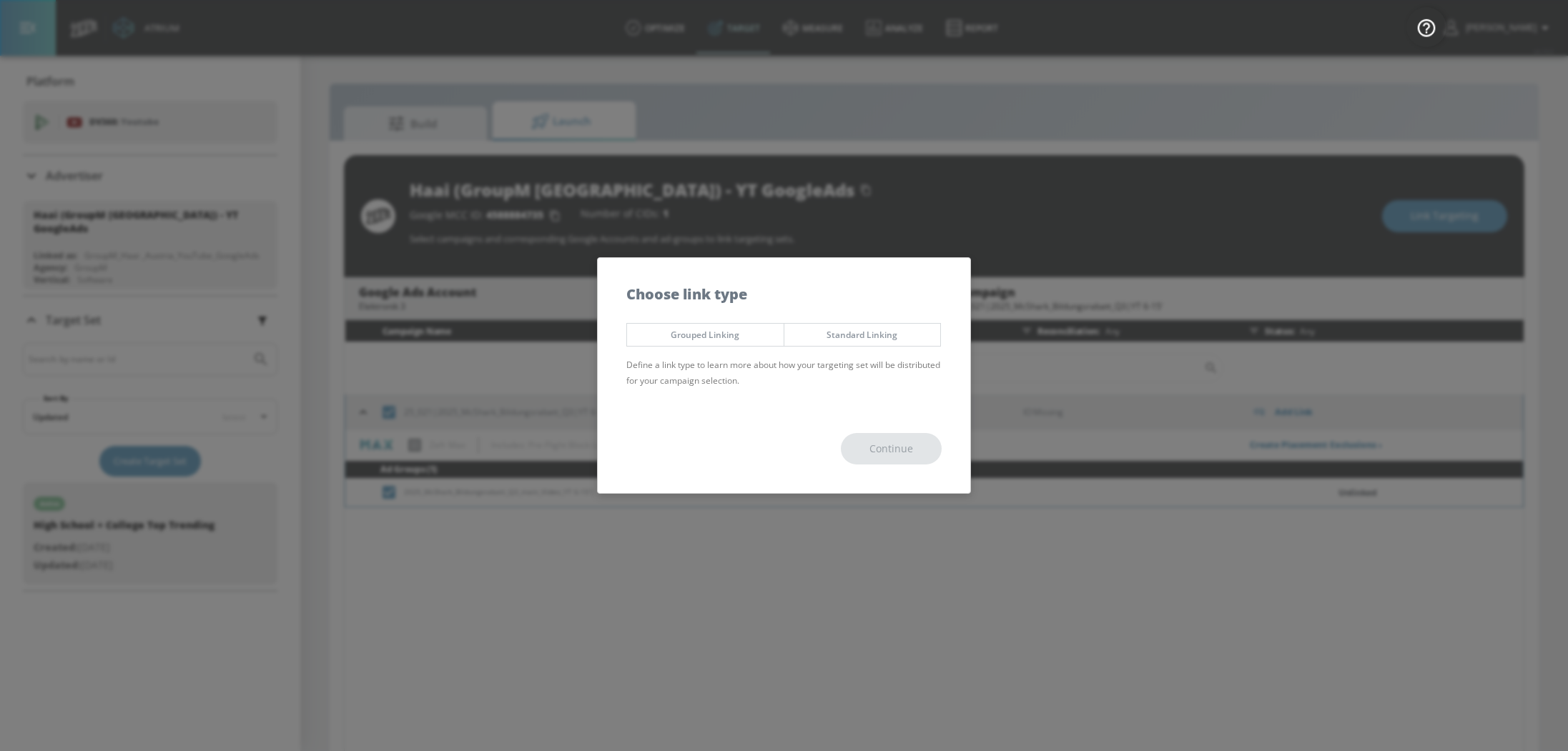
click at [838, 320] on div "Grouped Linking Standard Linking Define a link type to learn more about how you…" at bounding box center [784, 360] width 373 height 88
click at [866, 331] on span "Standard Linking" at bounding box center [862, 334] width 135 height 15
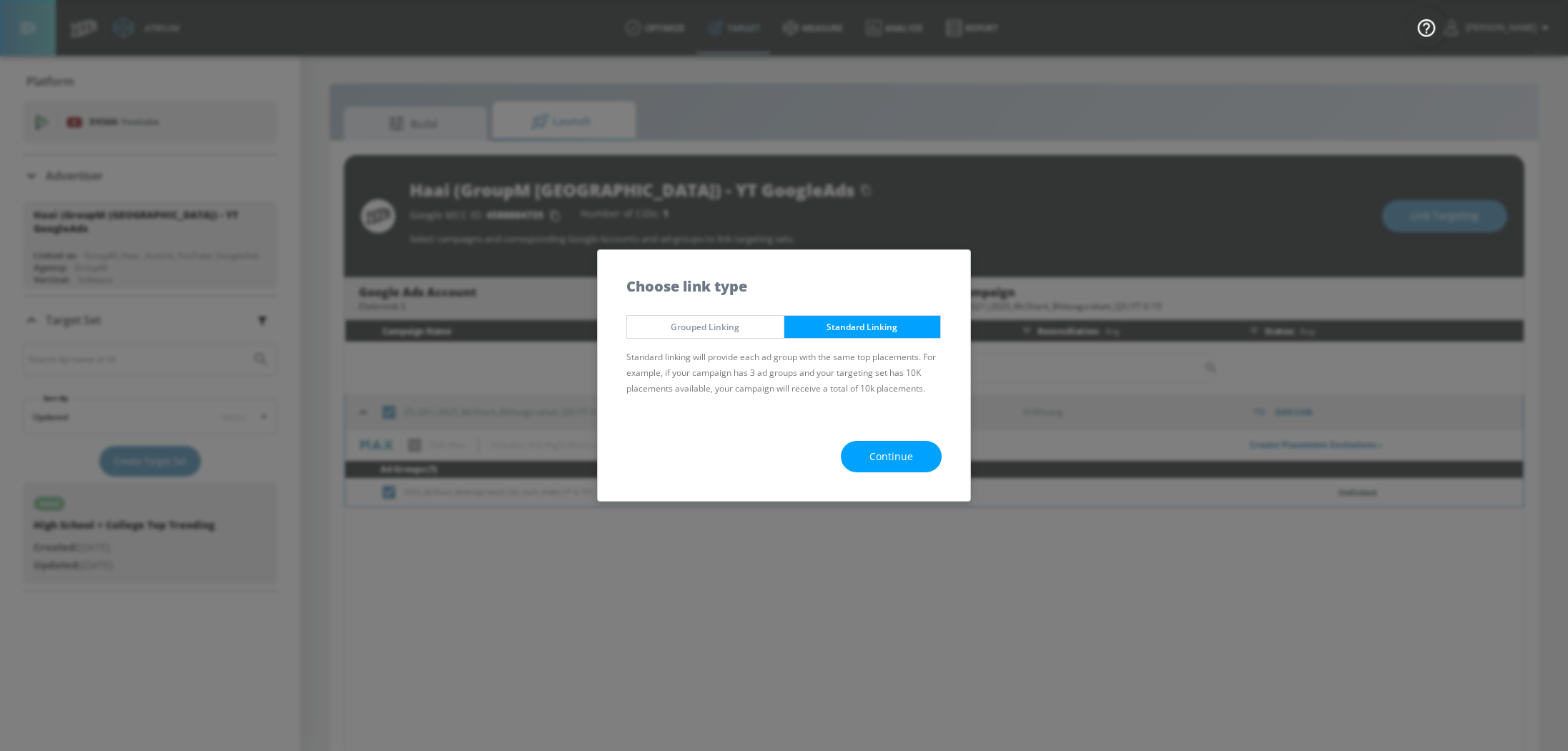
click at [881, 445] on button "Continue" at bounding box center [891, 457] width 101 height 32
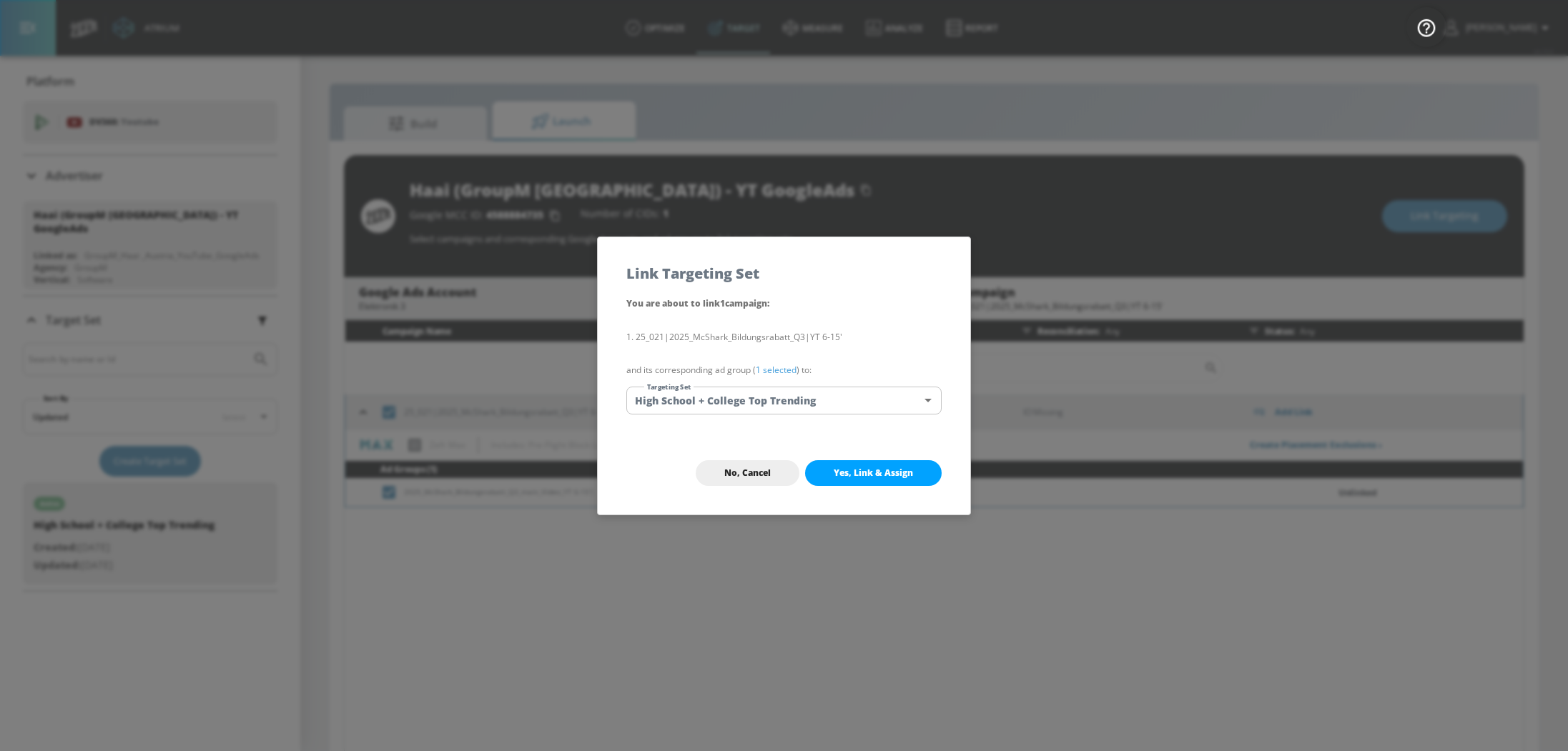
click at [903, 481] on button "Yes, Link & Assign" at bounding box center [873, 473] width 136 height 26
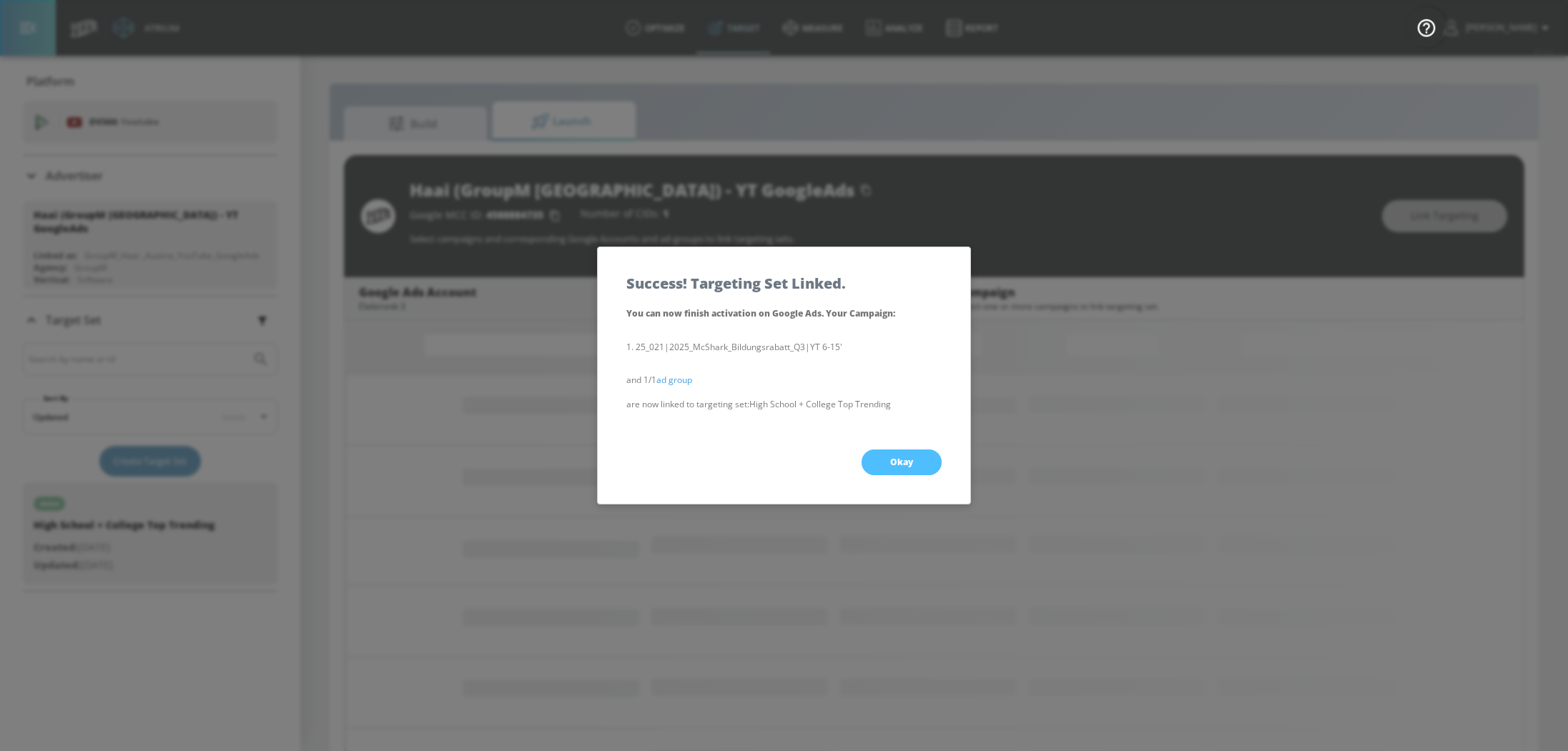
click at [892, 458] on span "Okay" at bounding box center [901, 463] width 23 height 11
